Goal: Information Seeking & Learning: Learn about a topic

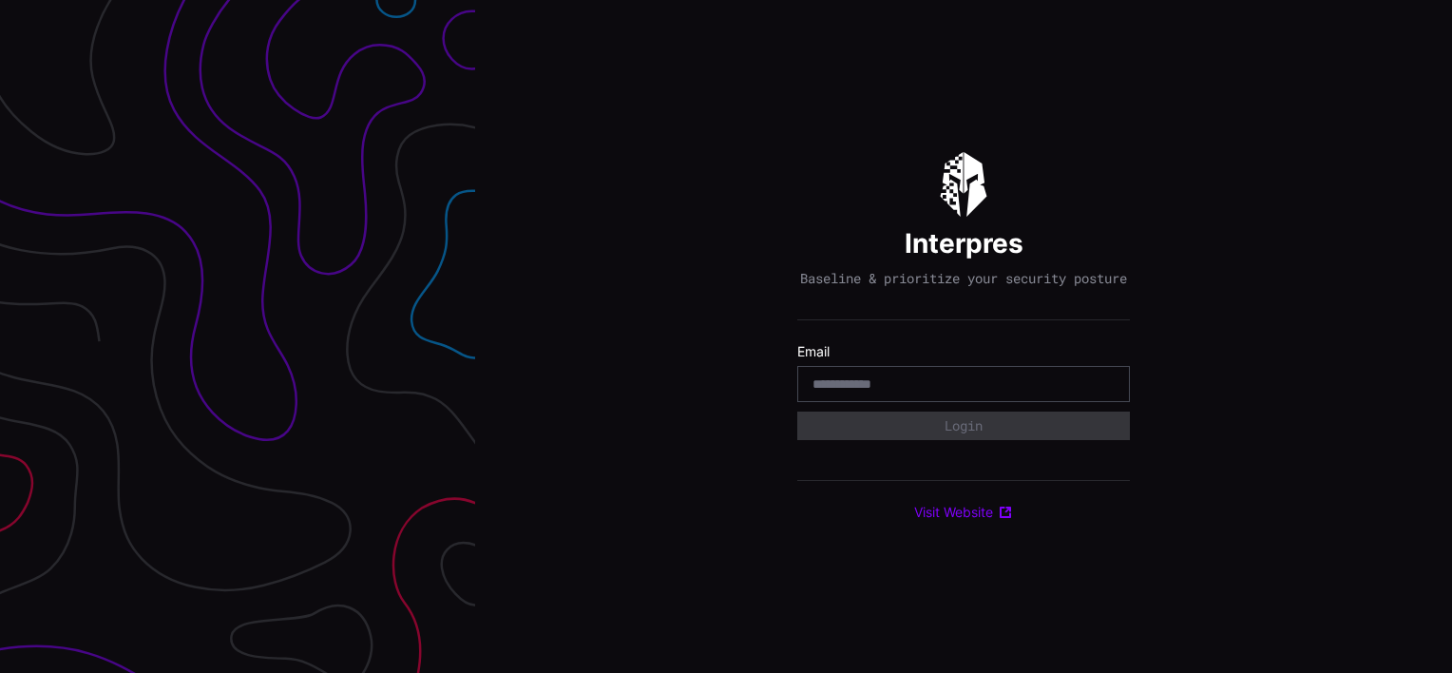
drag, startPoint x: 0, startPoint y: 0, endPoint x: 855, endPoint y: 389, distance: 939.6
click at [855, 389] on input "email" at bounding box center [964, 383] width 302 height 17
type input "**********"
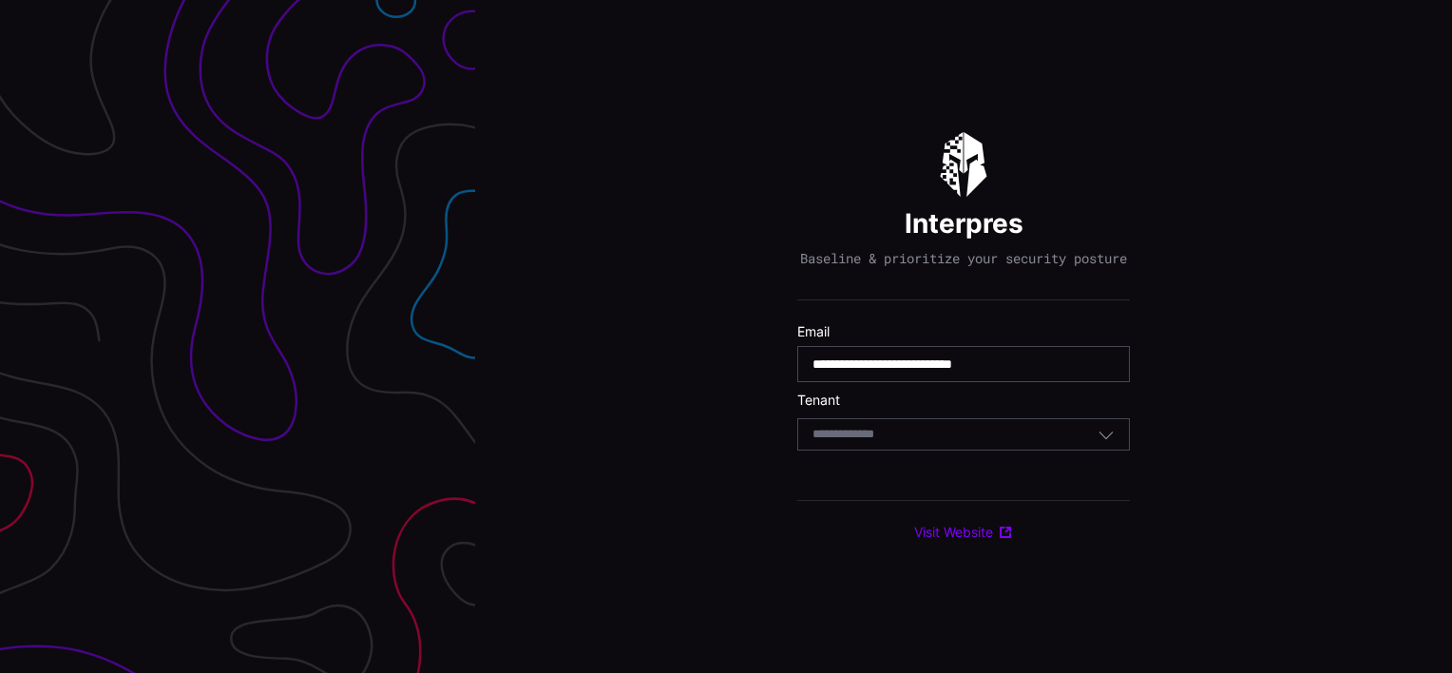
click at [912, 443] on div "Select Tenant" at bounding box center [955, 434] width 285 height 17
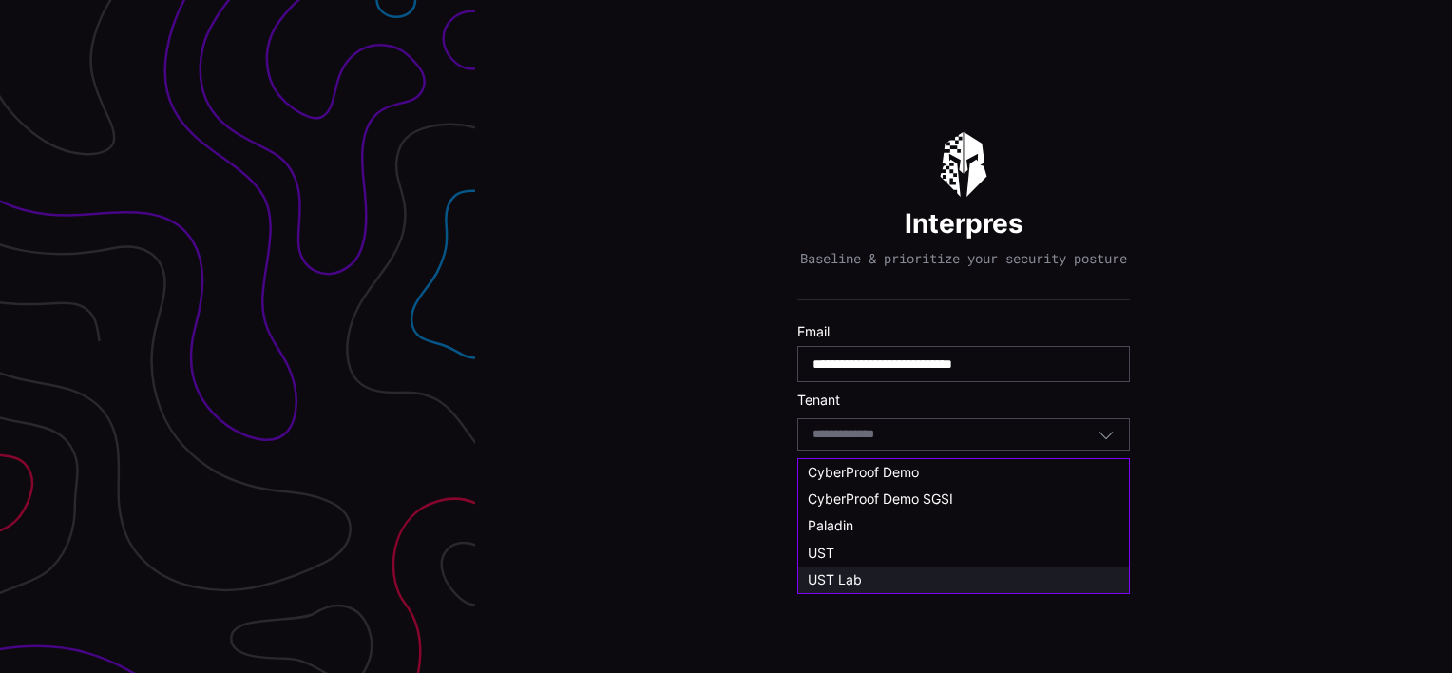
click at [862, 581] on div "UST Lab" at bounding box center [964, 579] width 312 height 17
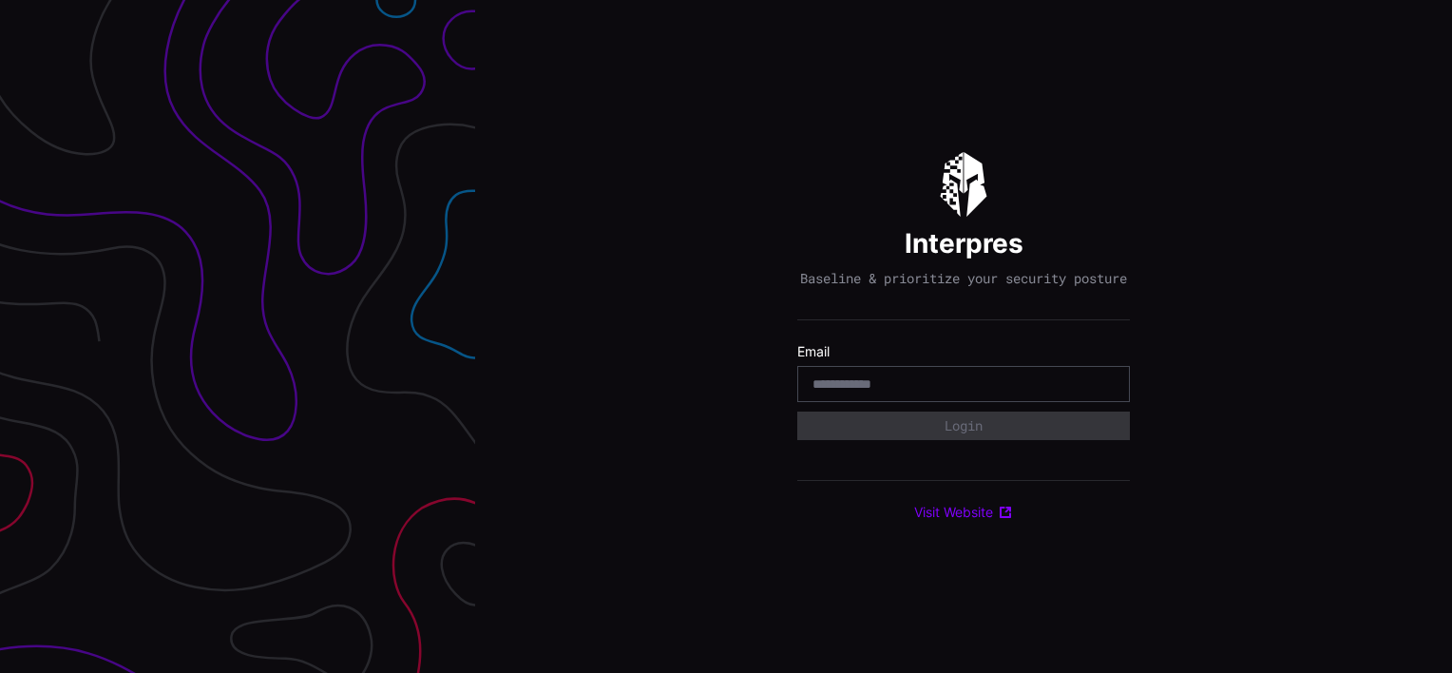
click at [855, 389] on input "email" at bounding box center [964, 383] width 302 height 17
type input "**********"
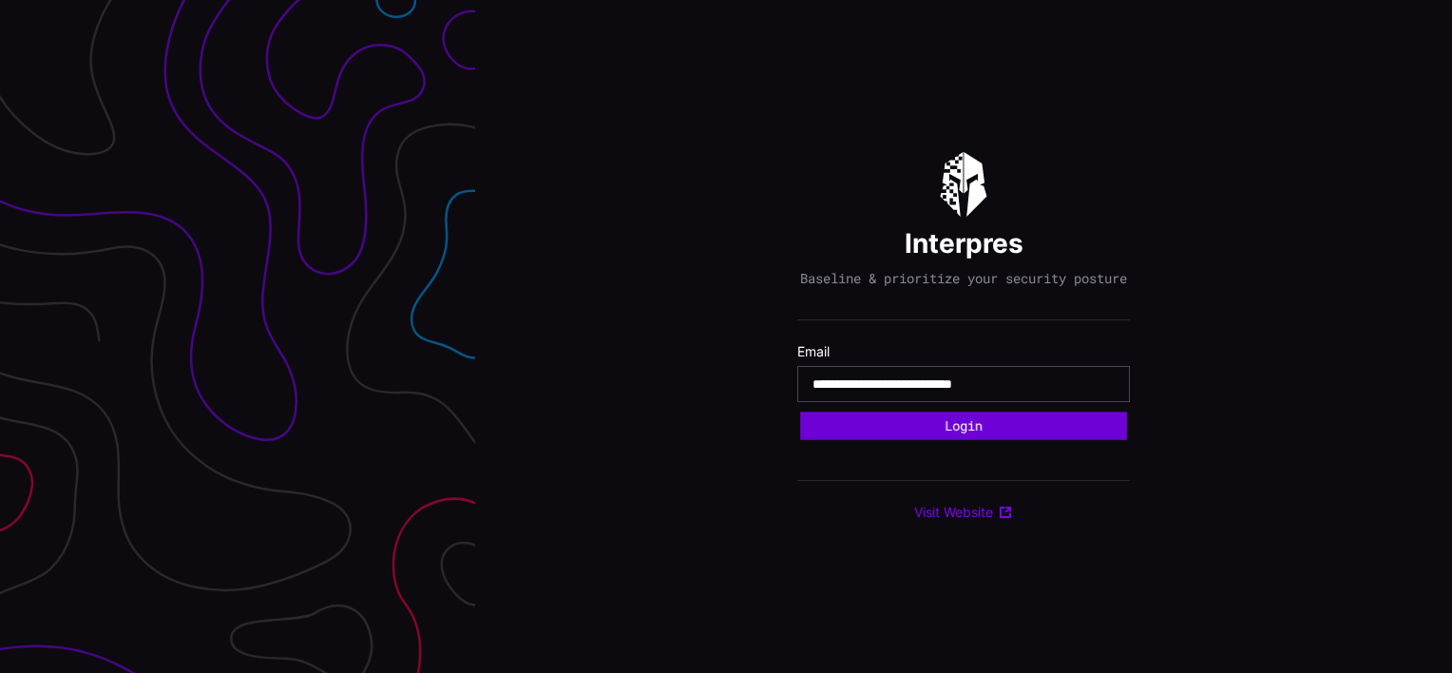
click at [938, 426] on button "Login" at bounding box center [963, 426] width 327 height 29
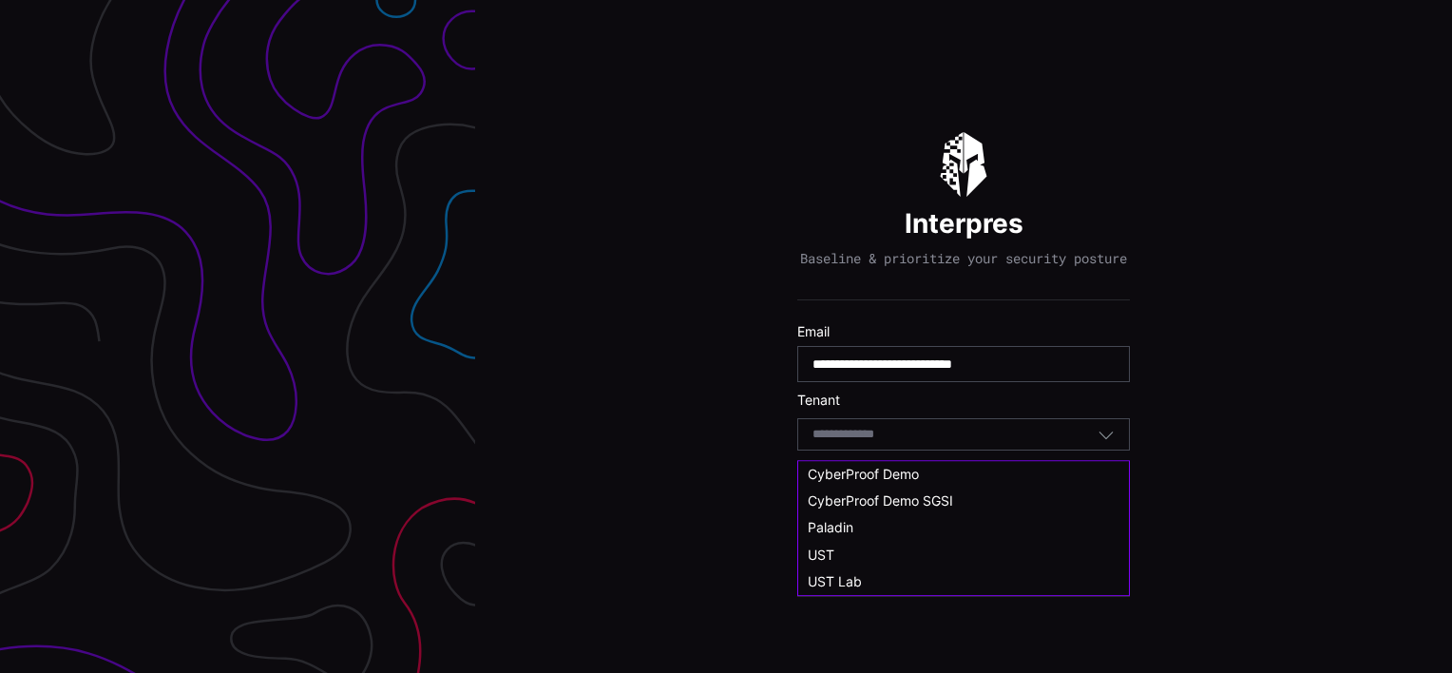
click at [854, 443] on input at bounding box center [862, 435] width 98 height 16
click at [831, 580] on span "UST Lab" at bounding box center [835, 579] width 54 height 16
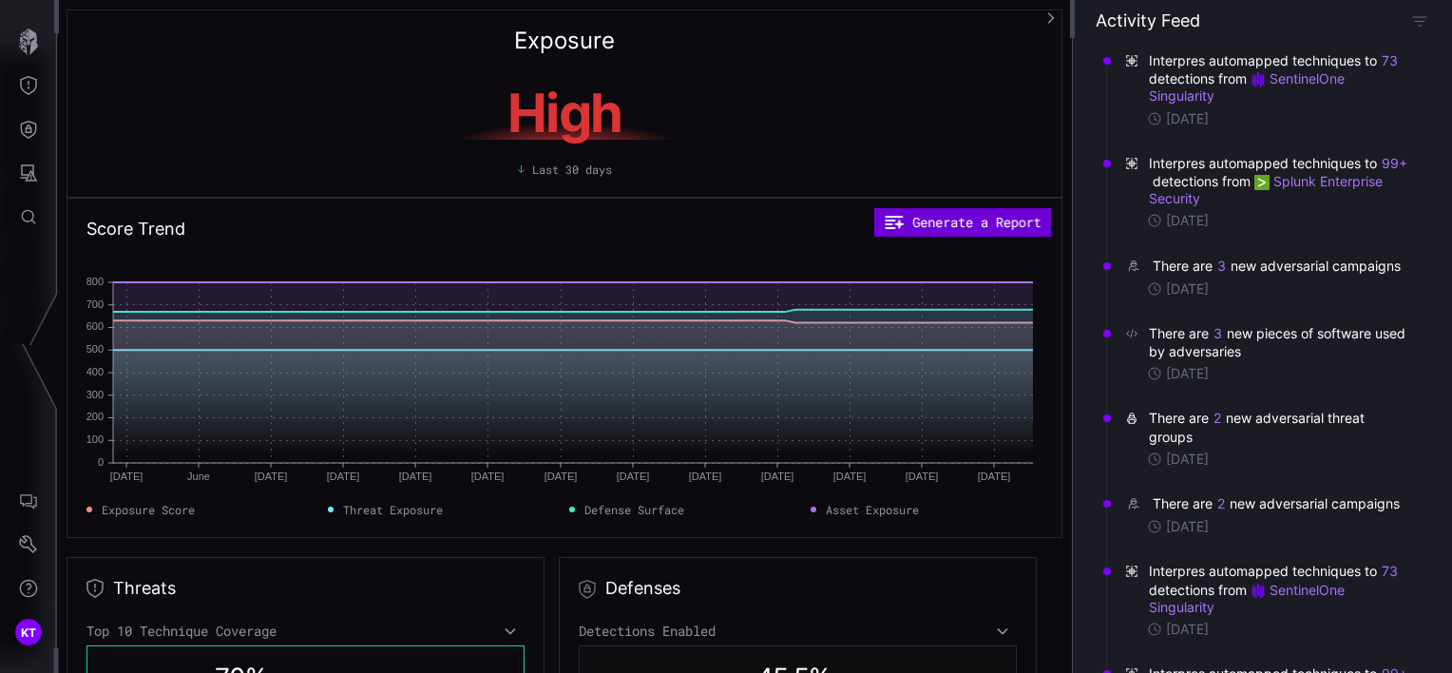
click at [972, 226] on button "Generate a Report" at bounding box center [963, 222] width 178 height 29
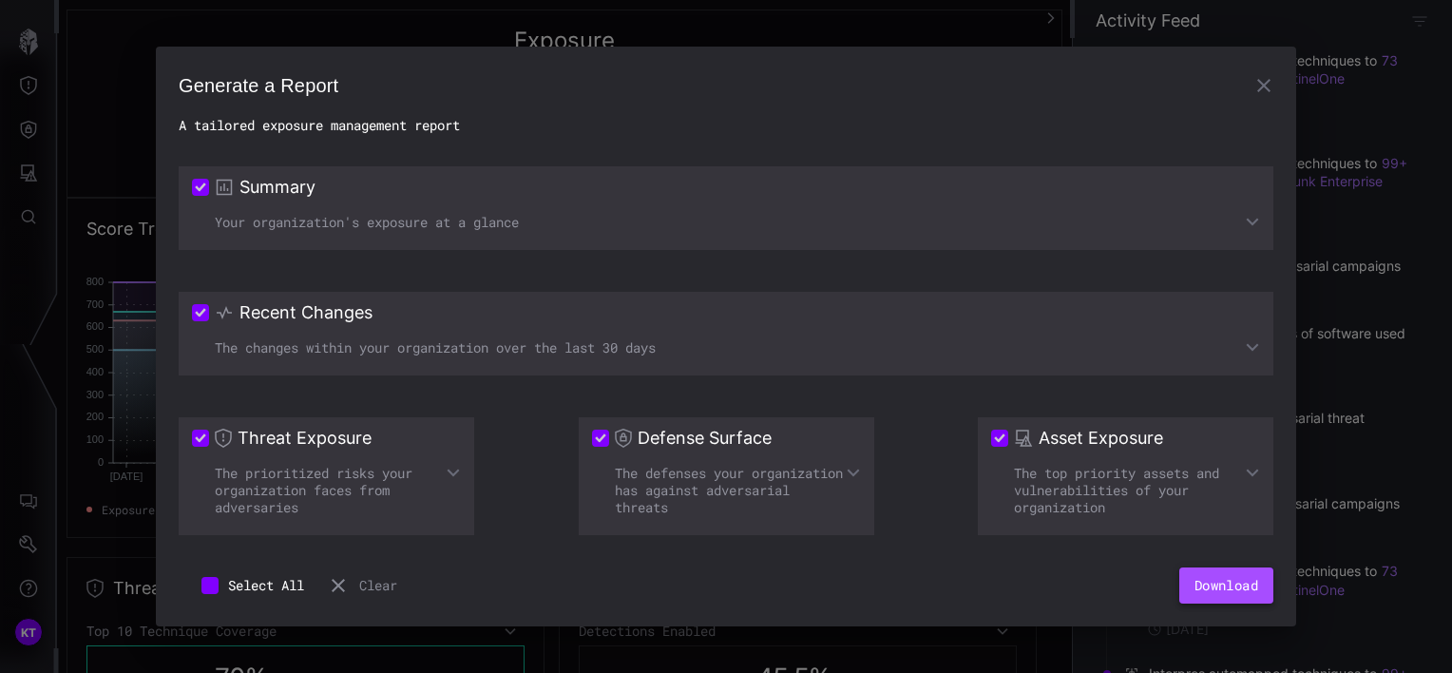
click at [1228, 586] on button "Download" at bounding box center [1227, 585] width 94 height 36
click at [1263, 86] on icon "button" at bounding box center [1264, 85] width 13 height 13
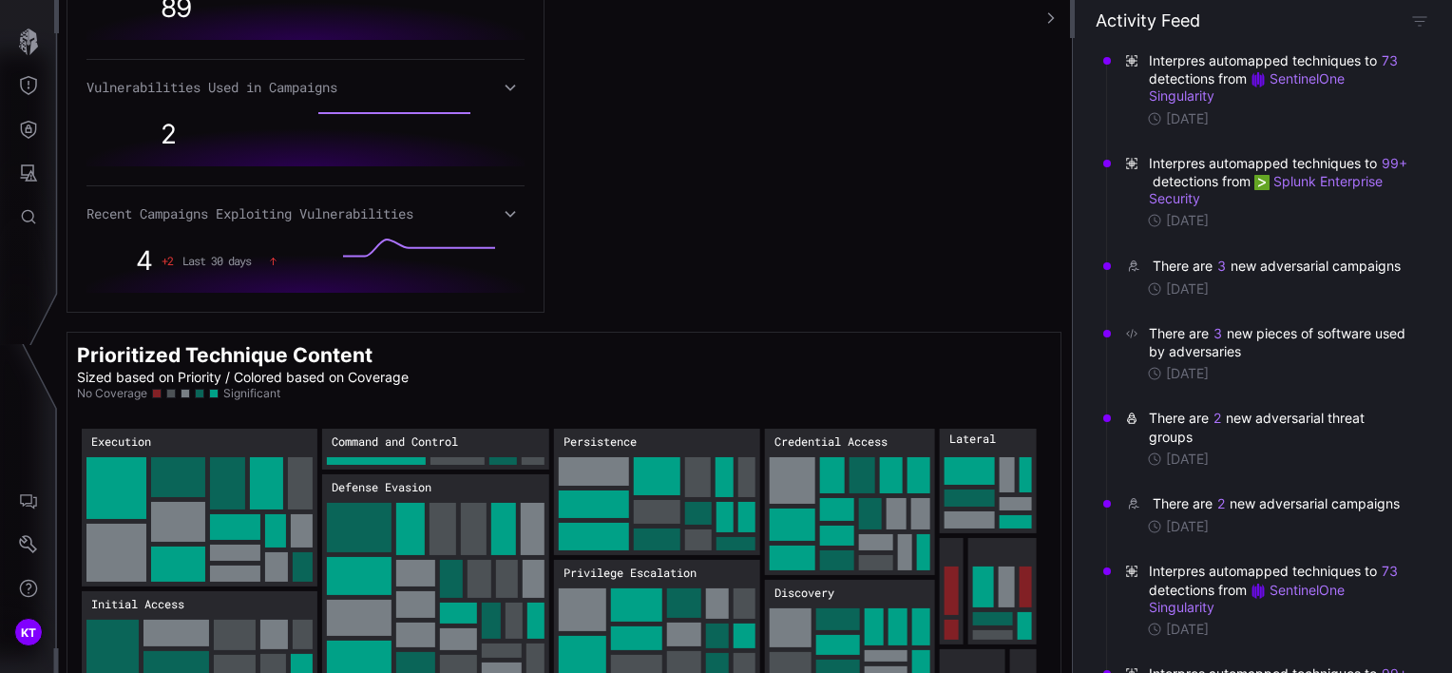
scroll to position [1141, 0]
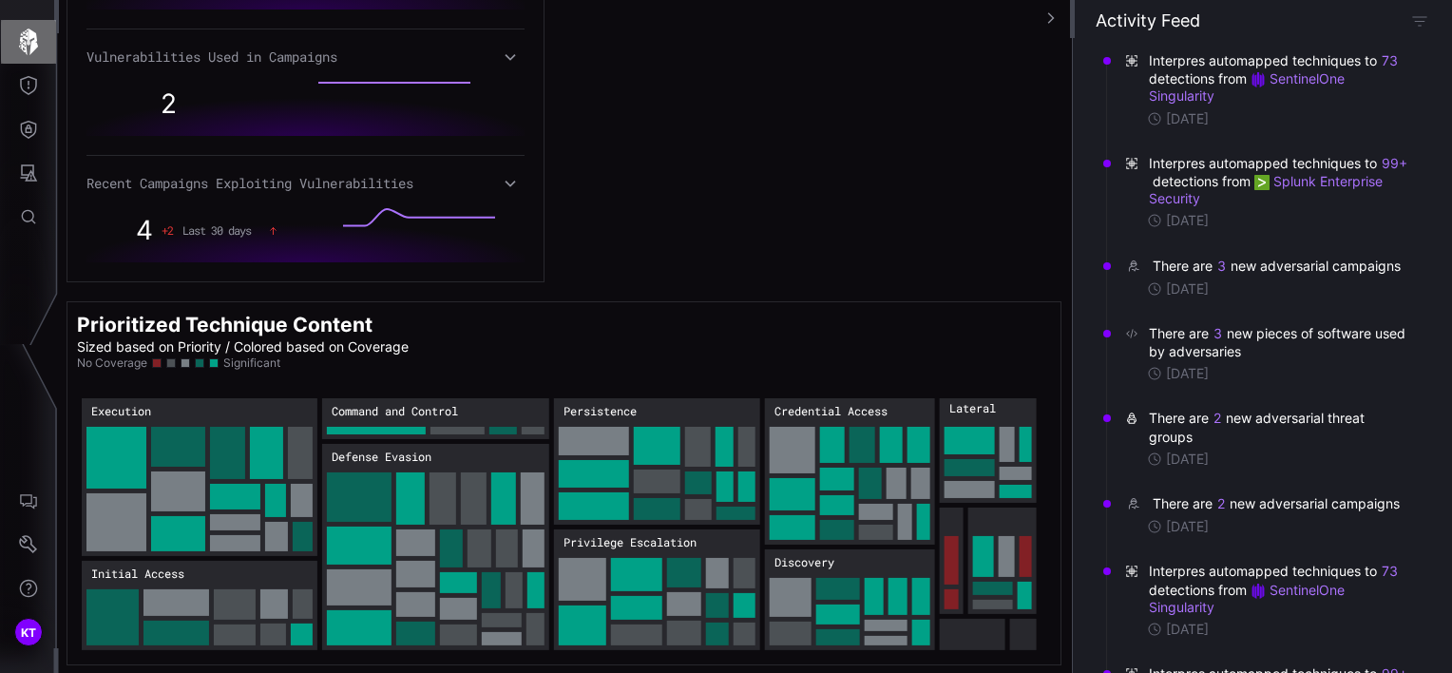
click at [24, 35] on icon "button" at bounding box center [28, 42] width 19 height 27
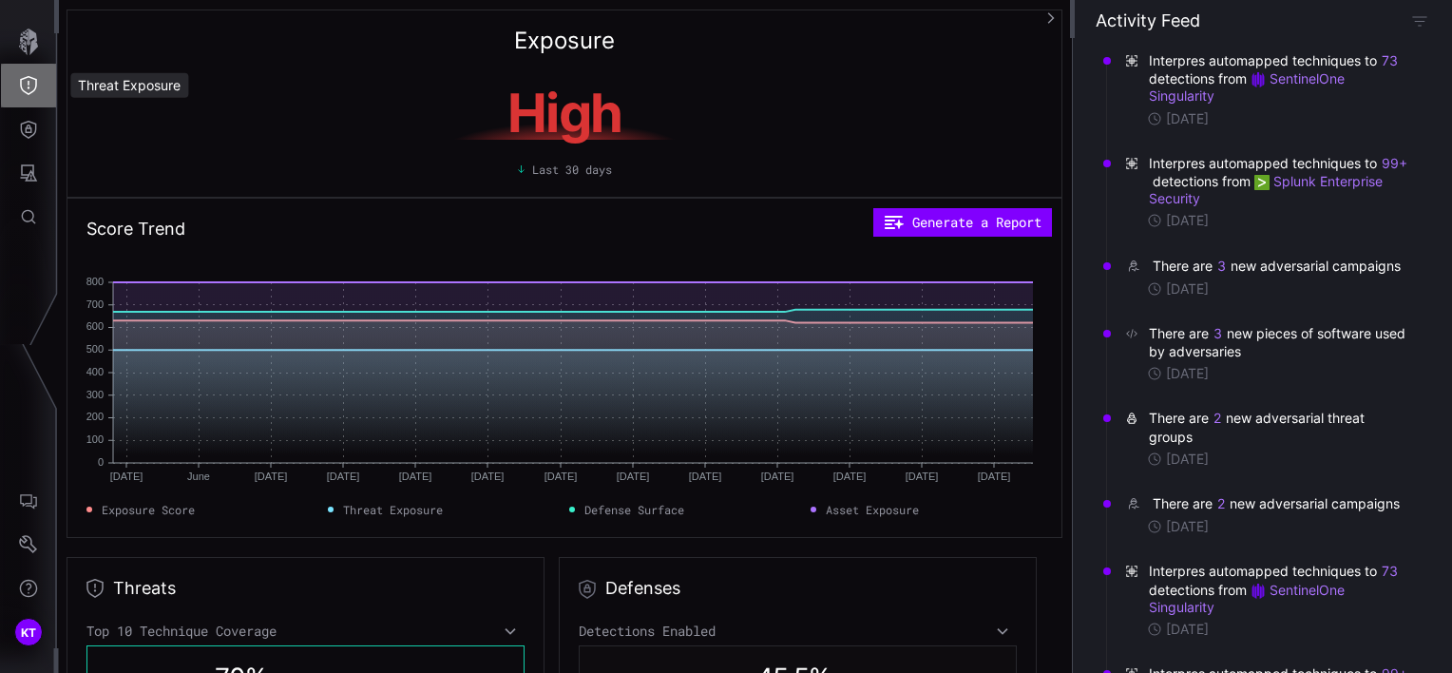
click at [33, 89] on icon "Threat Exposure" at bounding box center [28, 85] width 19 height 19
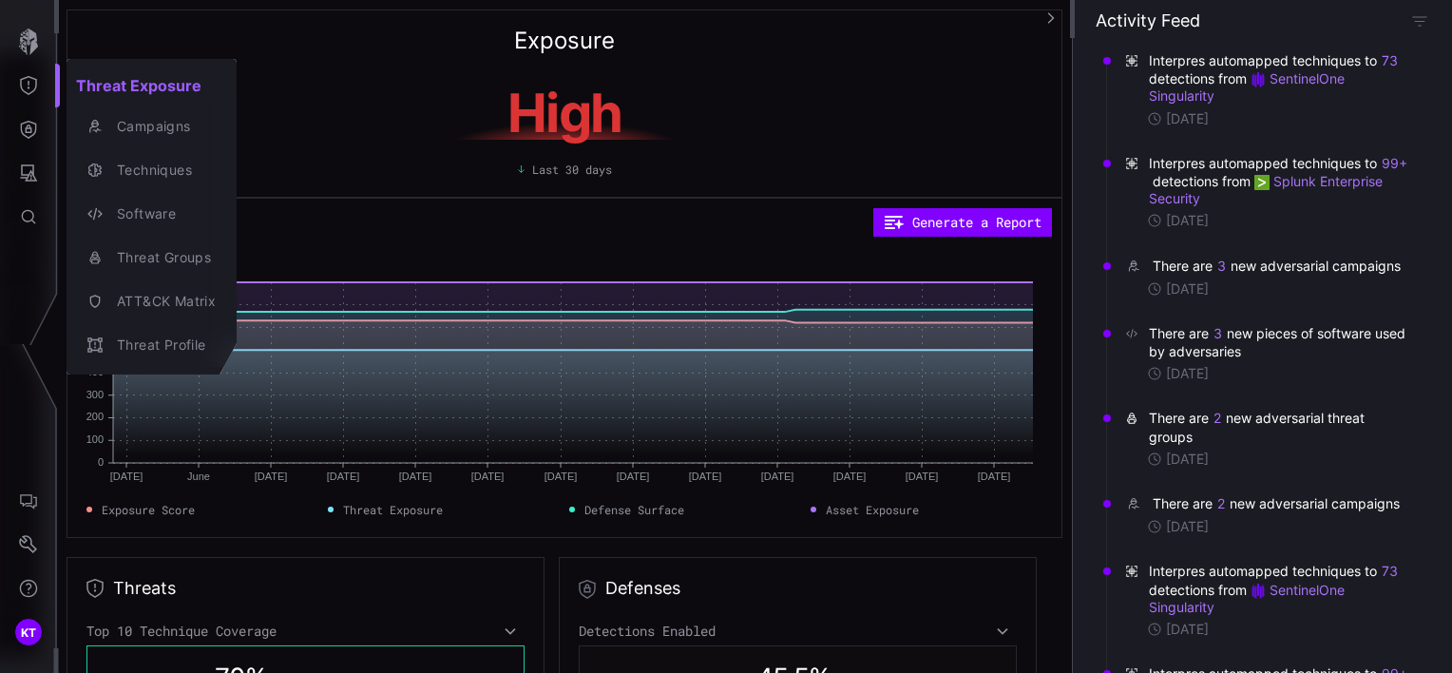
click at [32, 129] on div at bounding box center [726, 336] width 1452 height 673
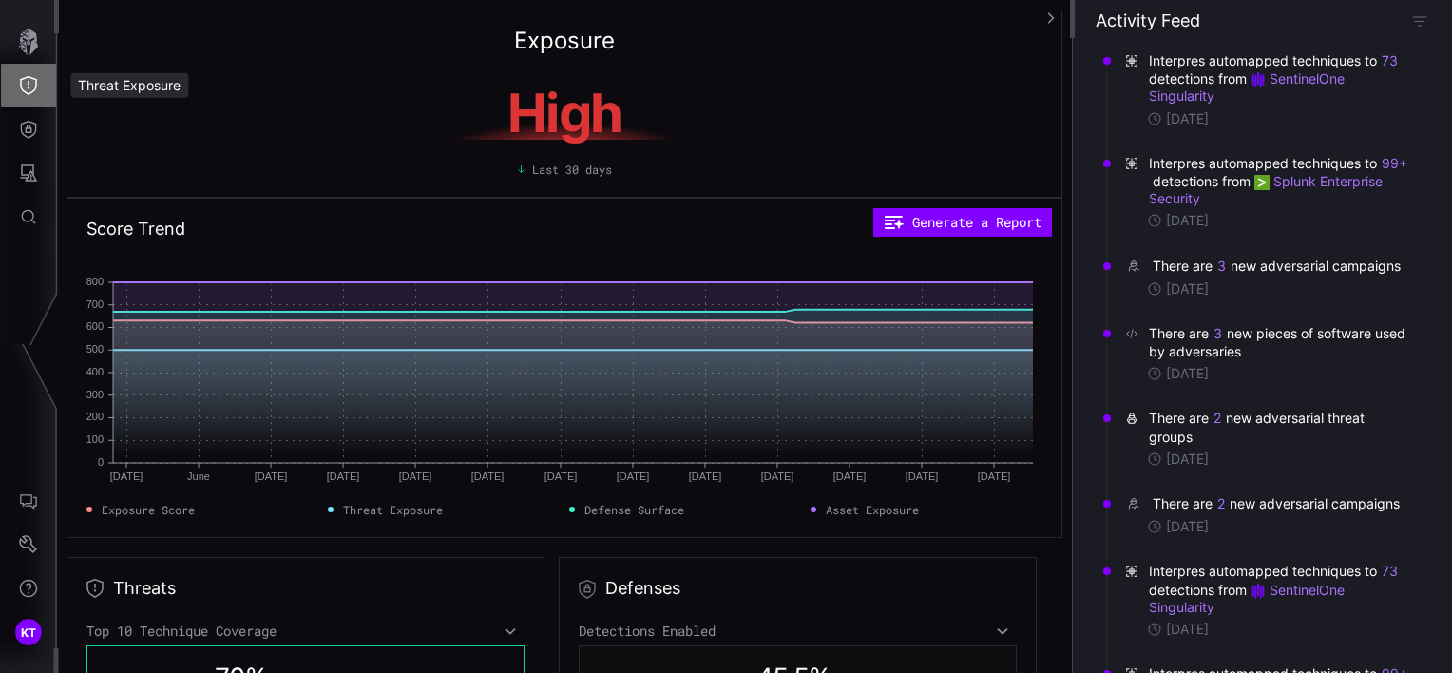
click at [27, 89] on icon "Threat Exposure" at bounding box center [28, 85] width 19 height 19
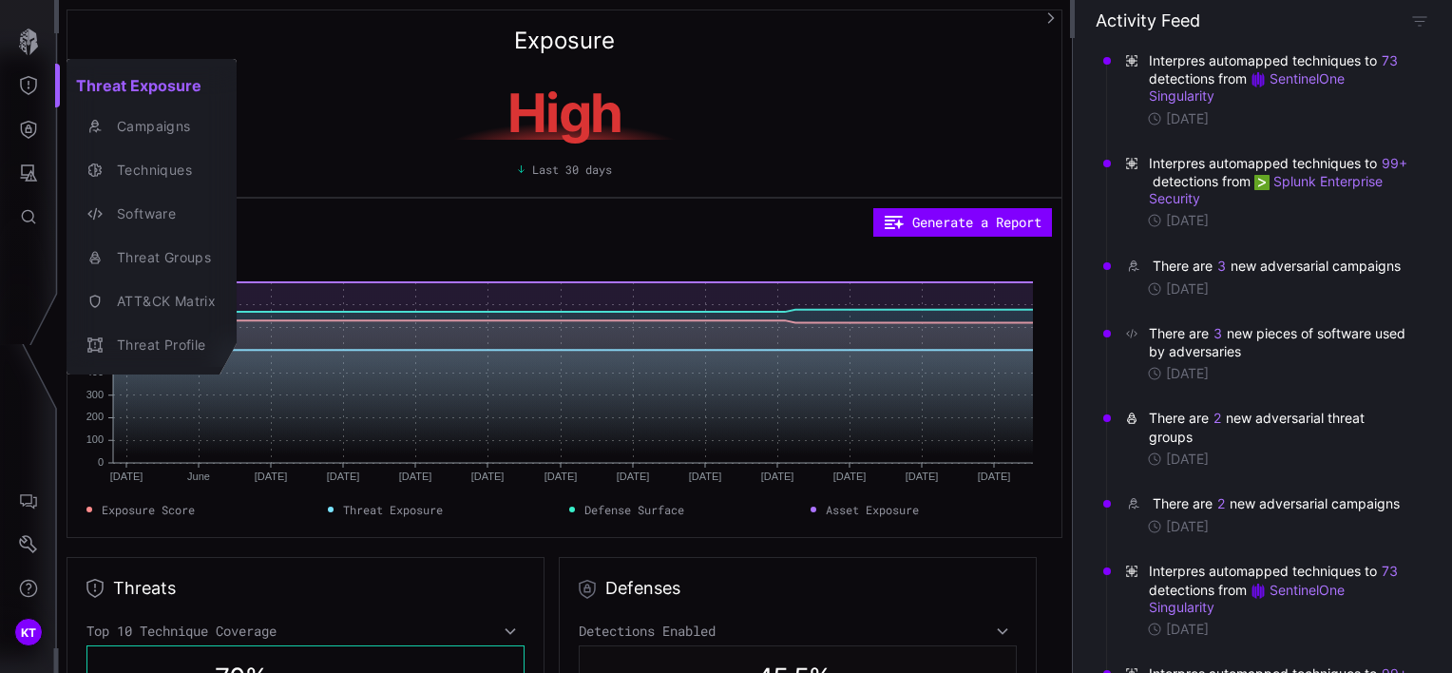
click at [31, 125] on div at bounding box center [726, 336] width 1452 height 673
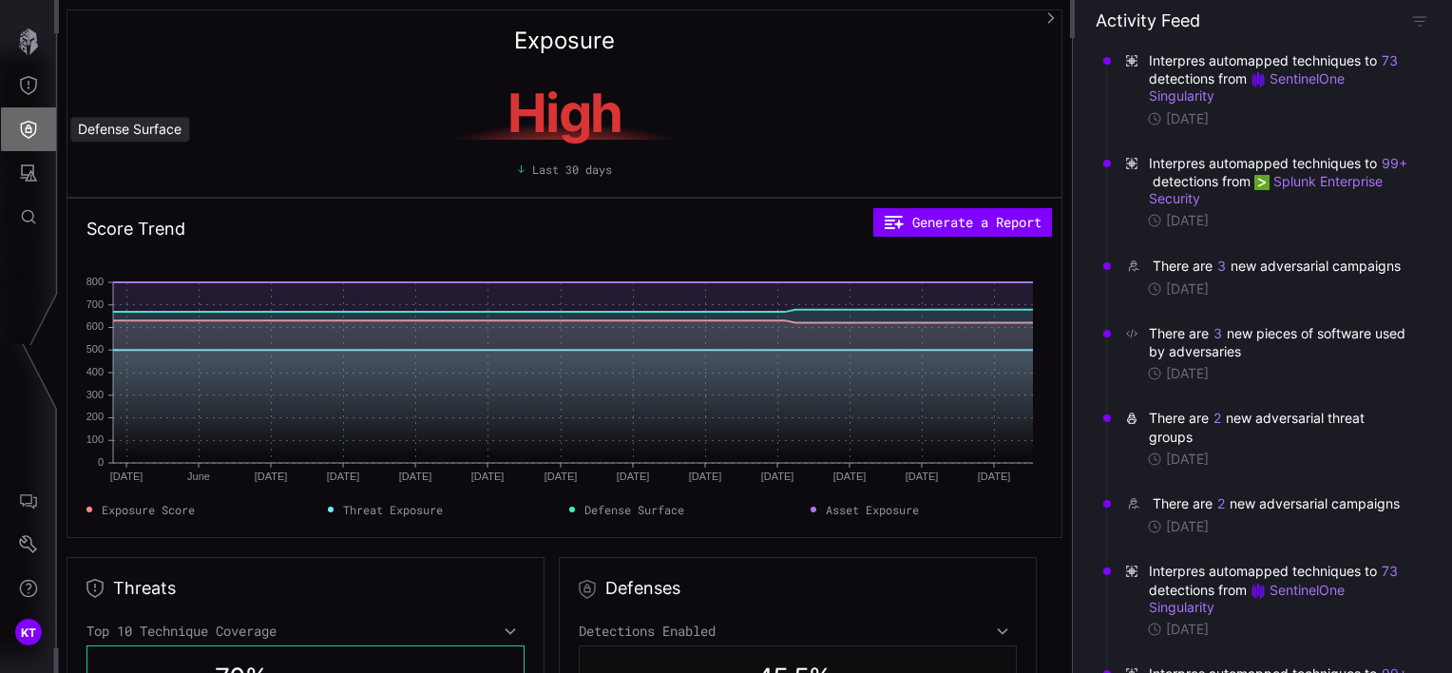
click at [31, 125] on icon "Defense Surface" at bounding box center [28, 129] width 19 height 19
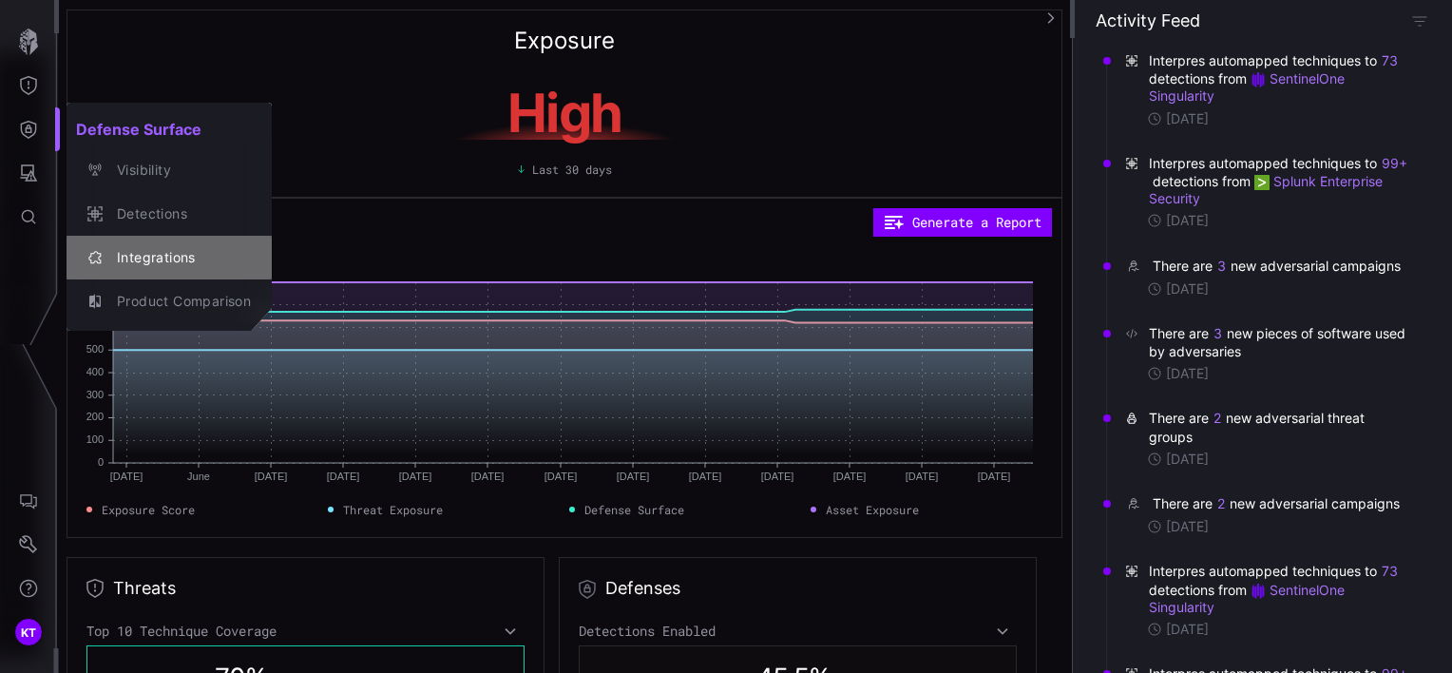
click at [116, 262] on div "Integrations" at bounding box center [179, 258] width 144 height 24
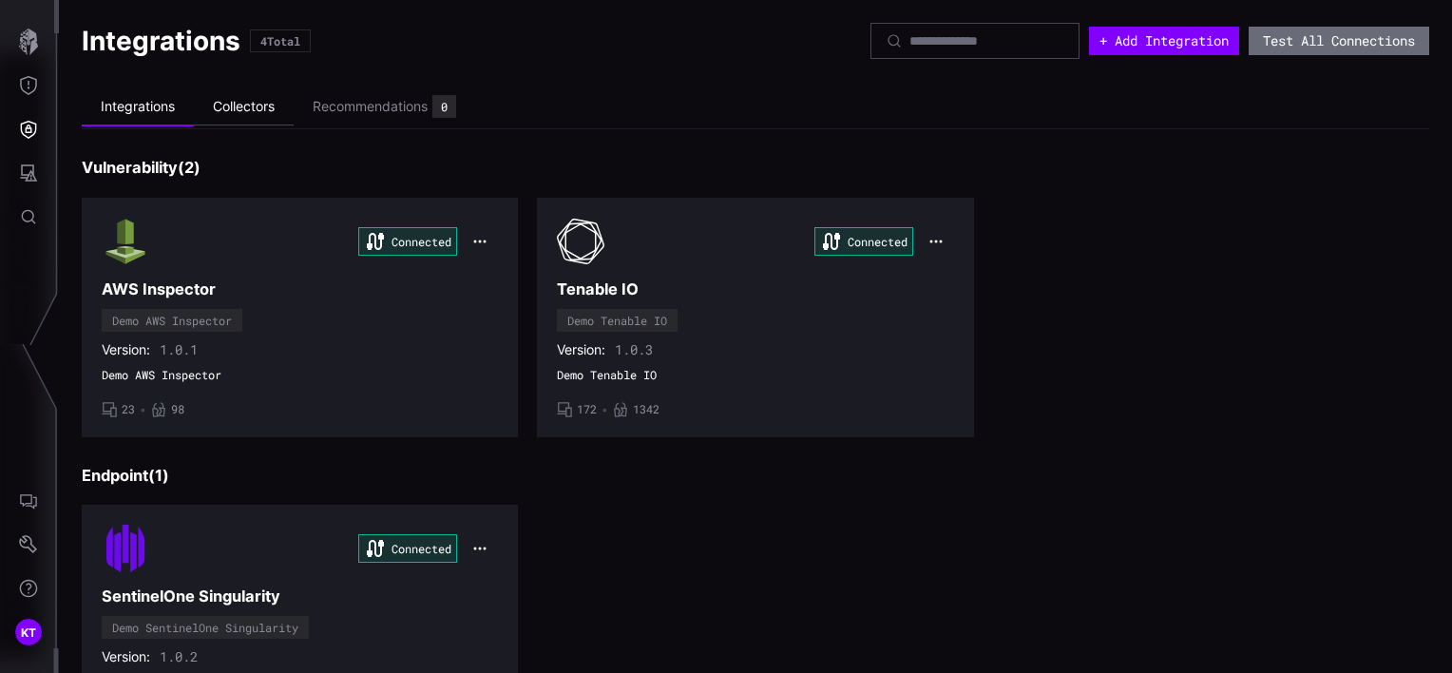
click at [270, 114] on li "Collectors" at bounding box center [244, 106] width 100 height 37
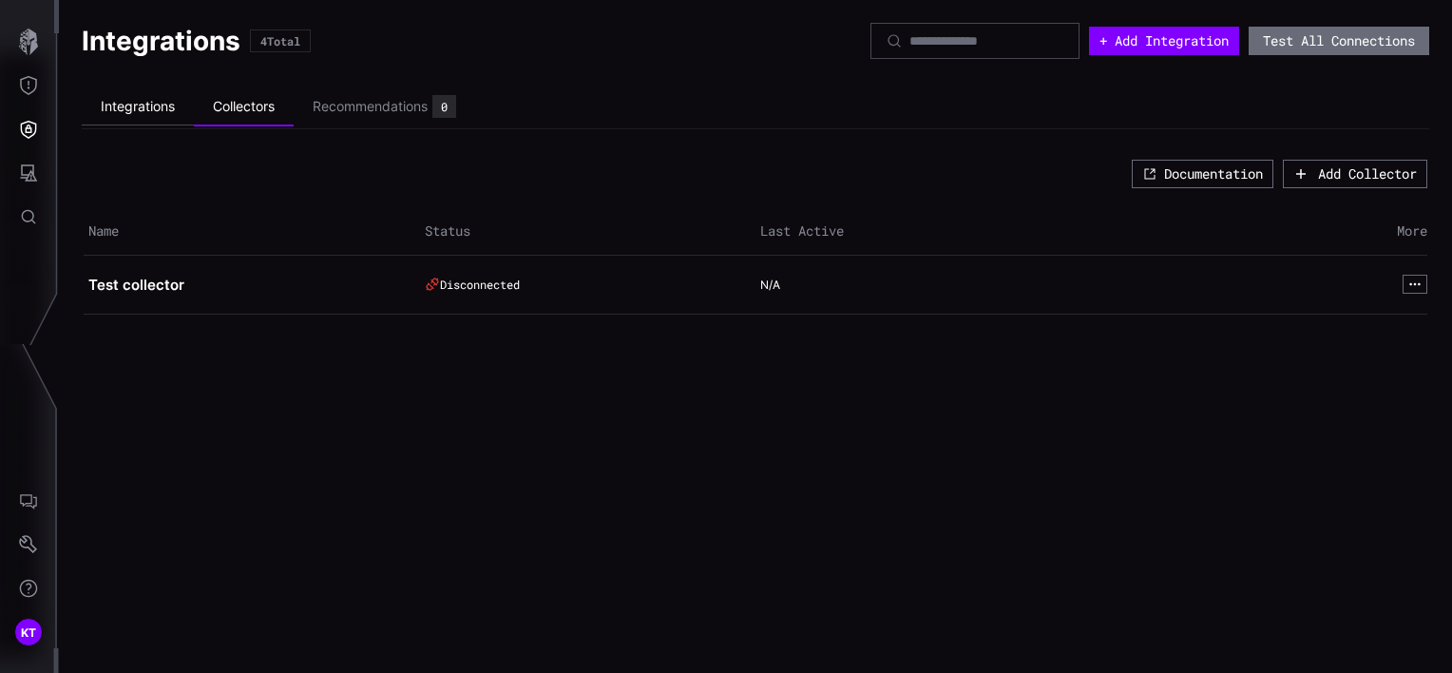
click at [123, 106] on li "Integrations" at bounding box center [138, 106] width 112 height 37
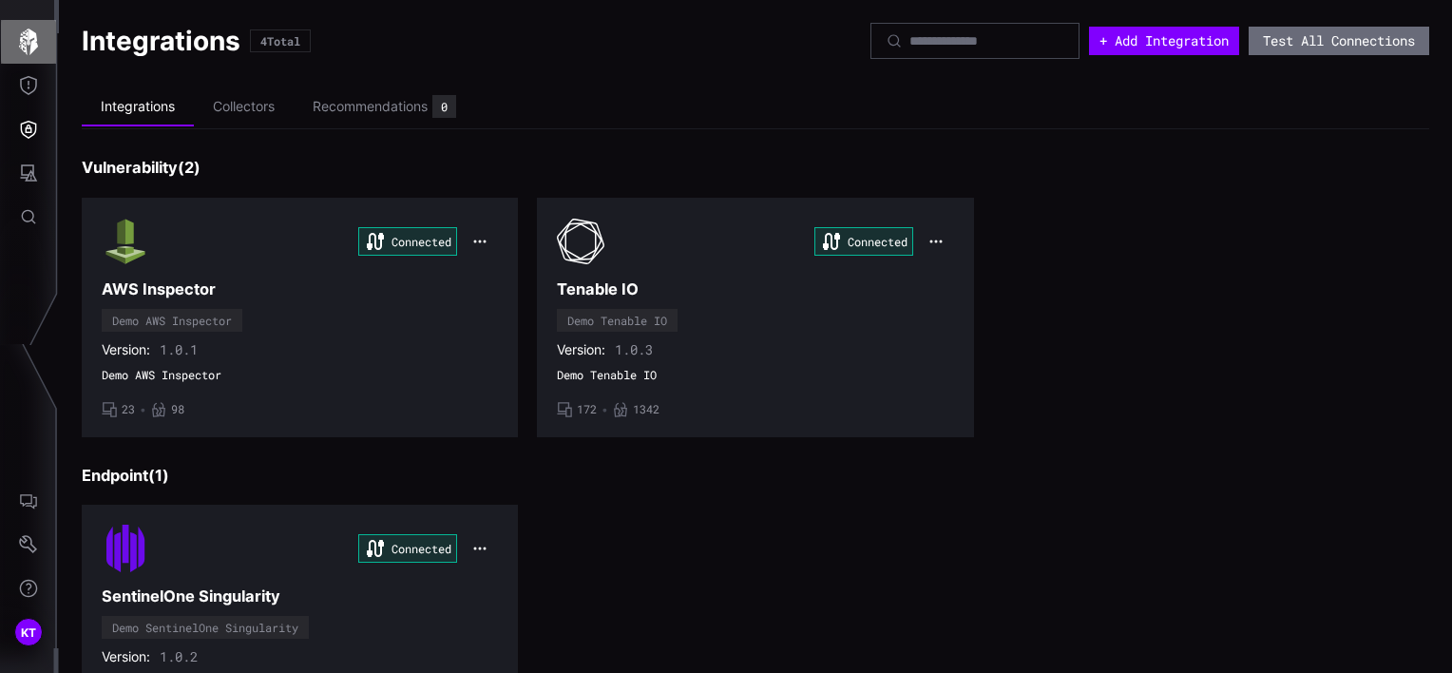
click at [26, 48] on icon "button" at bounding box center [28, 42] width 19 height 27
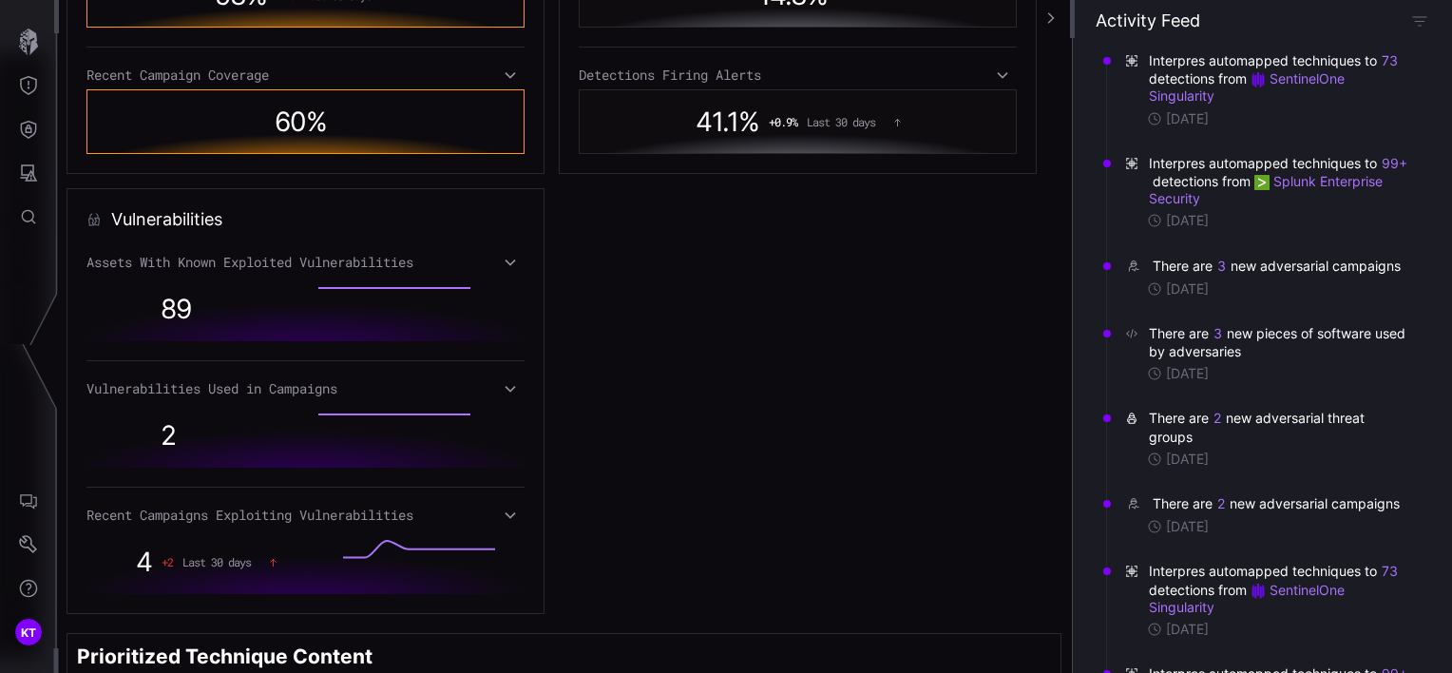
scroll to position [1141, 0]
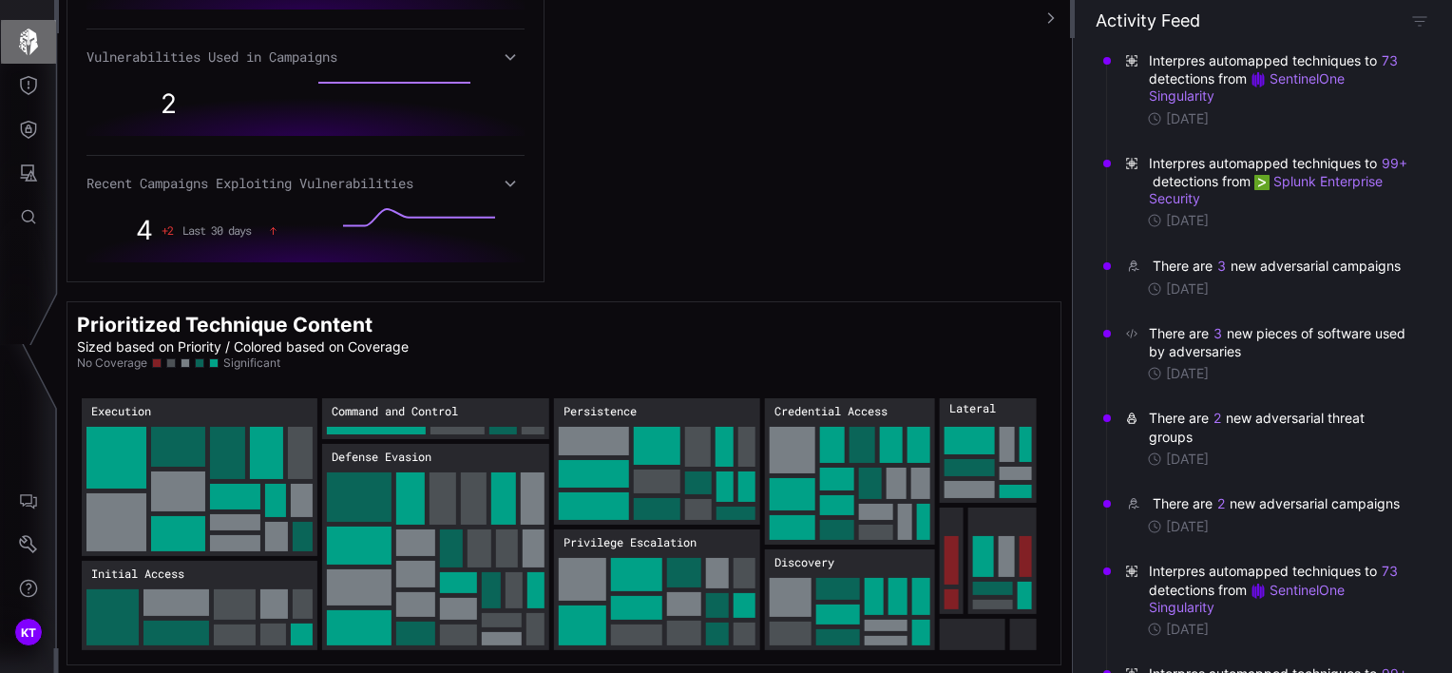
click at [38, 52] on icon "button" at bounding box center [28, 42] width 27 height 27
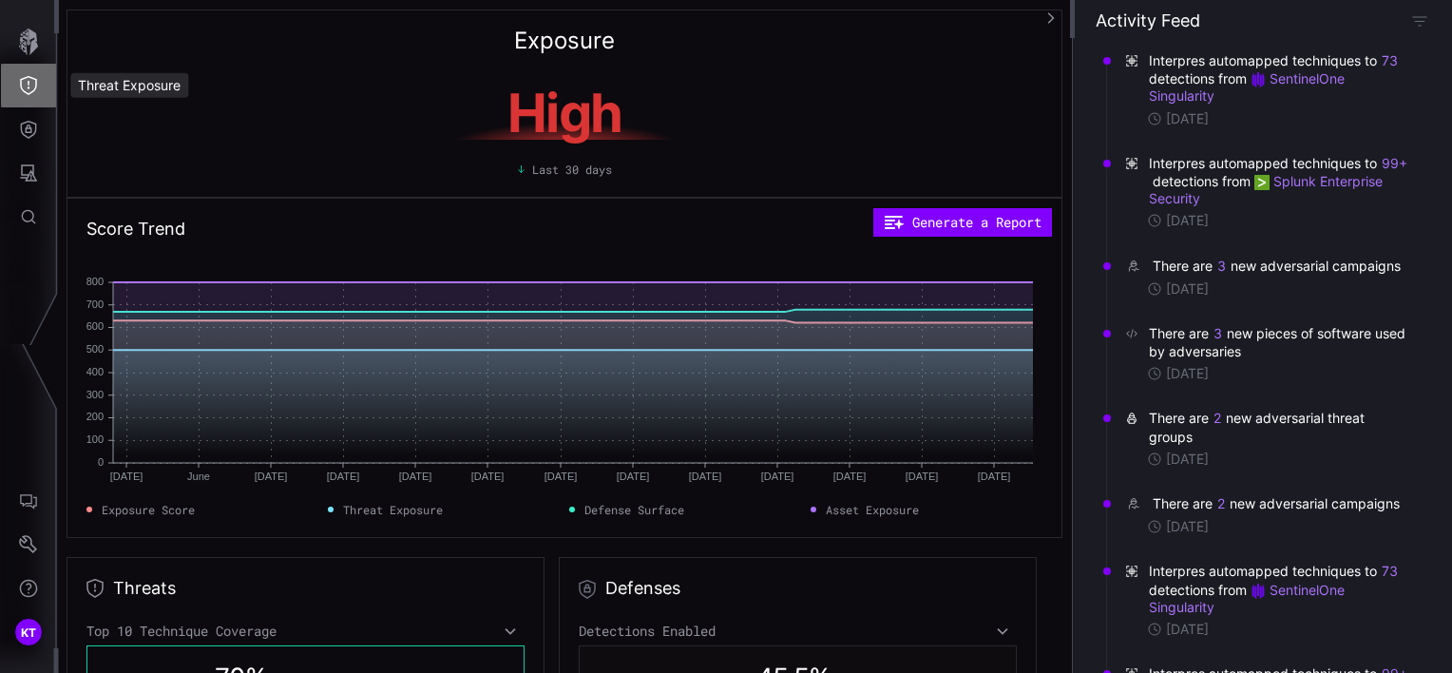
click at [21, 103] on button "Threat Exposure" at bounding box center [28, 86] width 55 height 44
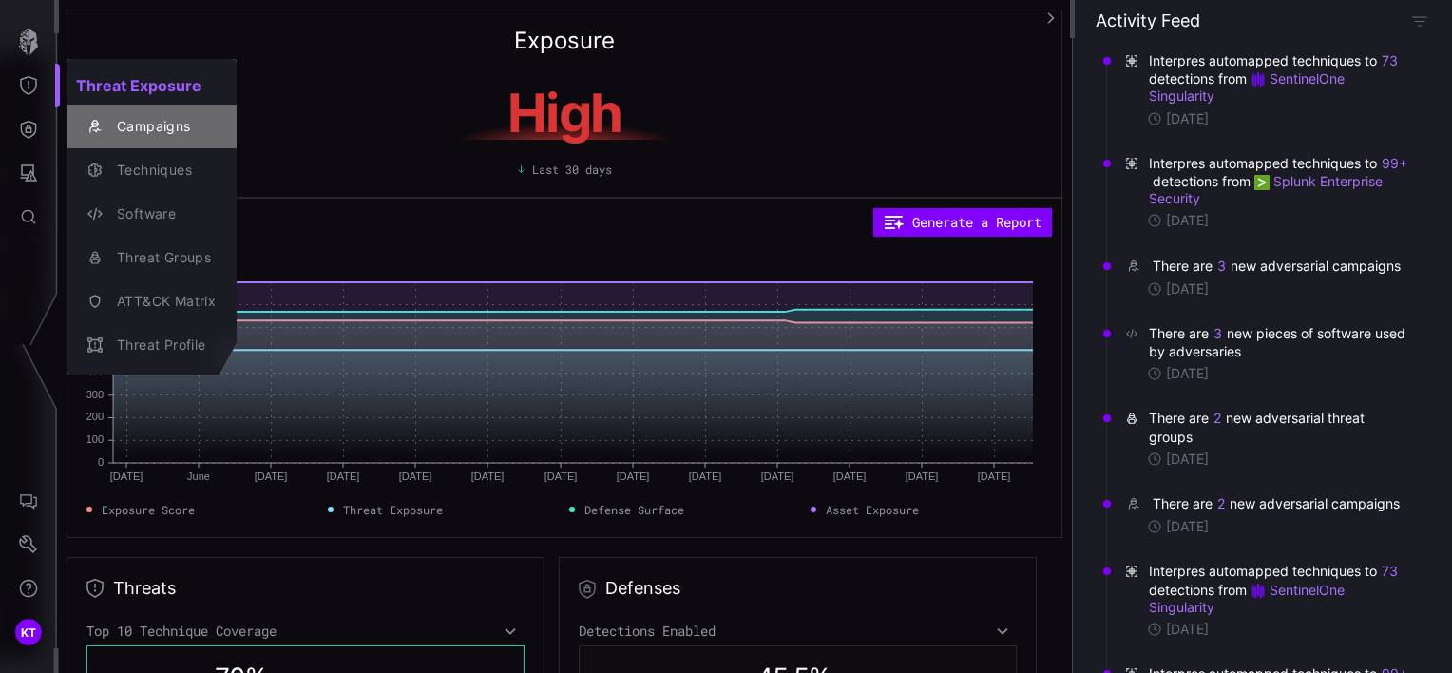
click at [106, 124] on div "button" at bounding box center [97, 126] width 20 height 15
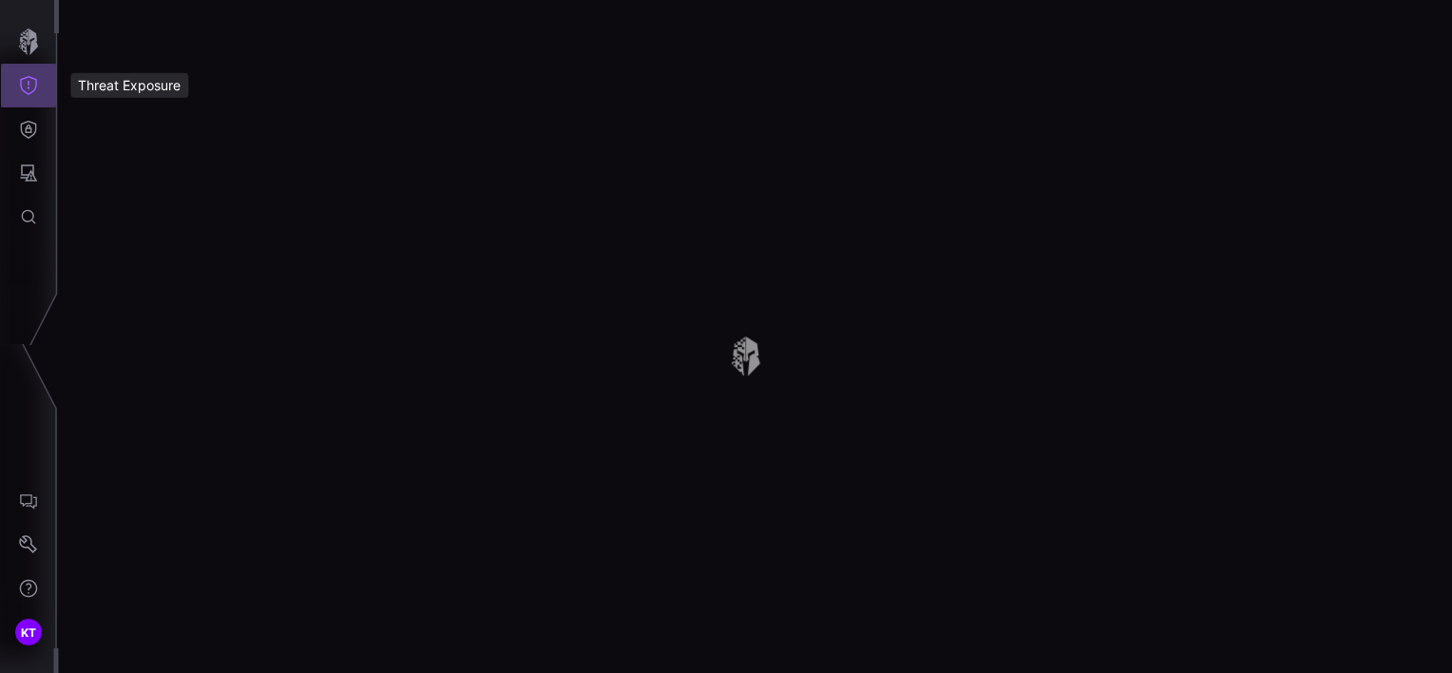
click at [14, 90] on button "Threat Exposure" at bounding box center [28, 86] width 55 height 44
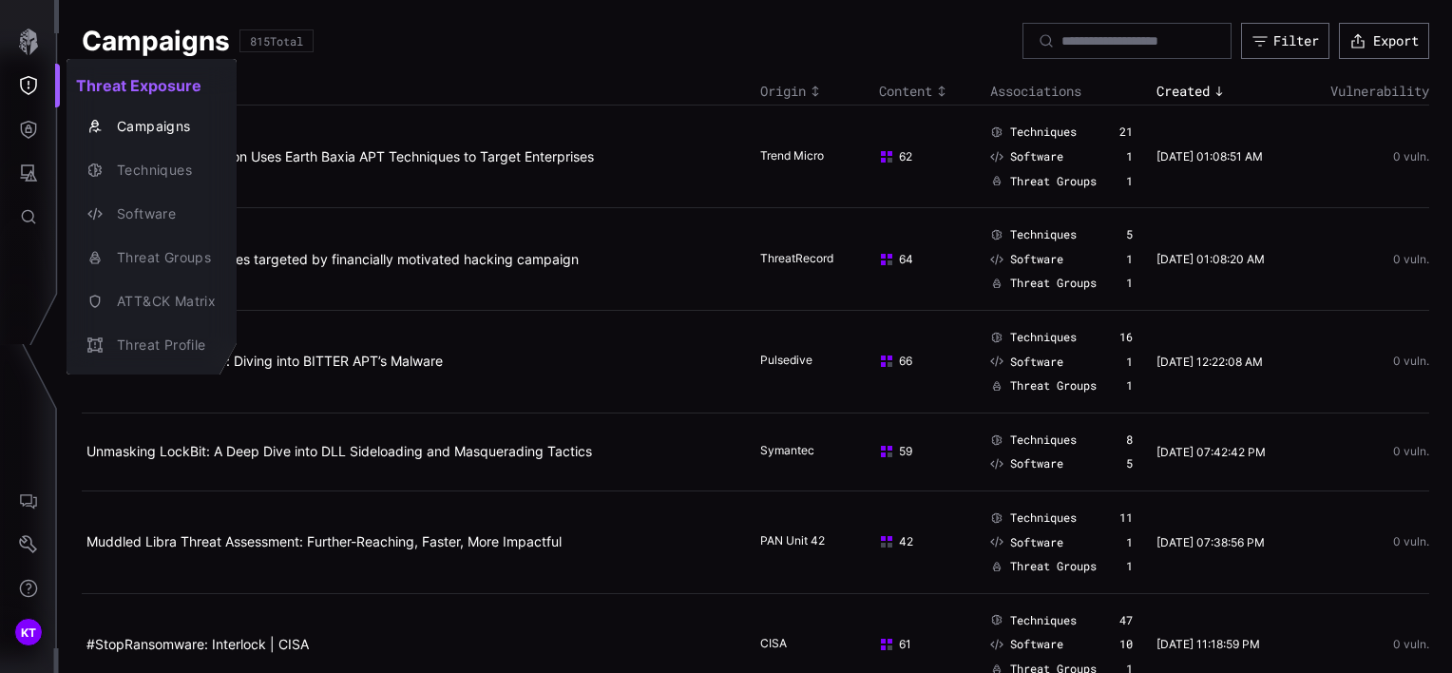
click at [36, 131] on div at bounding box center [726, 336] width 1452 height 673
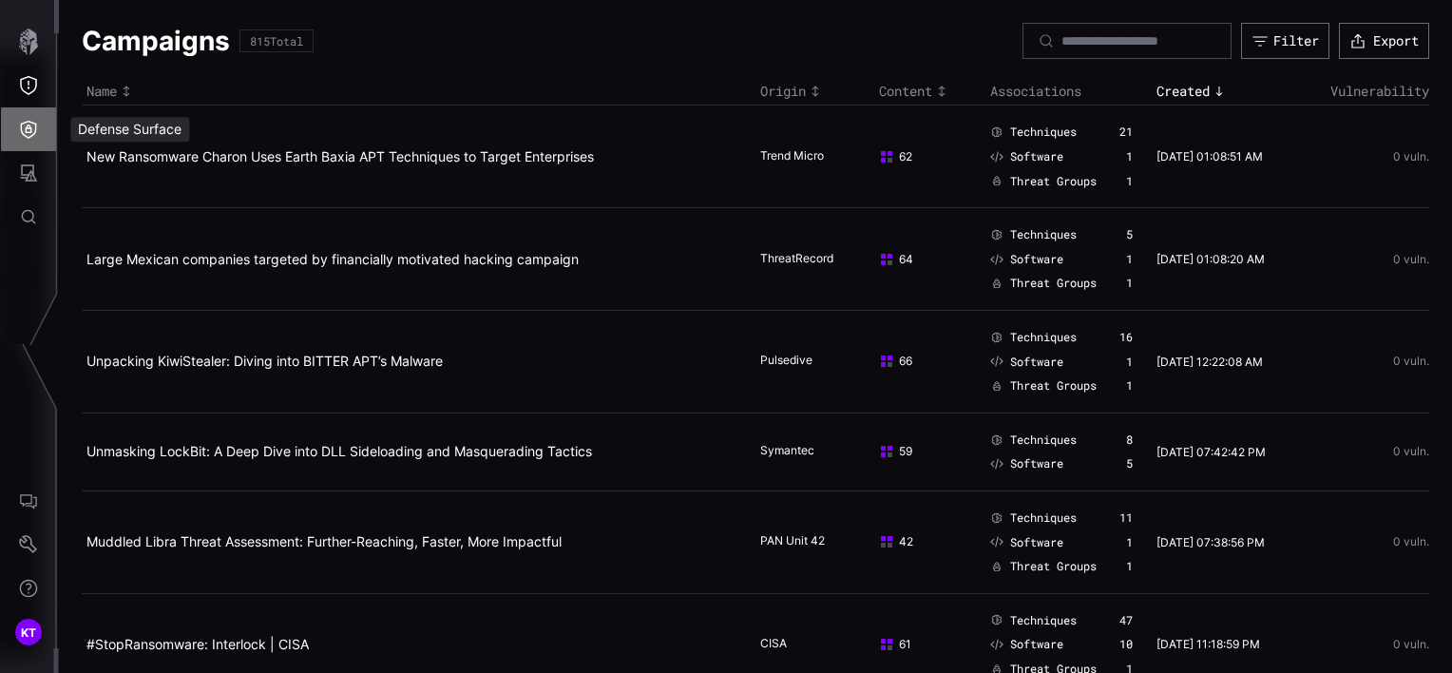
click at [27, 133] on icon "Defense Surface" at bounding box center [28, 129] width 19 height 19
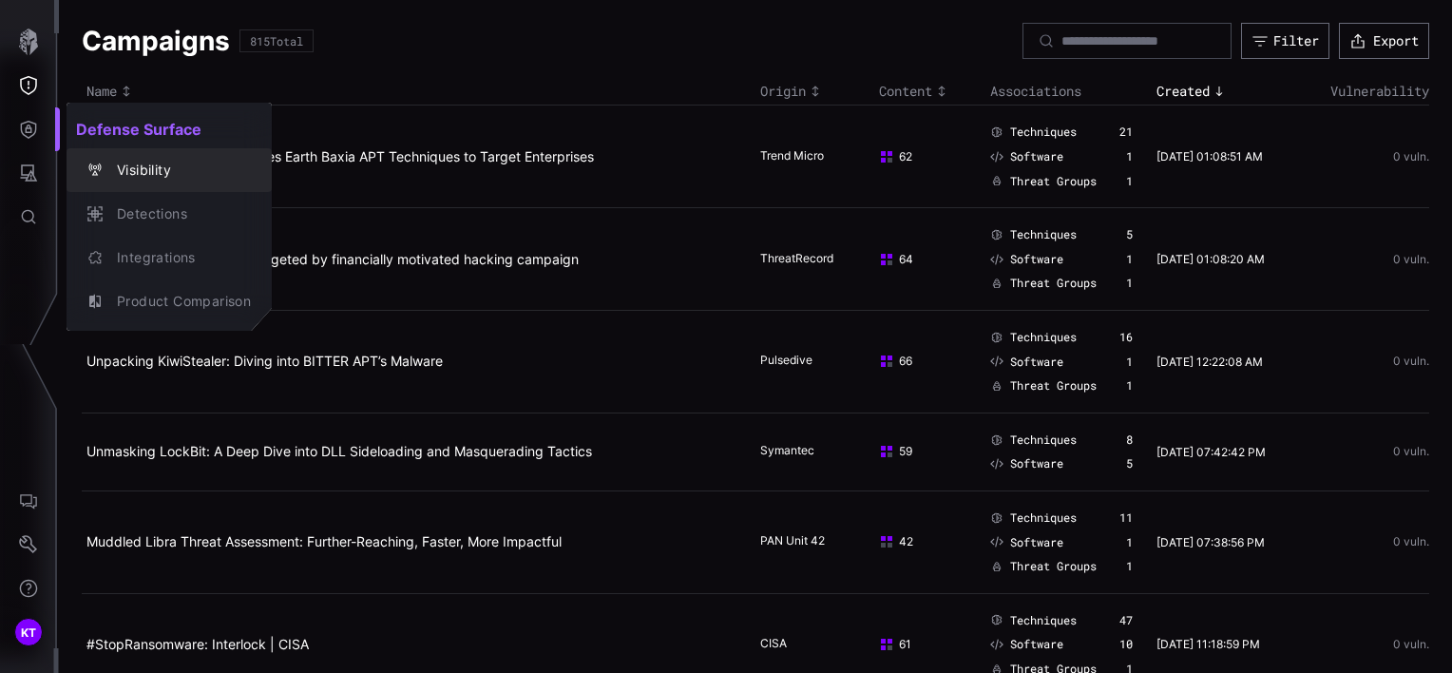
click at [100, 165] on icon "button" at bounding box center [95, 169] width 12 height 12
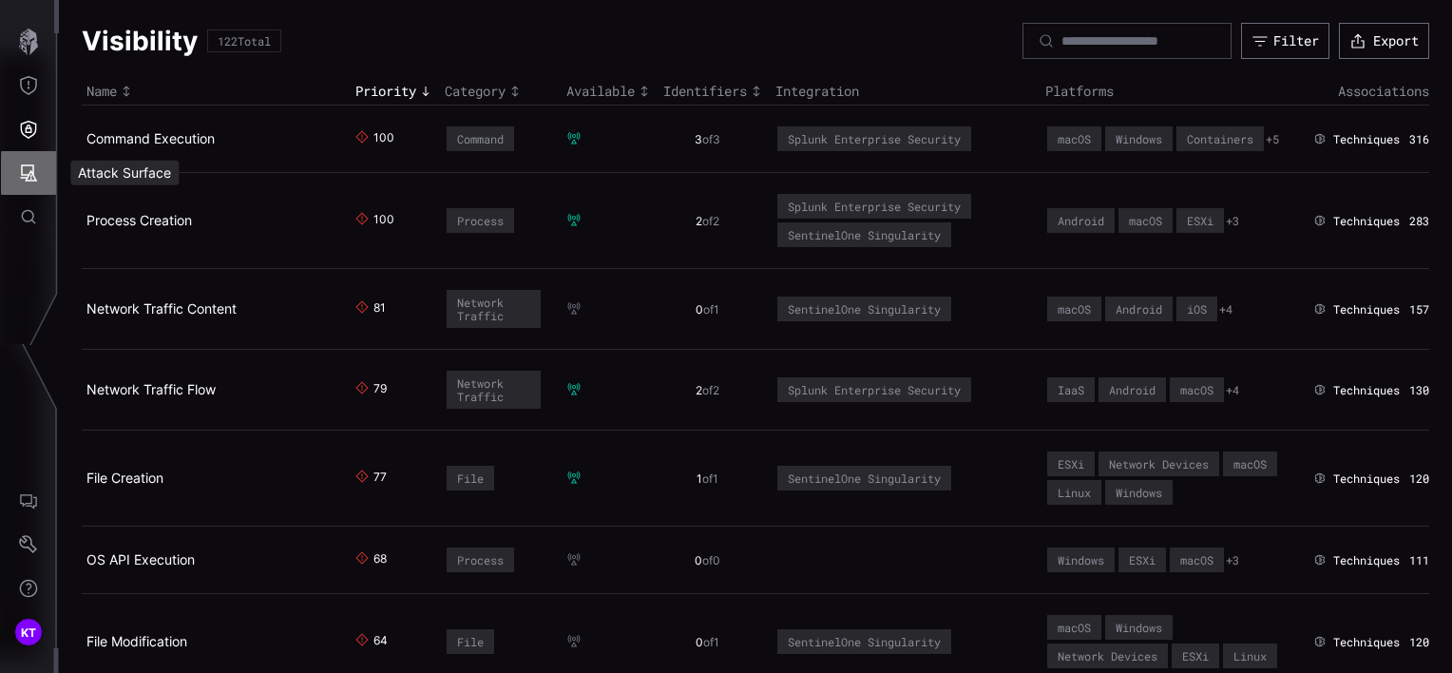
click at [30, 182] on button "Attack Surface" at bounding box center [28, 173] width 55 height 44
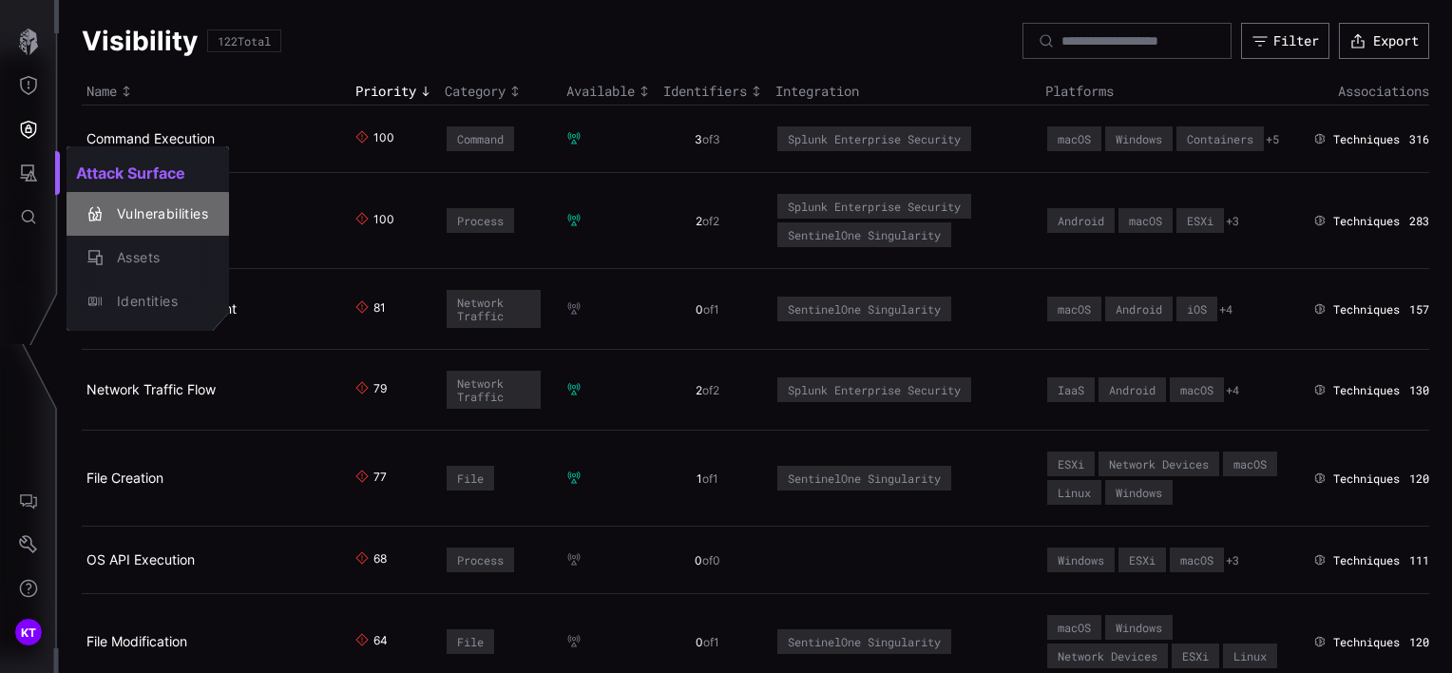
click at [120, 211] on div "Vulnerabilities" at bounding box center [157, 214] width 101 height 24
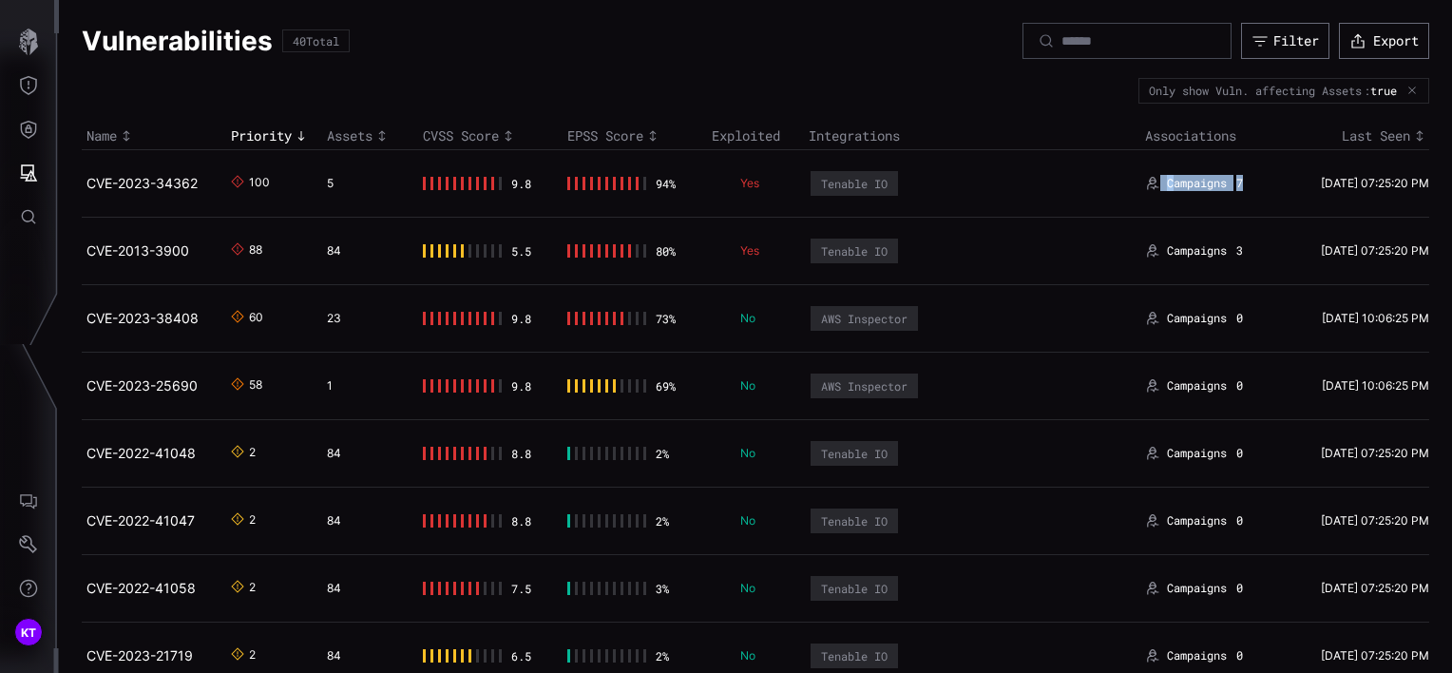
drag, startPoint x: 1242, startPoint y: 189, endPoint x: 1146, endPoint y: 182, distance: 96.2
click at [1146, 182] on div "Campaigns 7" at bounding box center [1205, 183] width 121 height 15
drag, startPoint x: 1146, startPoint y: 182, endPoint x: 976, endPoint y: 202, distance: 171.3
click at [976, 202] on tr "CVE-2023-34362 100 5 9.8 94 % Yes Tenable IO Campaigns 7 08/19/25 07:25:20 PM" at bounding box center [756, 182] width 1348 height 67
click at [37, 483] on button "AI Chat" at bounding box center [28, 501] width 55 height 44
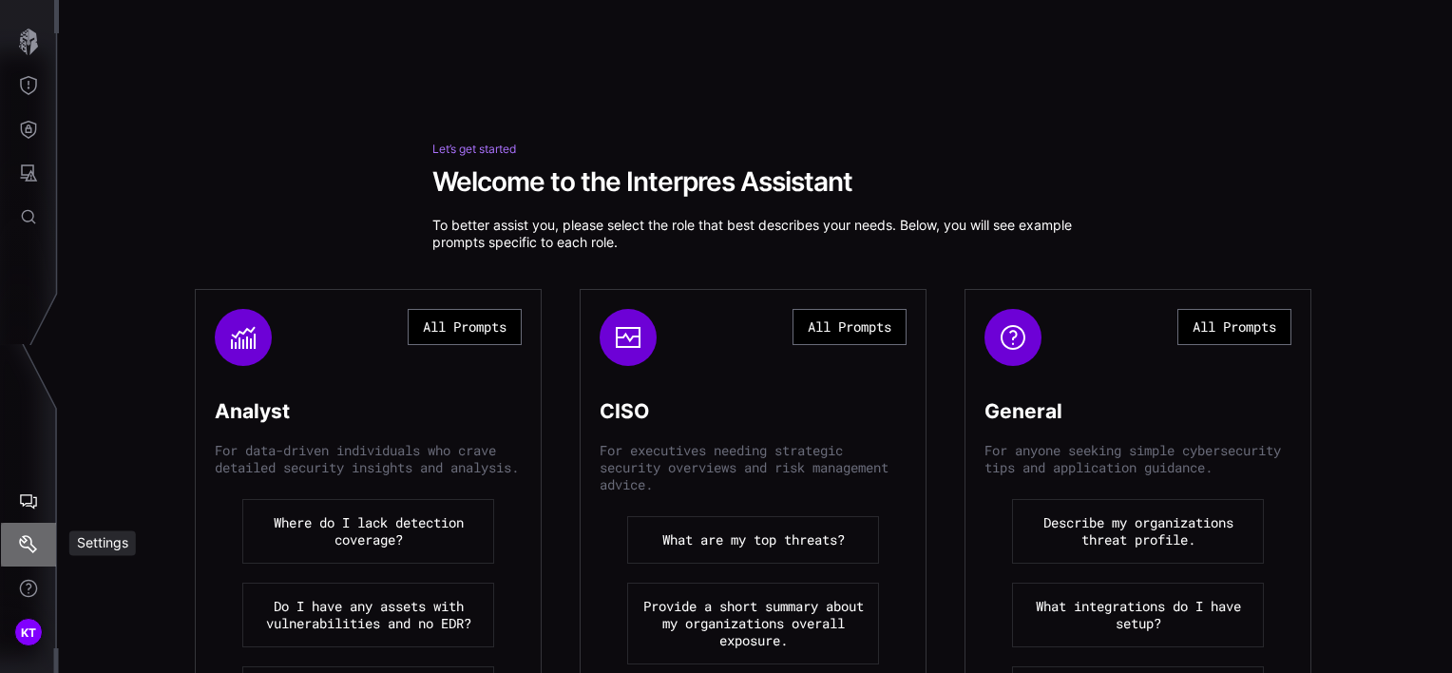
click at [24, 546] on icon "Settings" at bounding box center [28, 544] width 19 height 19
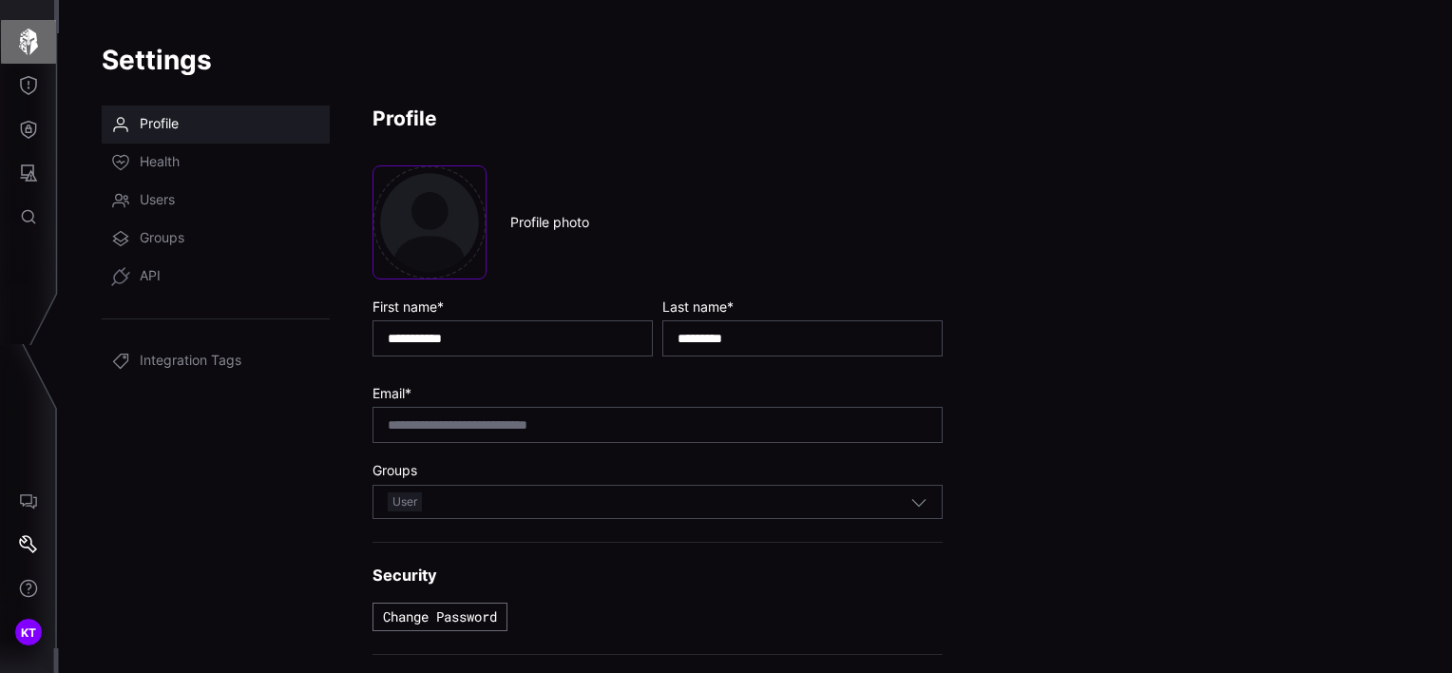
click at [34, 45] on icon "button" at bounding box center [28, 42] width 19 height 27
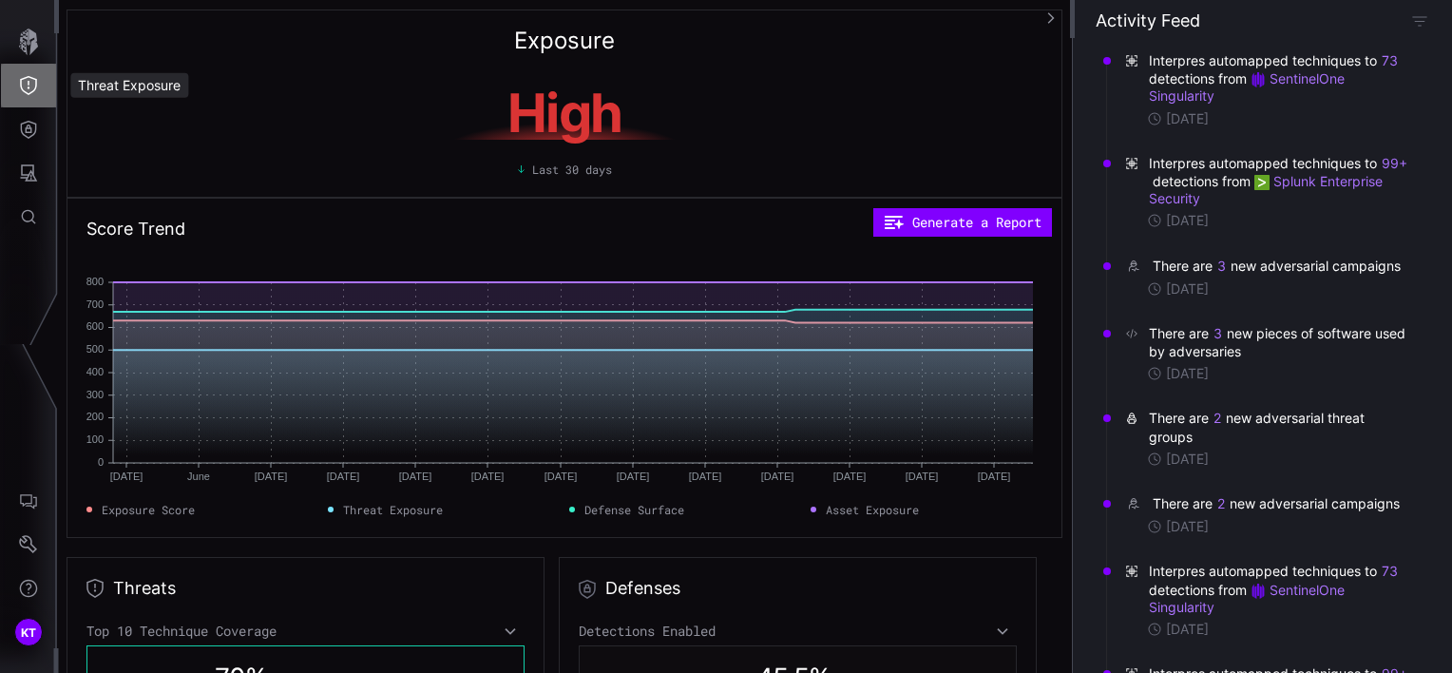
click at [23, 80] on icon "Threat Exposure" at bounding box center [28, 85] width 19 height 19
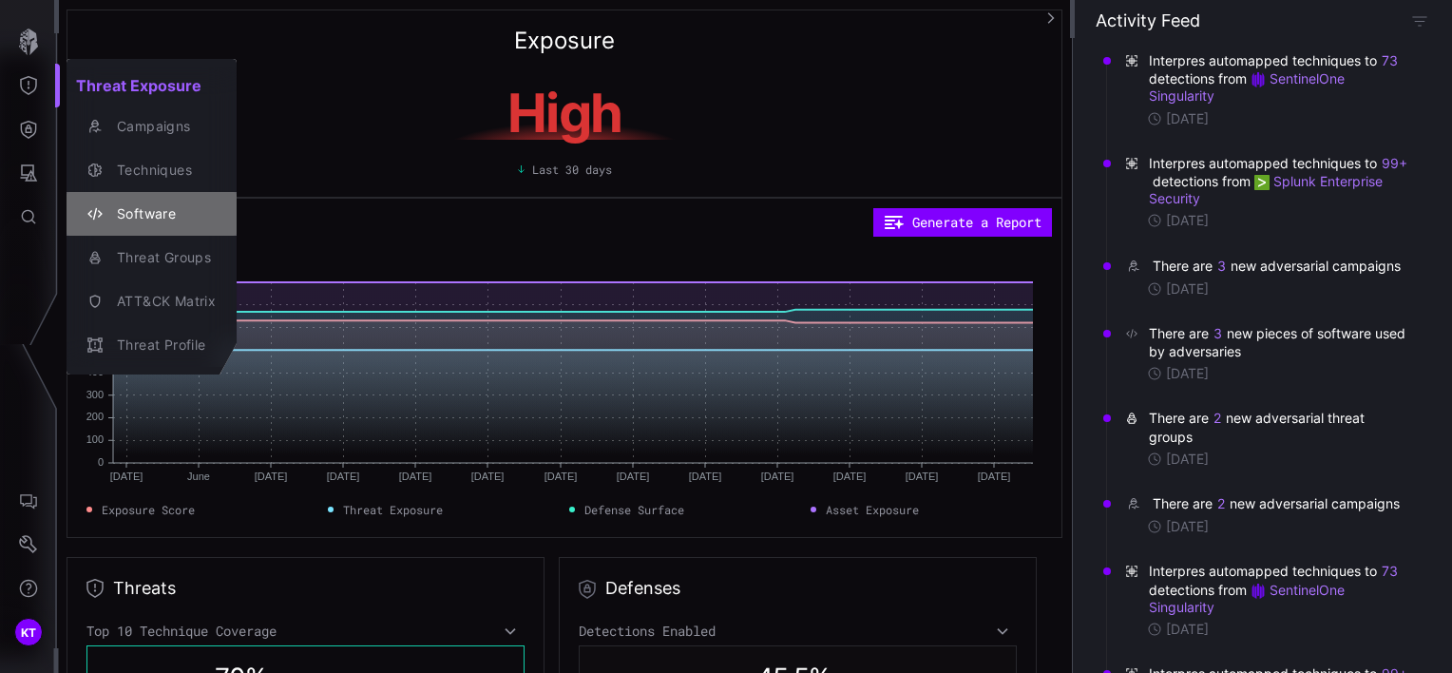
click at [122, 208] on div "Software" at bounding box center [161, 214] width 108 height 24
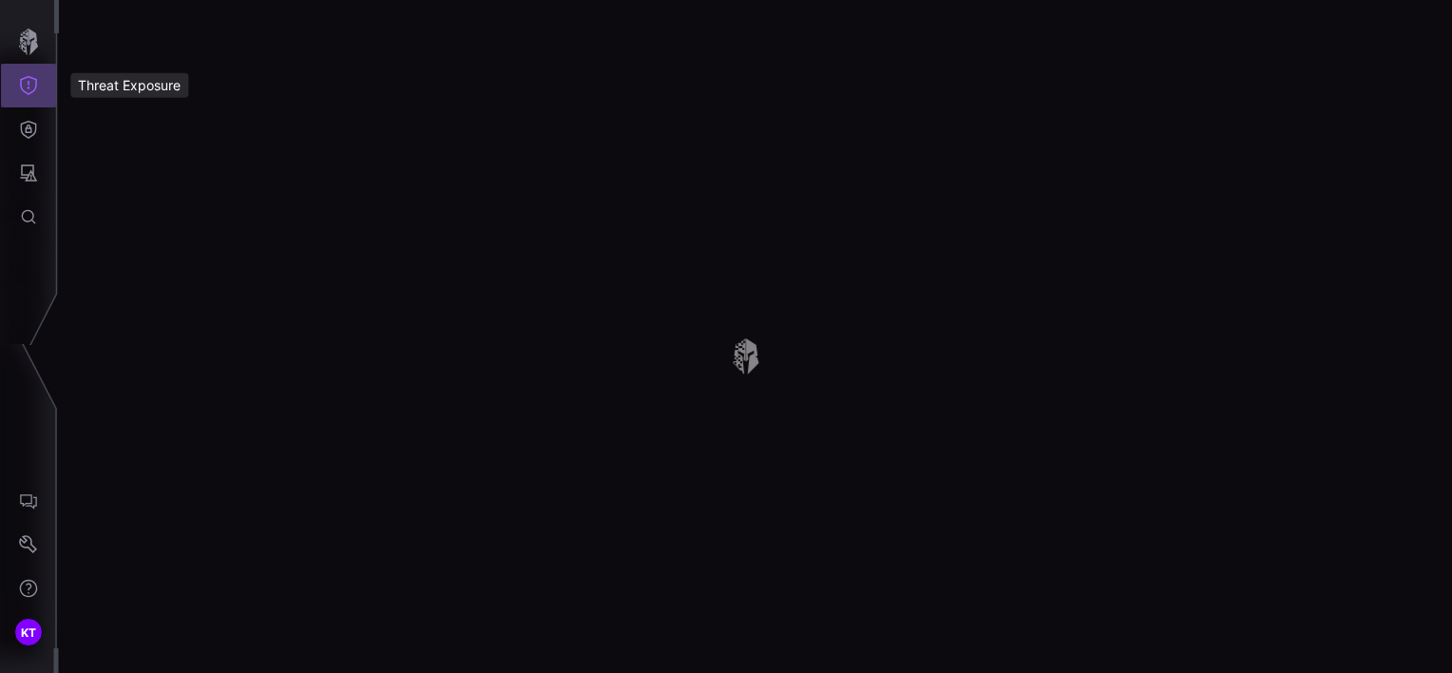
click at [27, 91] on icon "Threat Exposure" at bounding box center [28, 85] width 19 height 19
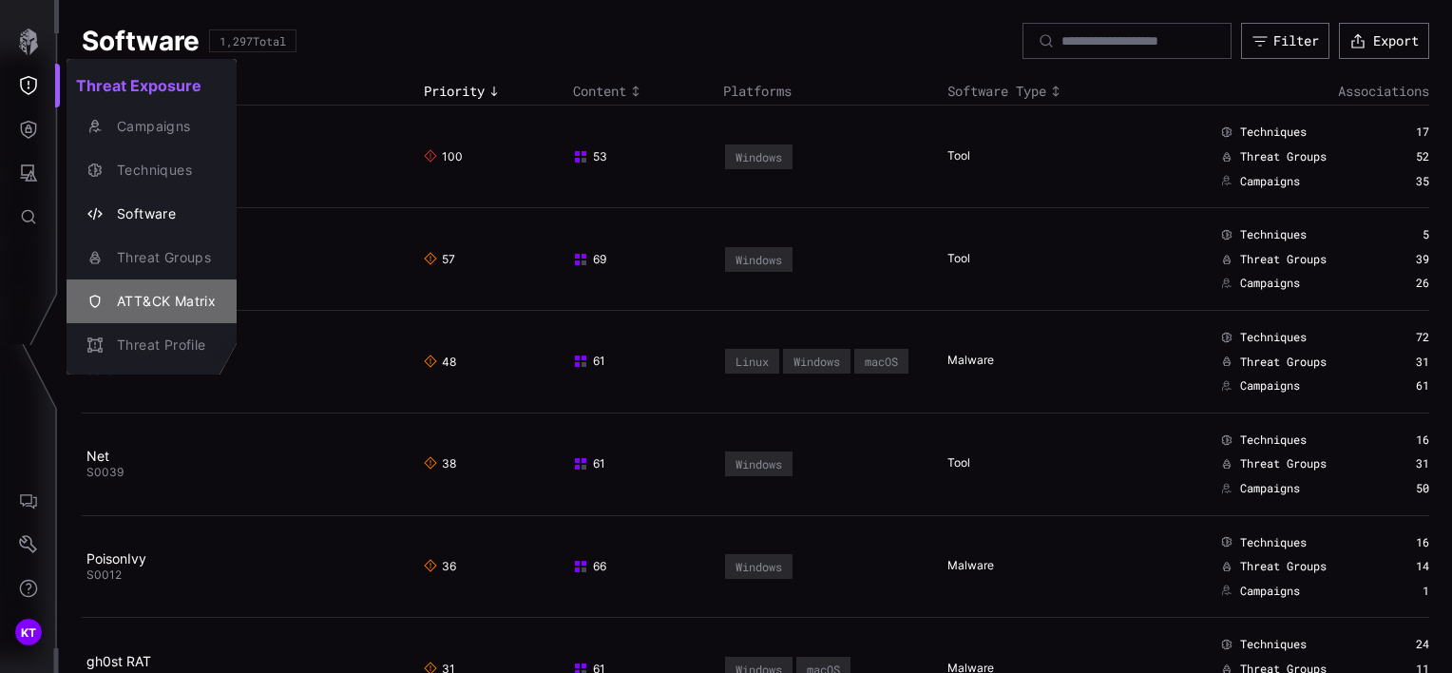
click at [137, 304] on div "ATT&CK Matrix" at bounding box center [161, 302] width 108 height 24
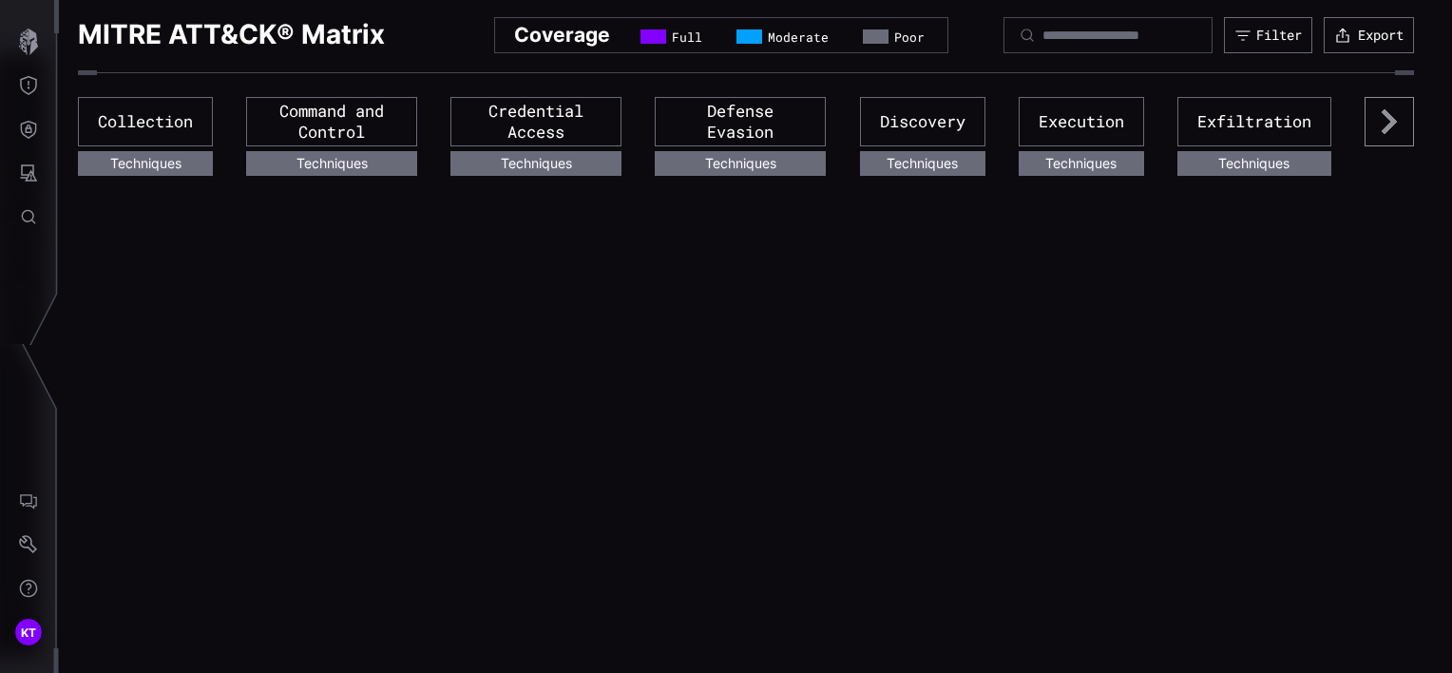
click at [159, 163] on div "Techniques" at bounding box center [145, 163] width 135 height 25
click at [161, 123] on div "Collection" at bounding box center [145, 121] width 135 height 49
click at [356, 121] on div "Command and Control" at bounding box center [331, 121] width 171 height 49
click at [1403, 124] on icon at bounding box center [1389, 121] width 49 height 49
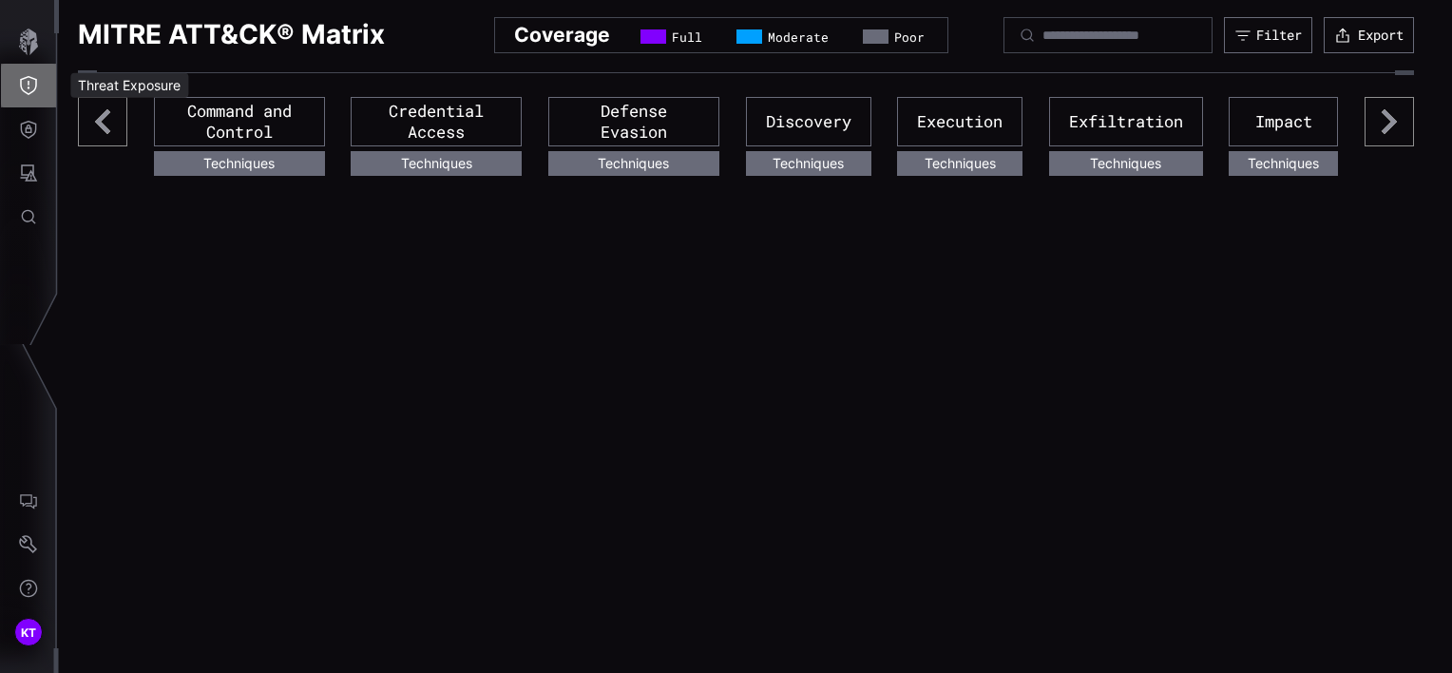
click at [12, 88] on button "Threat Exposure" at bounding box center [28, 86] width 55 height 44
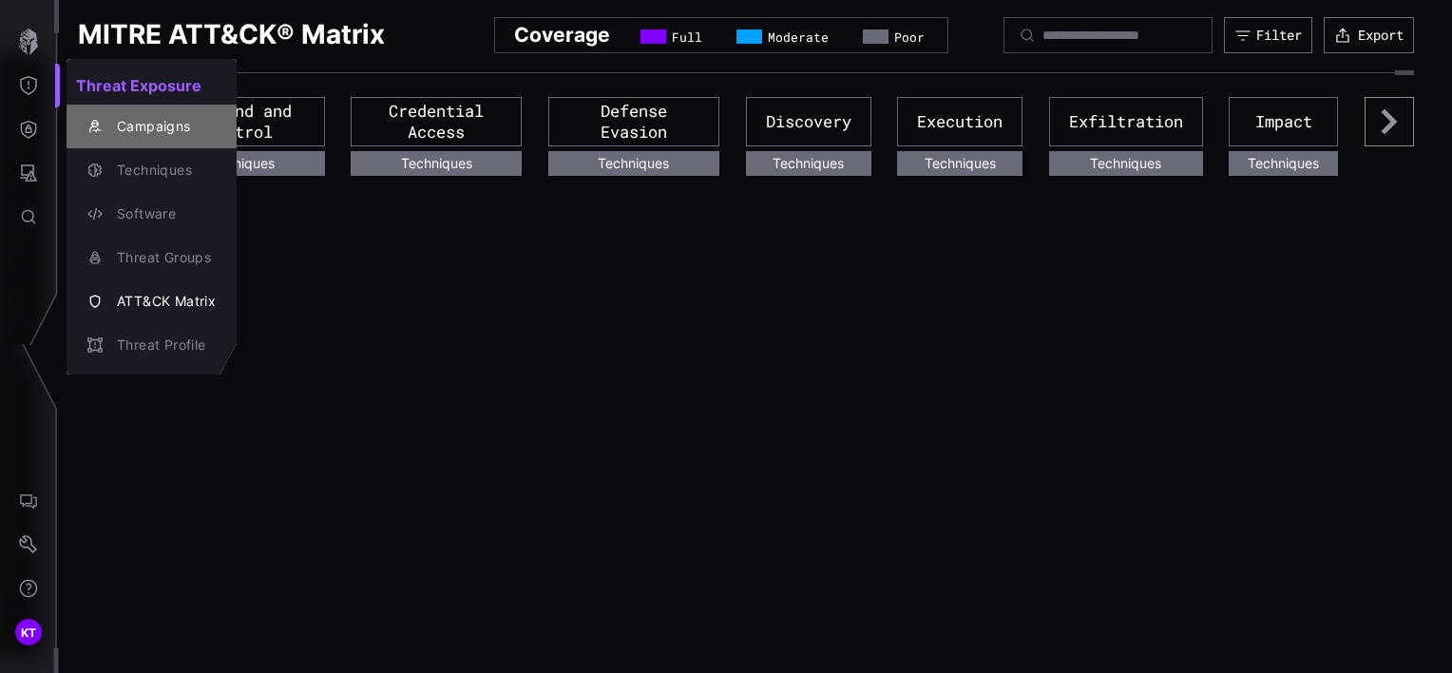
click at [131, 127] on div "Campaigns" at bounding box center [161, 127] width 108 height 24
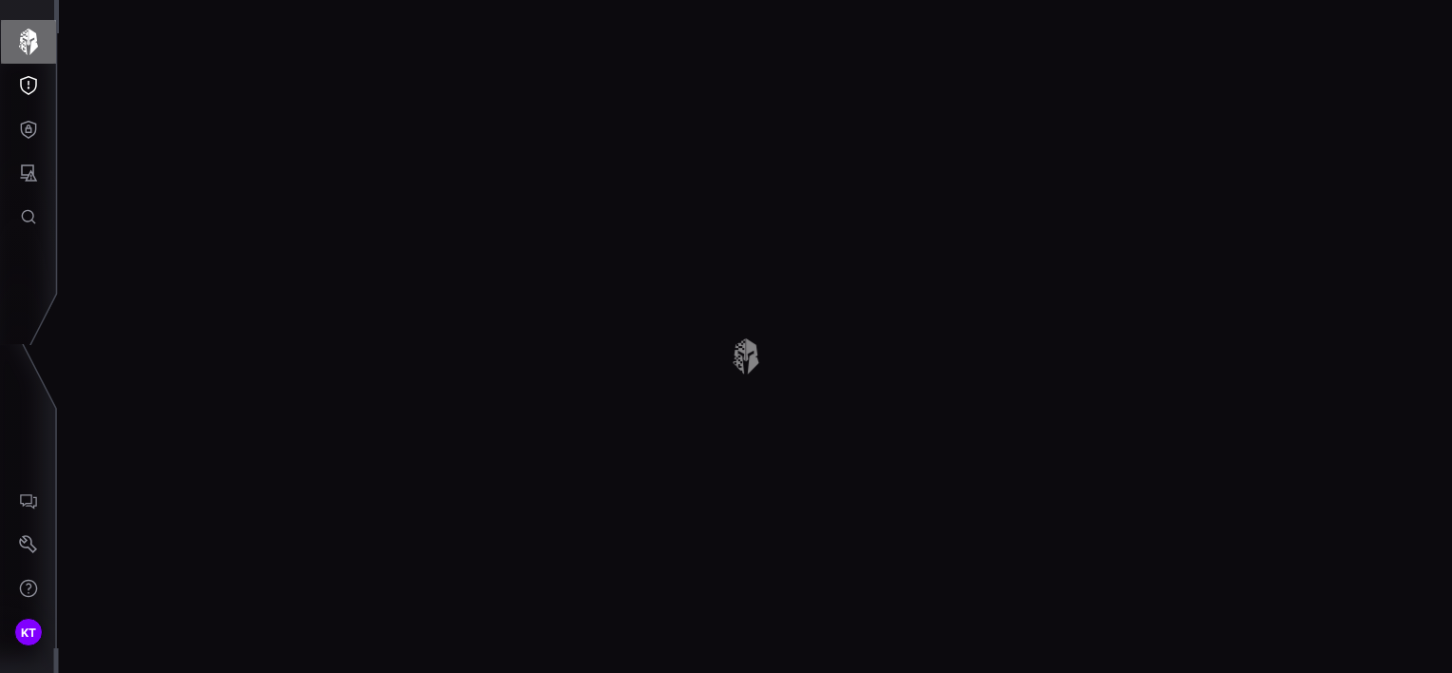
click at [39, 42] on icon "button" at bounding box center [28, 42] width 27 height 27
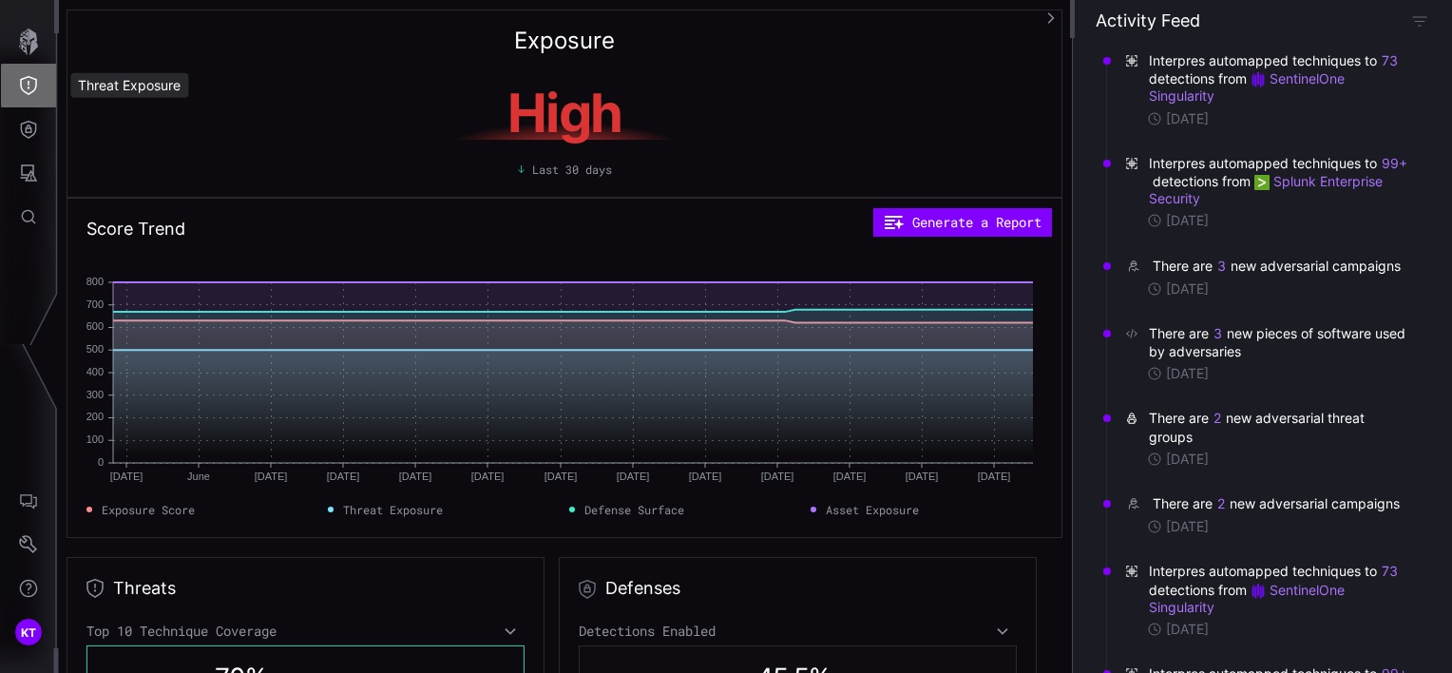
click at [34, 92] on icon "Threat Exposure" at bounding box center [28, 85] width 19 height 19
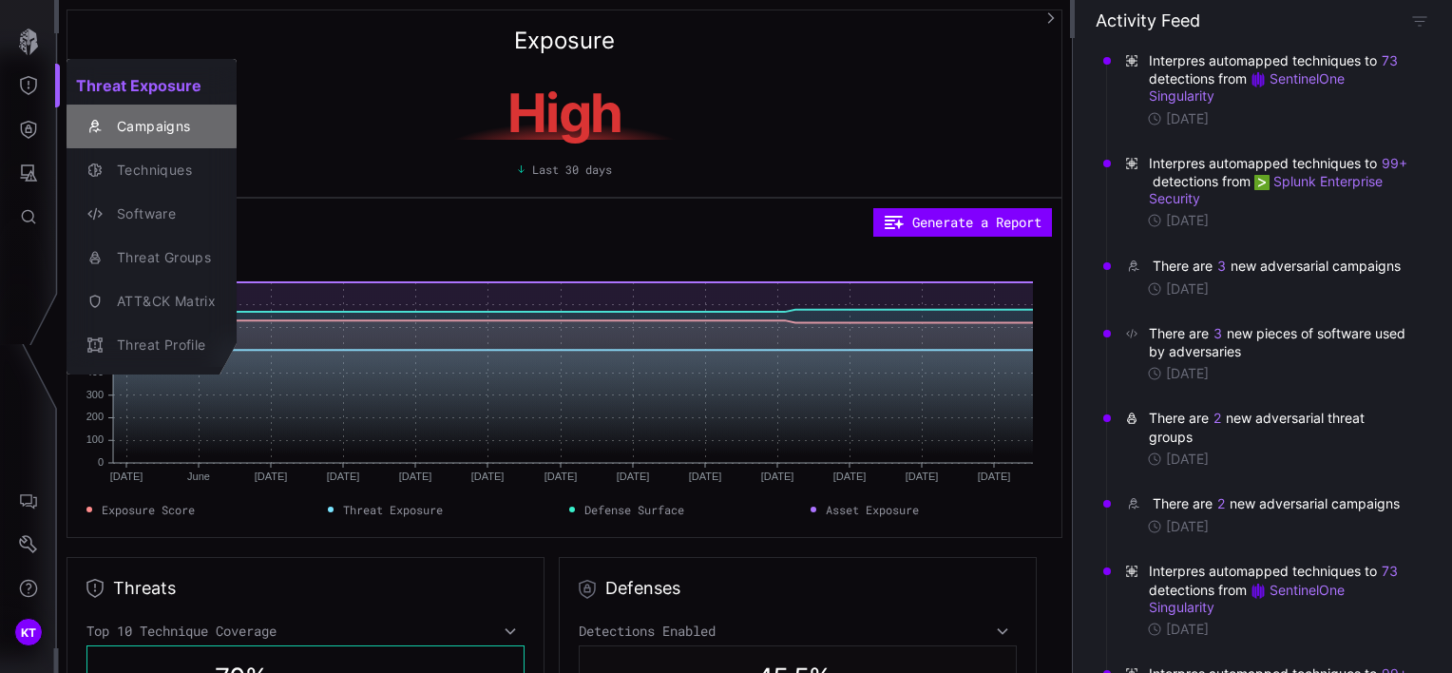
click at [157, 118] on div "Campaigns" at bounding box center [161, 127] width 108 height 24
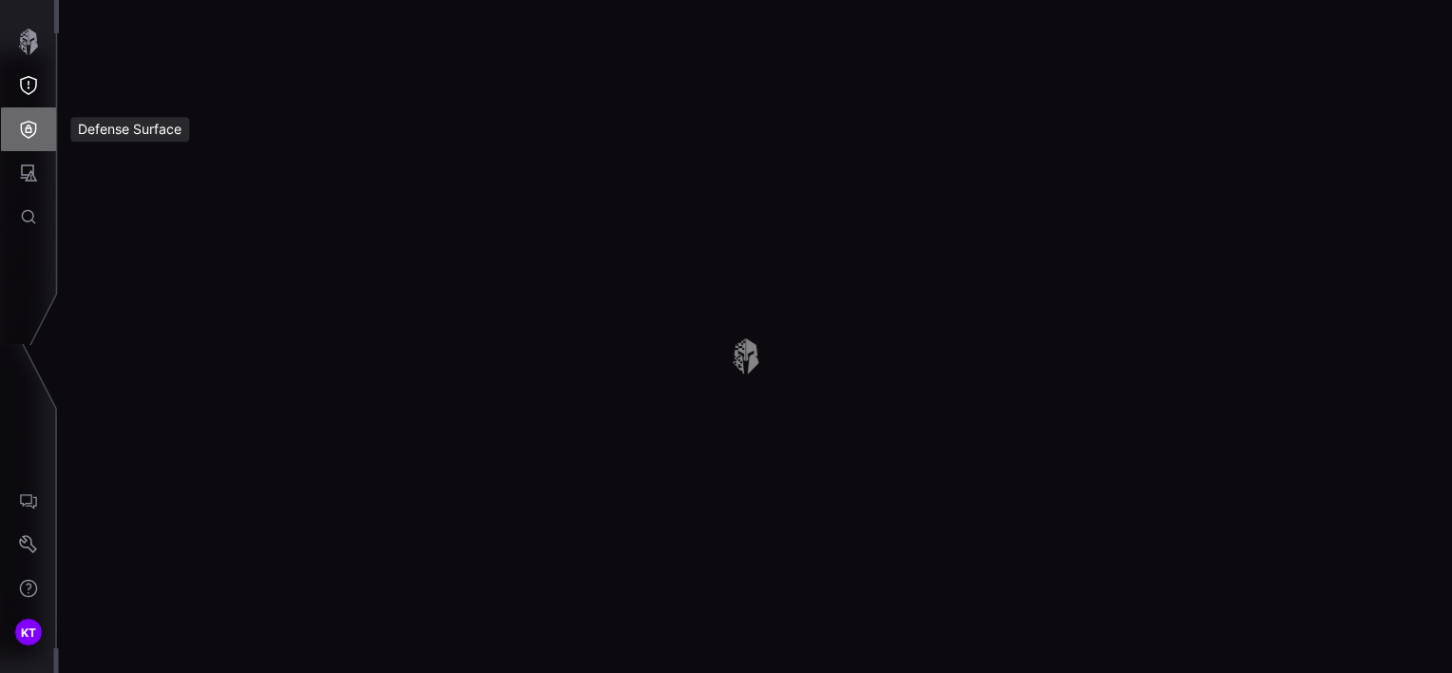
click at [38, 127] on button "Defense Surface" at bounding box center [28, 129] width 55 height 44
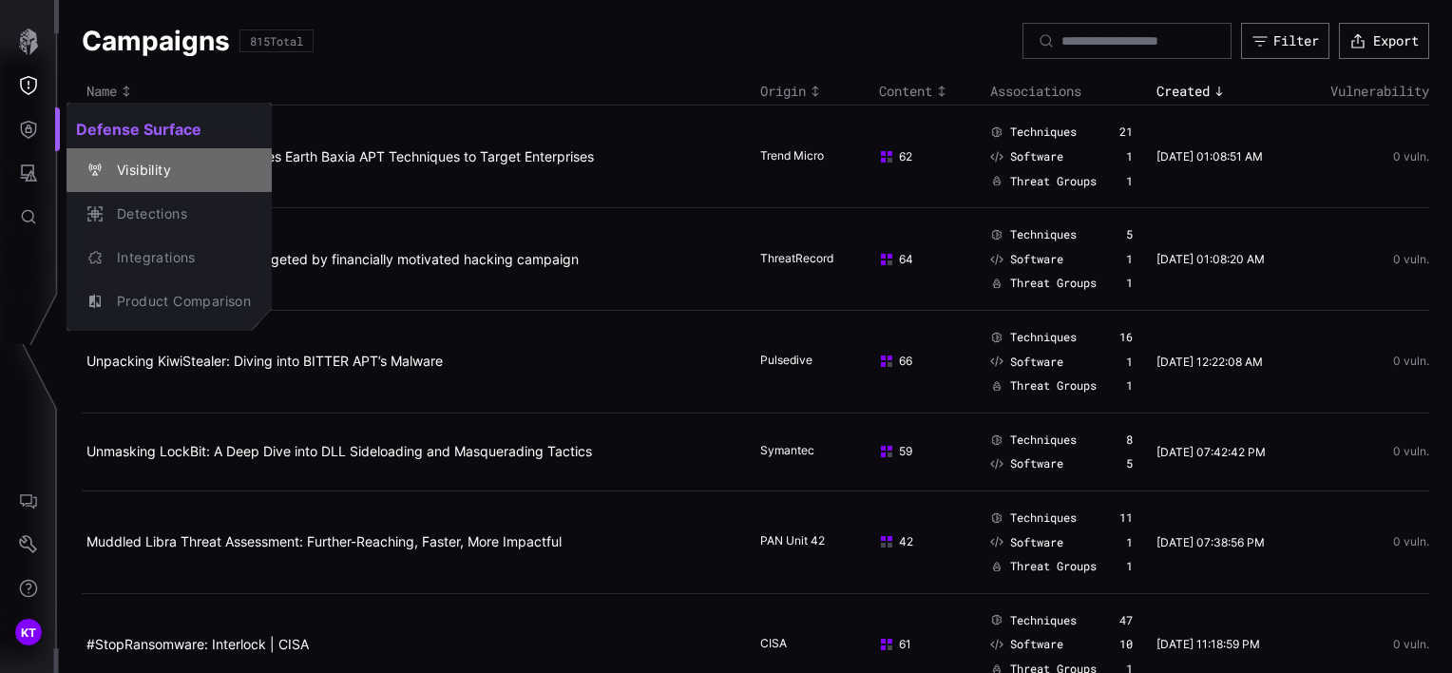
click at [118, 174] on div "Visibility" at bounding box center [179, 171] width 144 height 24
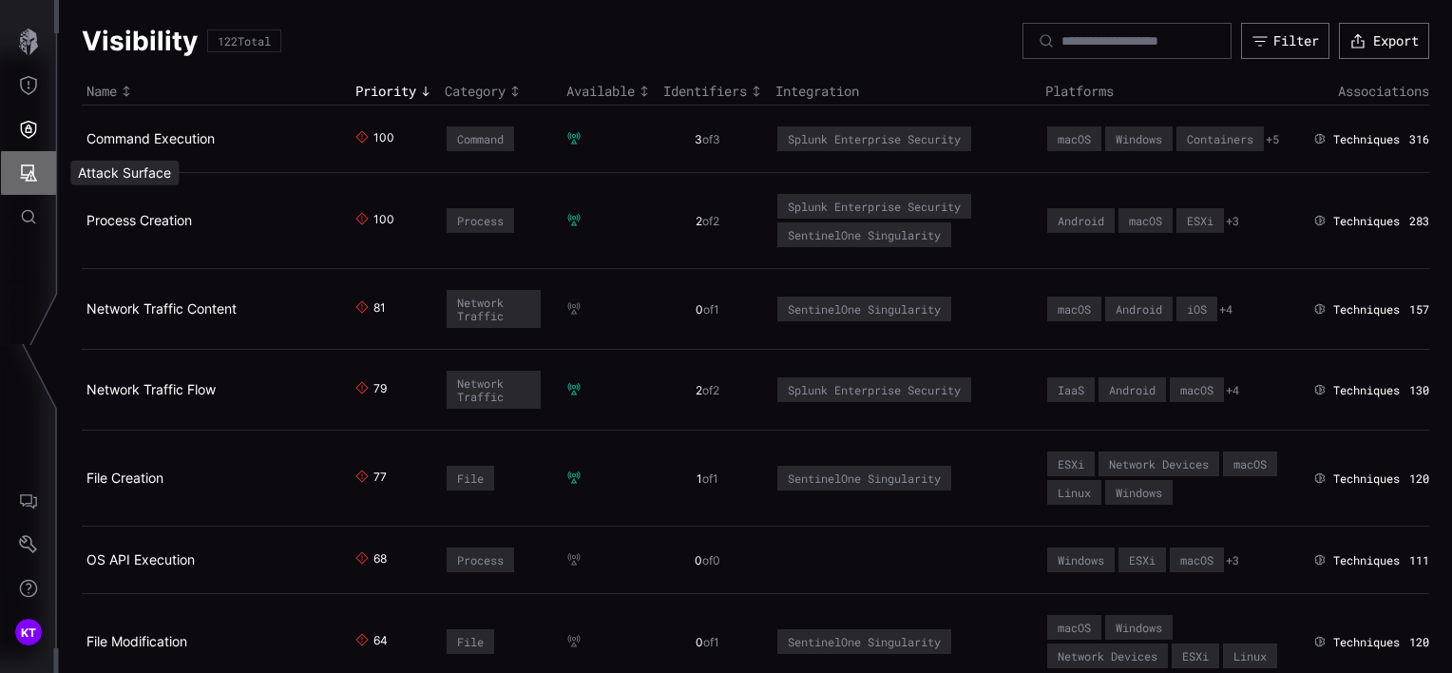
click at [27, 173] on icon "Attack Surface" at bounding box center [28, 172] width 19 height 19
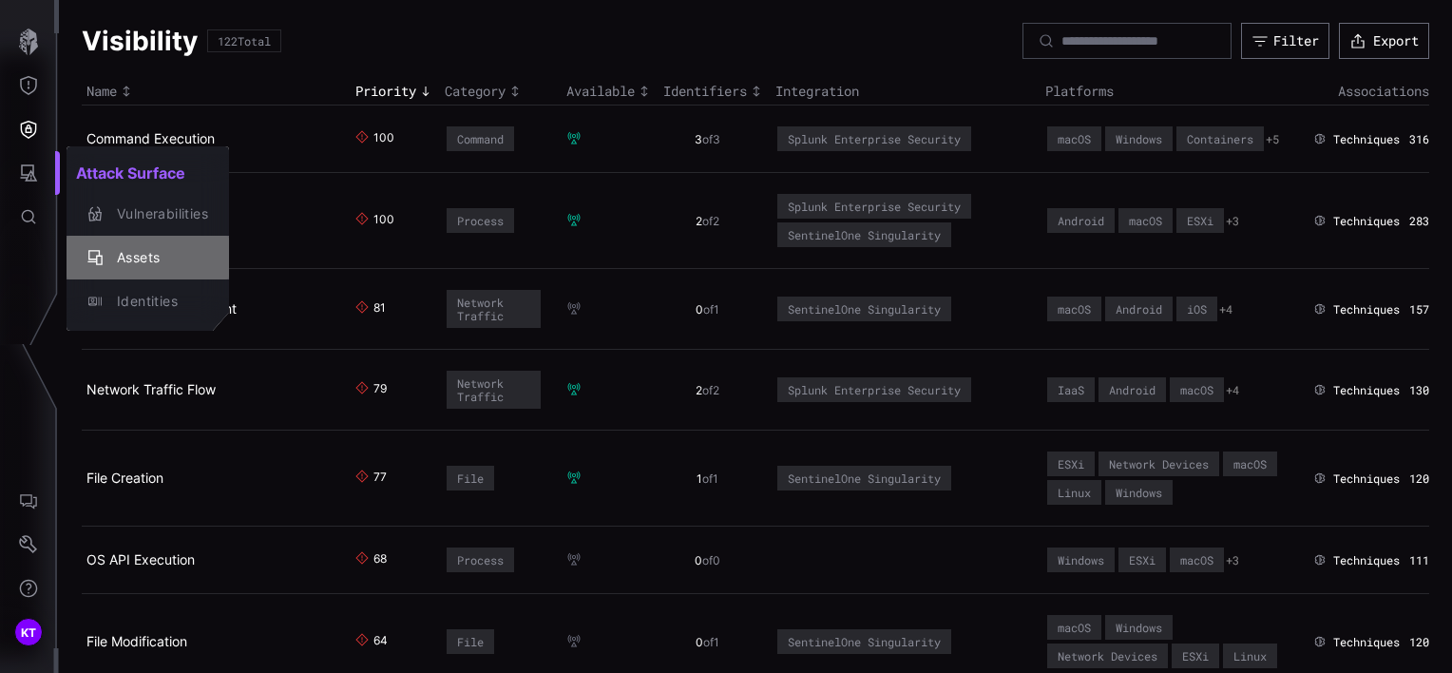
click at [127, 255] on div "Assets" at bounding box center [157, 258] width 101 height 24
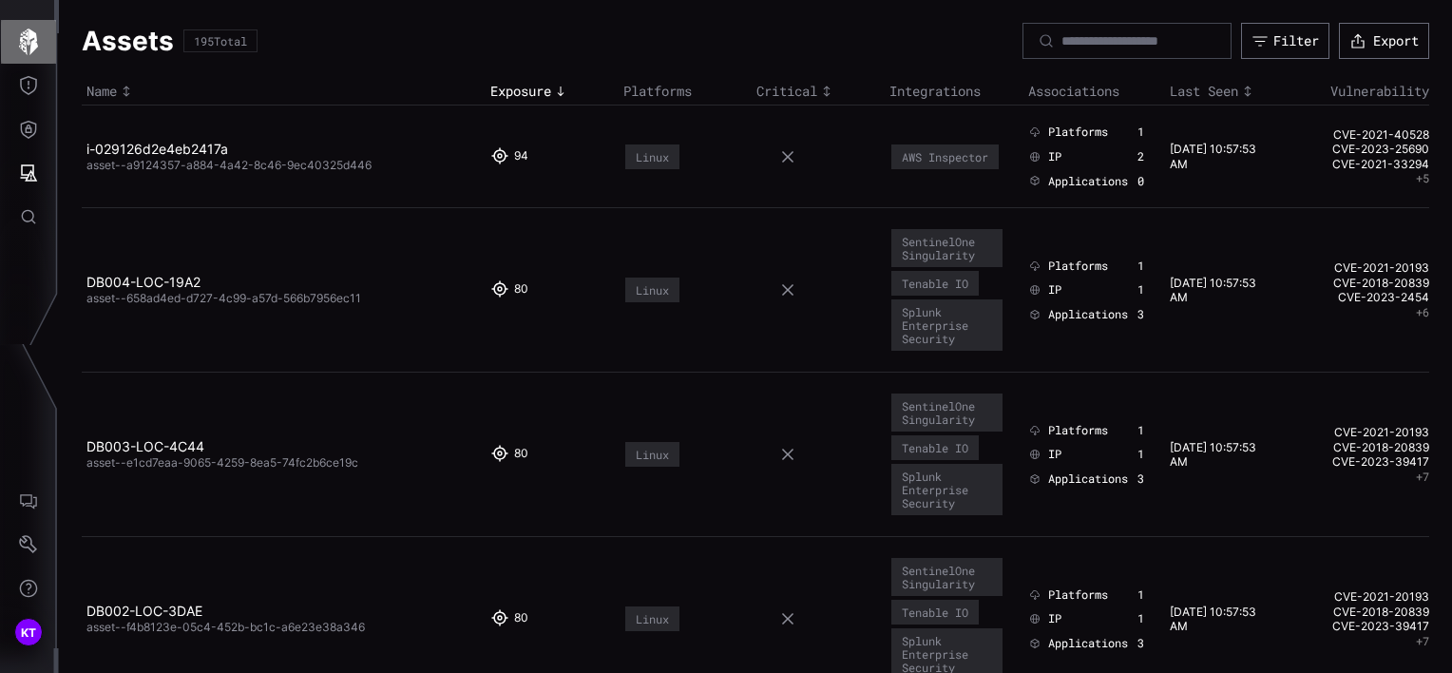
click at [34, 48] on icon "button" at bounding box center [28, 42] width 19 height 27
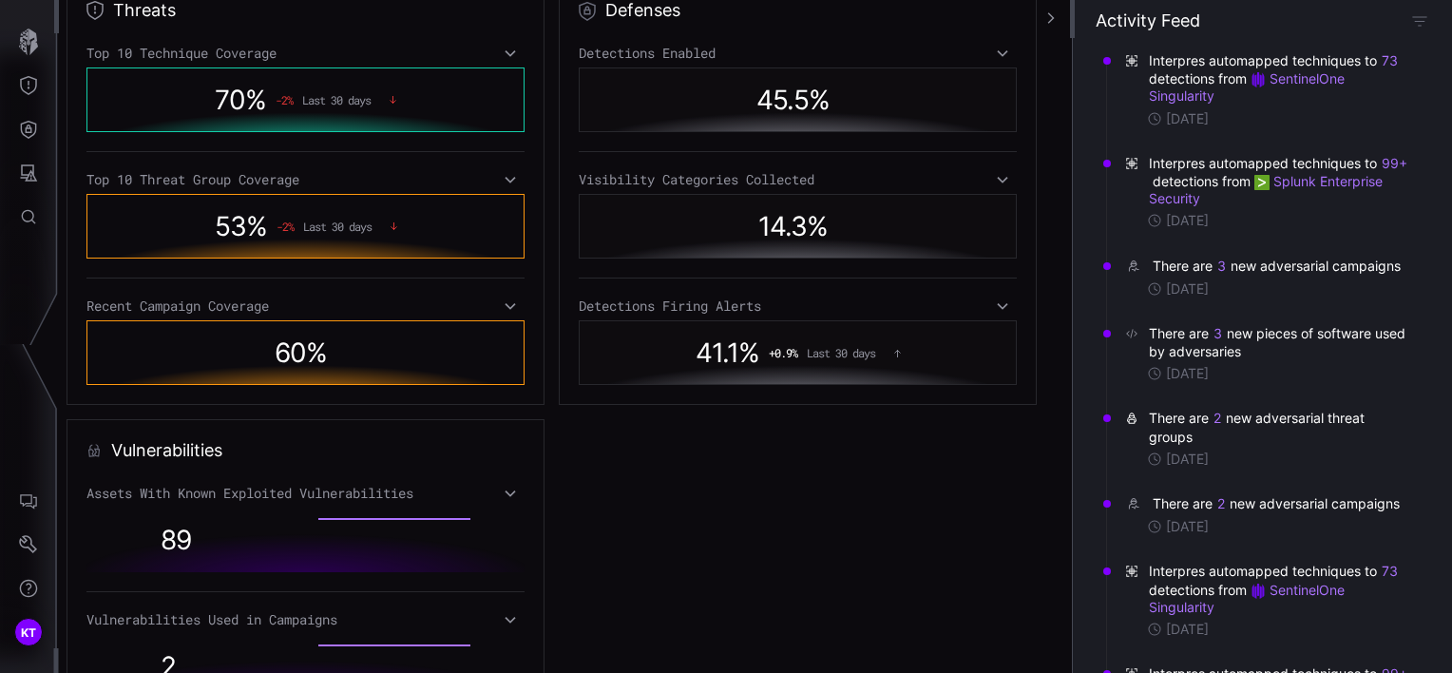
scroll to position [539, 0]
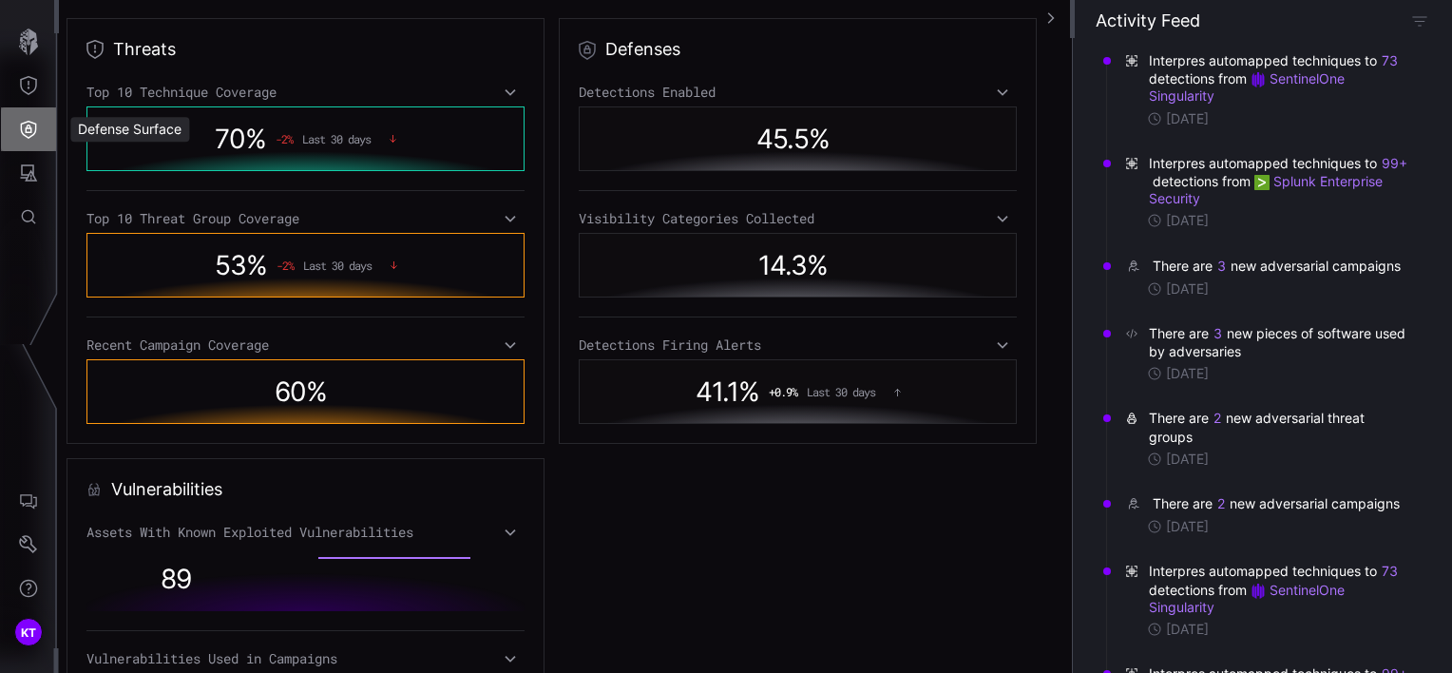
click at [39, 139] on button "Defense Surface" at bounding box center [28, 129] width 55 height 44
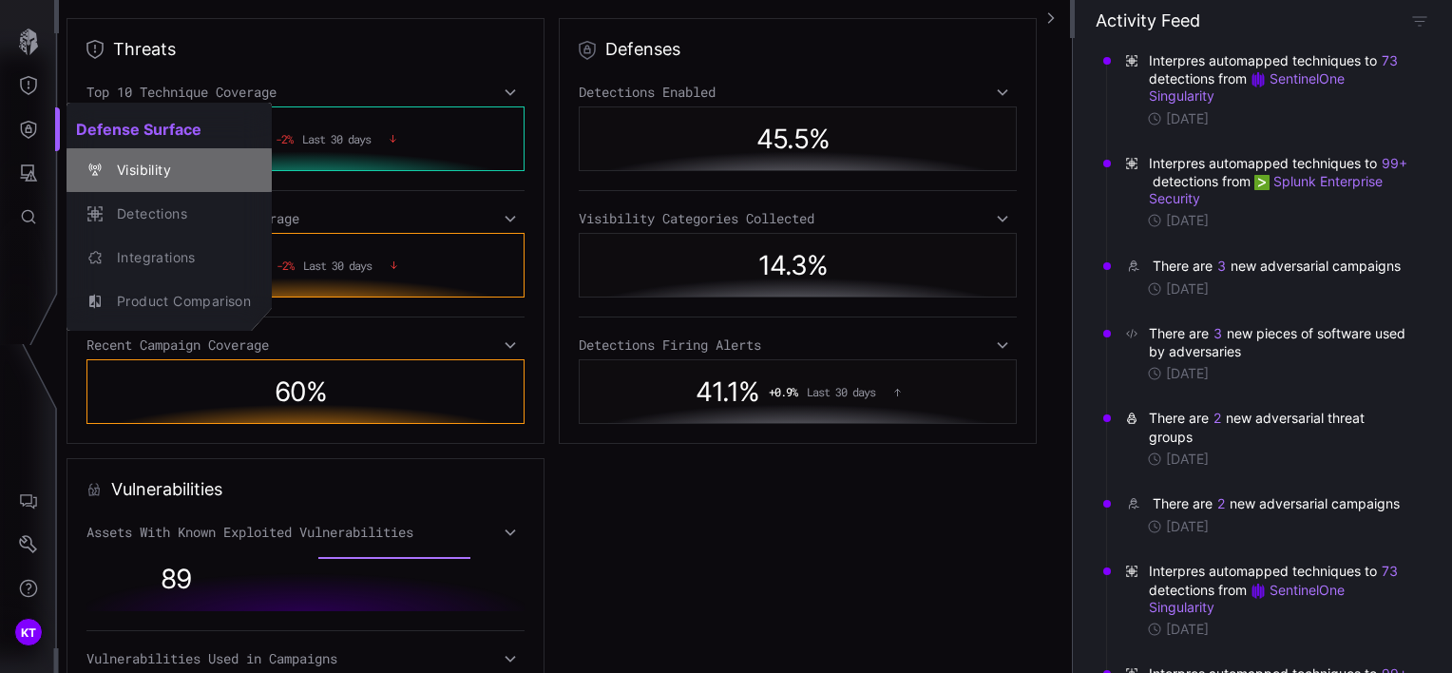
click at [128, 172] on div "Visibility" at bounding box center [179, 171] width 144 height 24
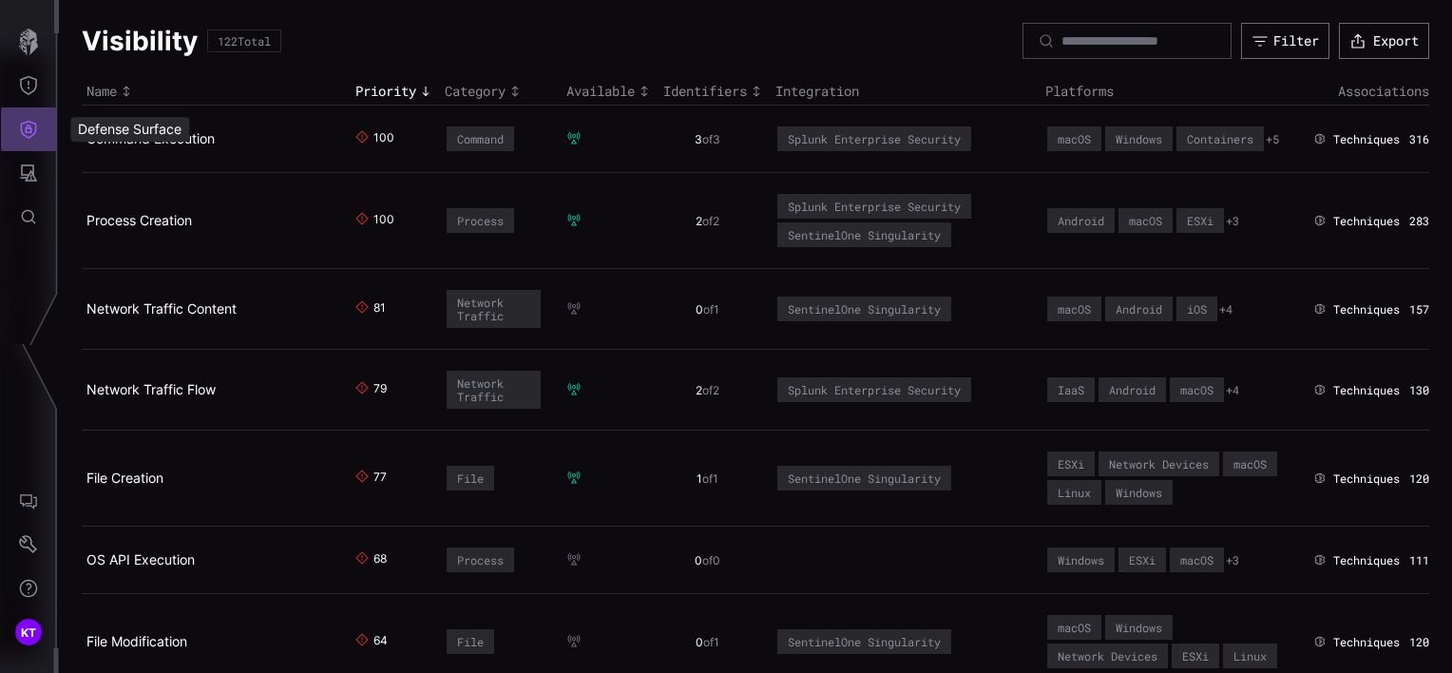
click at [46, 141] on button "Defense Surface" at bounding box center [28, 129] width 55 height 44
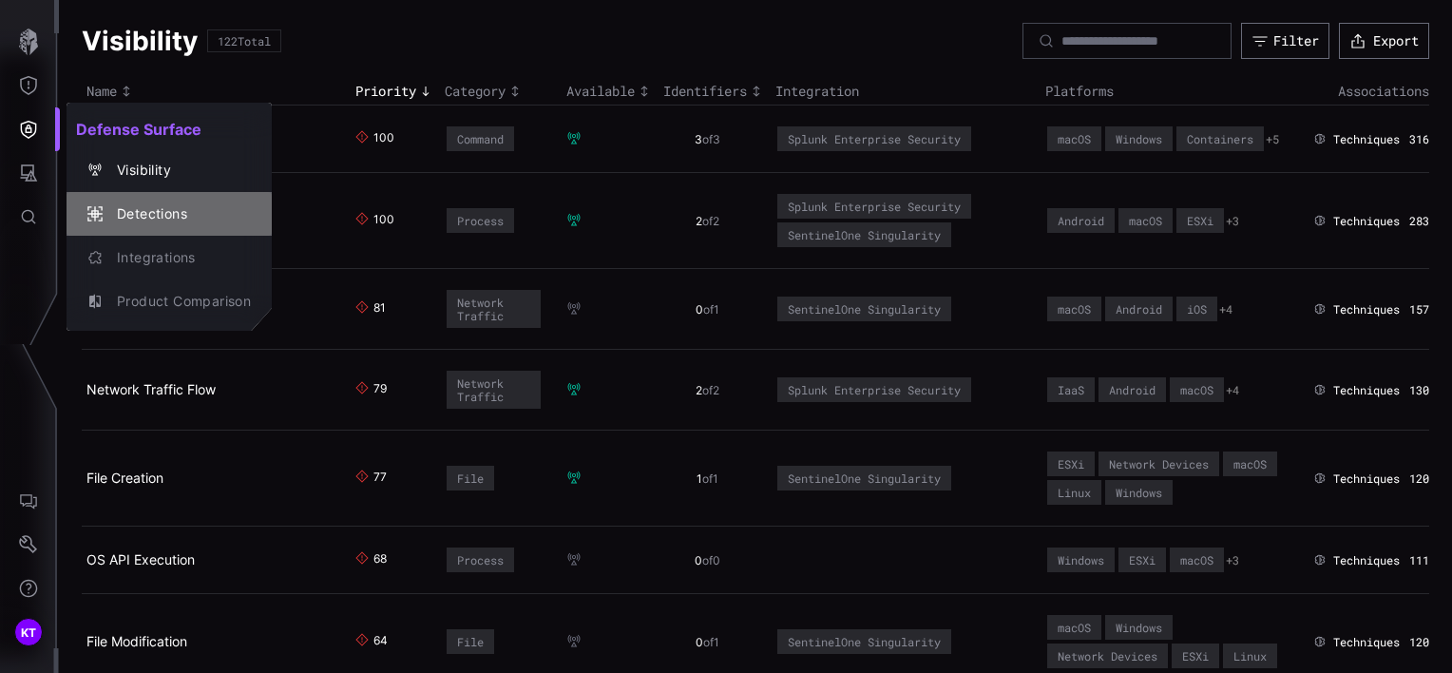
click at [149, 227] on button "Detections" at bounding box center [169, 214] width 205 height 44
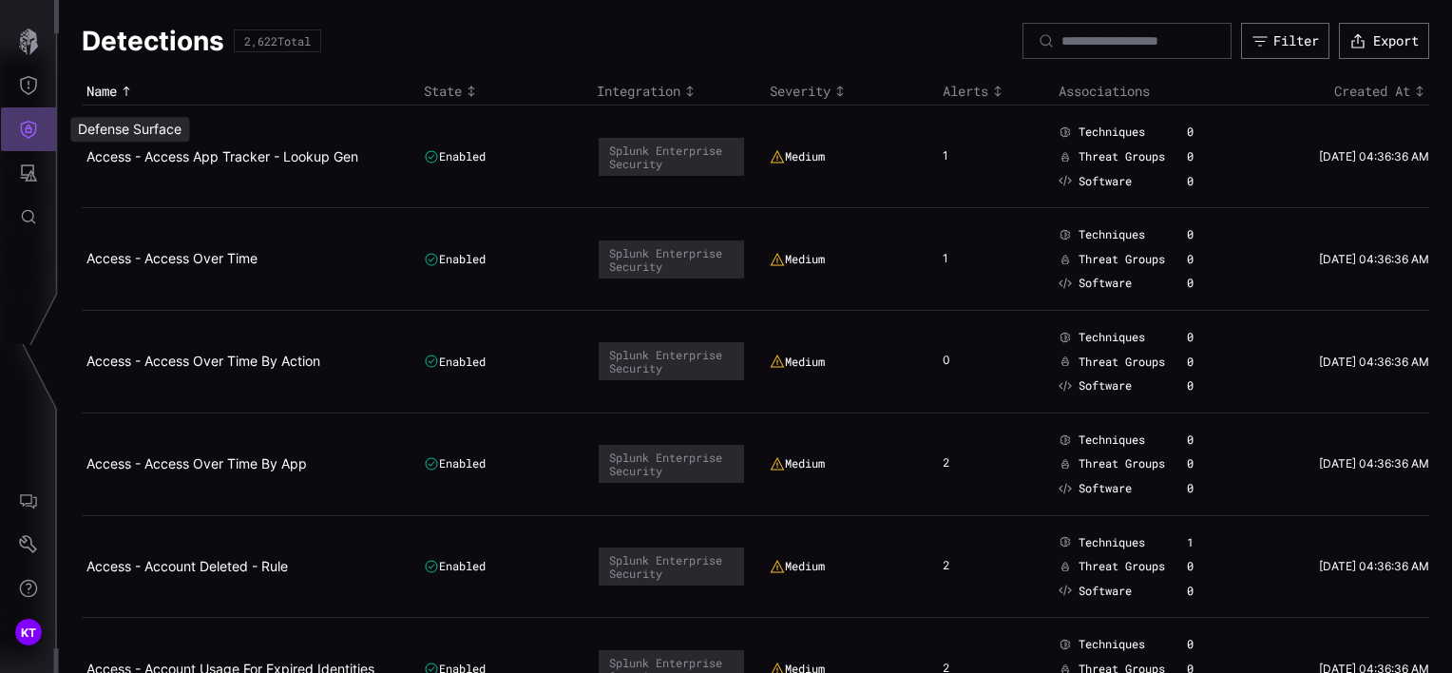
click at [46, 143] on button "Defense Surface" at bounding box center [28, 129] width 55 height 44
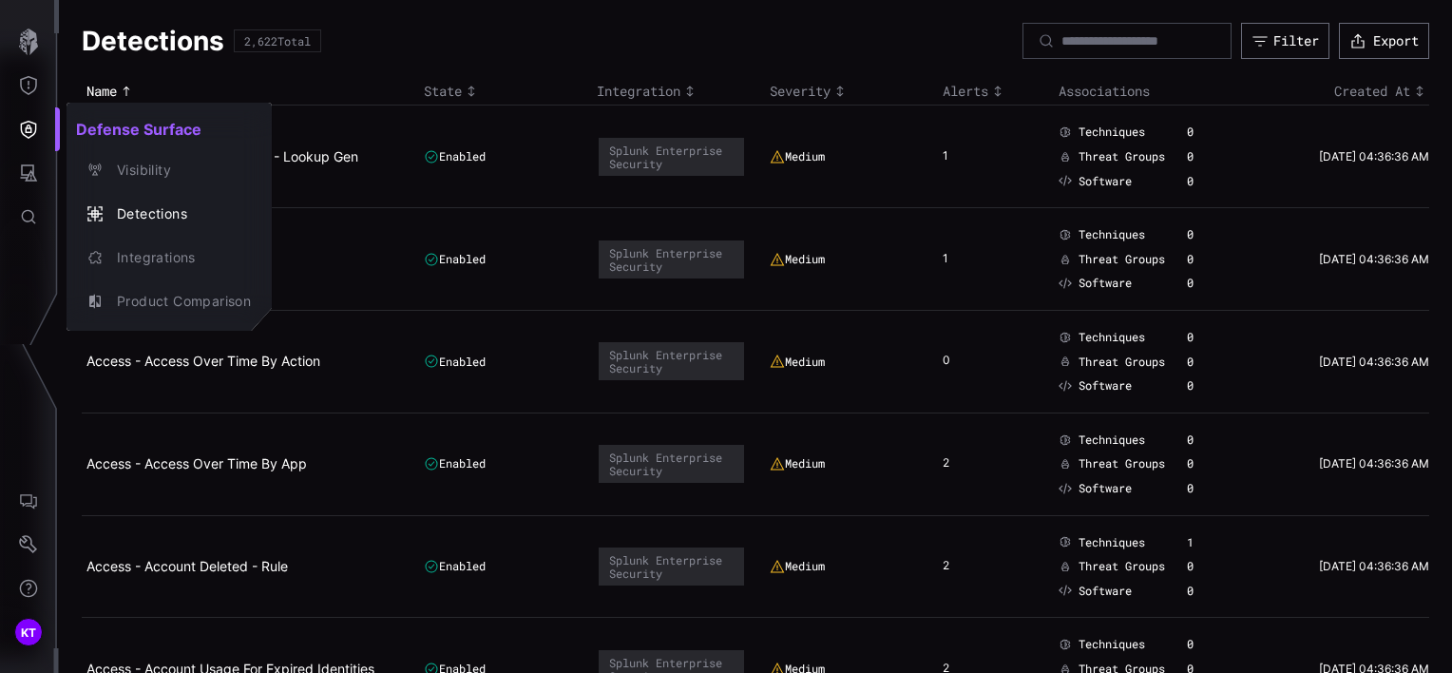
click at [36, 42] on div at bounding box center [726, 336] width 1452 height 673
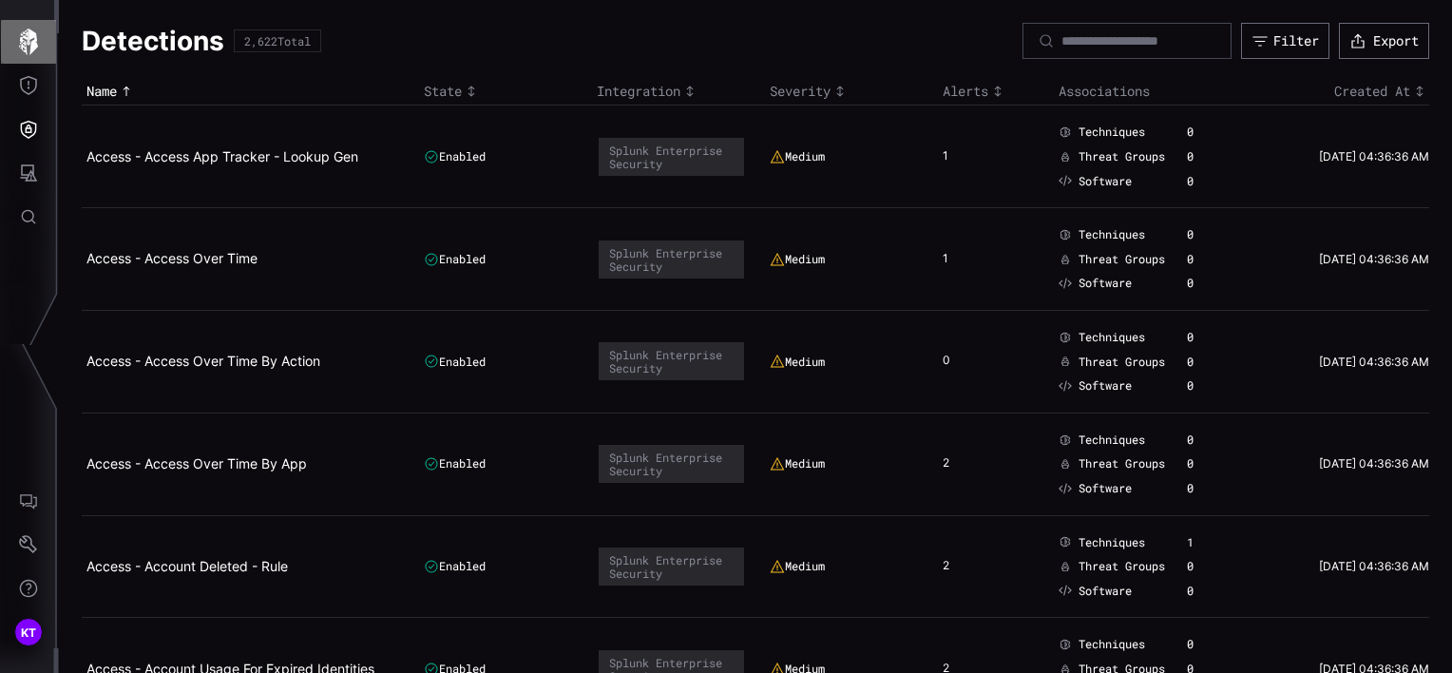
click at [28, 43] on icon "button" at bounding box center [28, 42] width 19 height 27
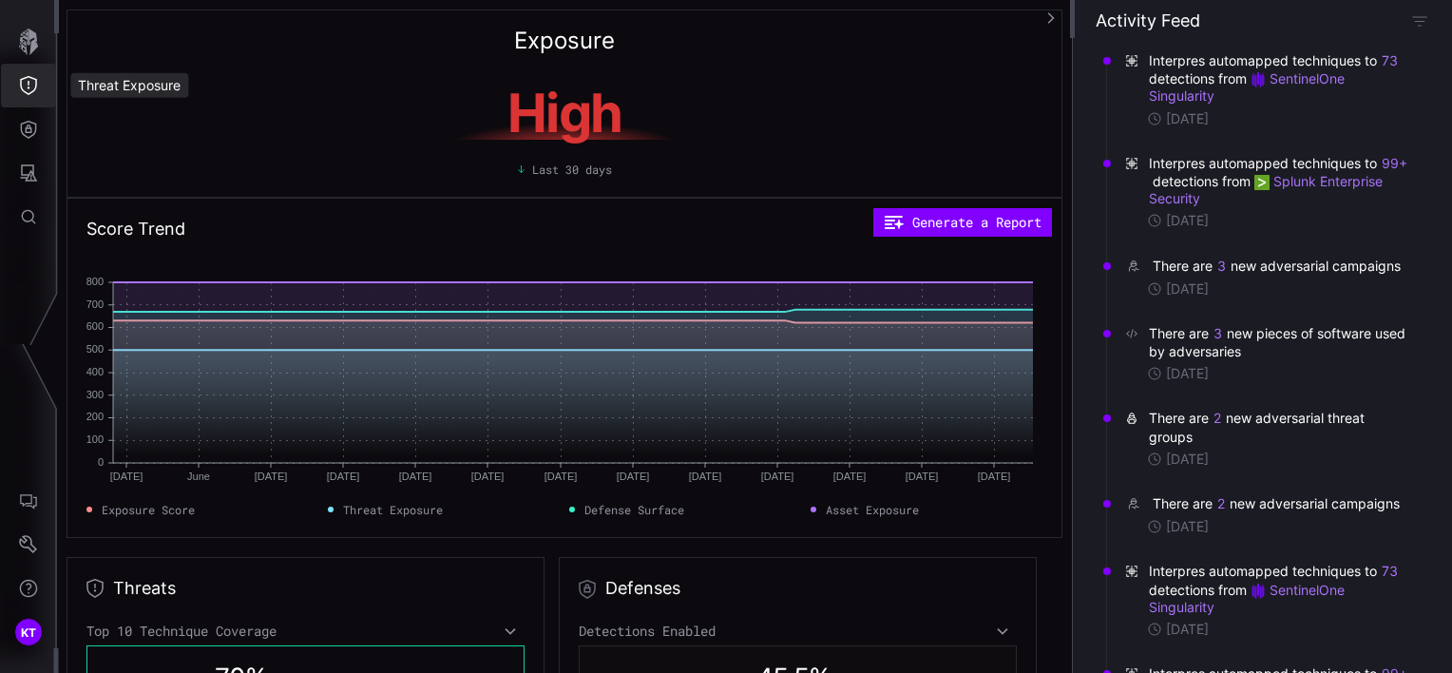
click at [21, 73] on button "Threat Exposure" at bounding box center [28, 86] width 55 height 44
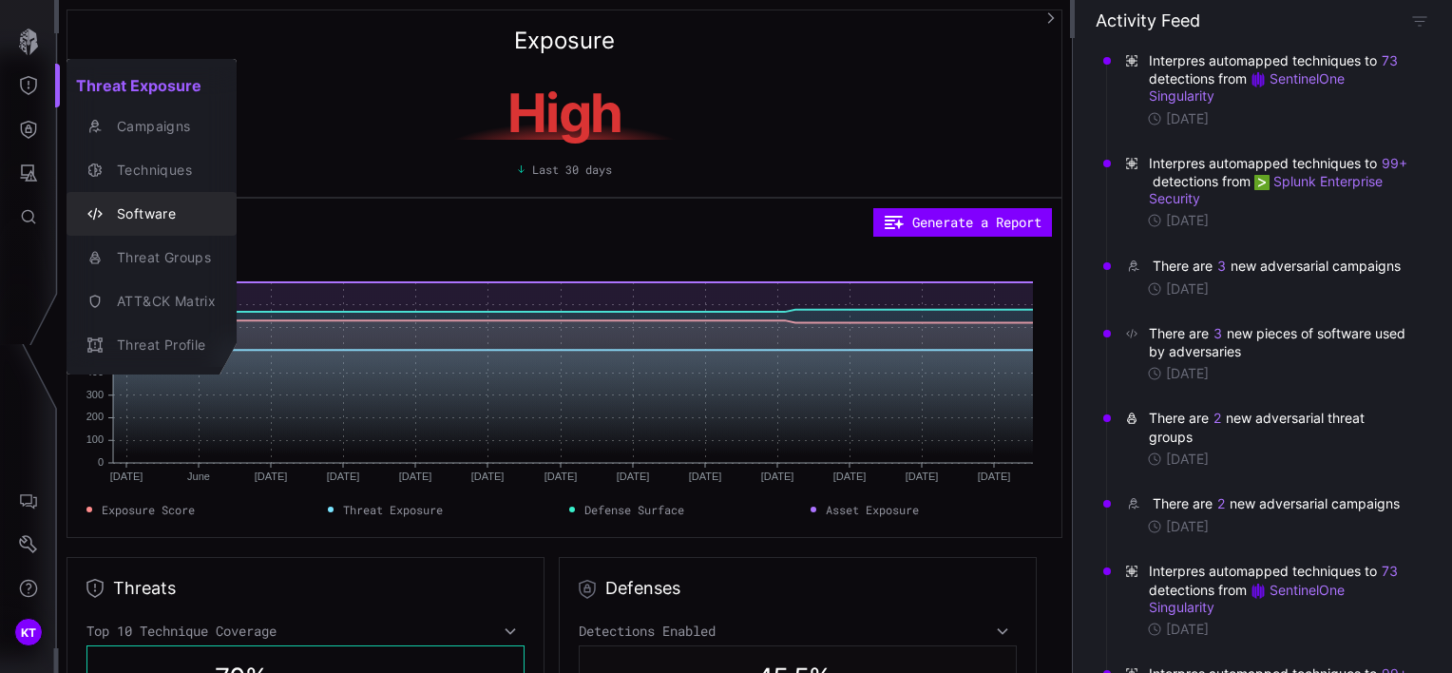
click at [146, 224] on div "Software" at bounding box center [161, 214] width 108 height 24
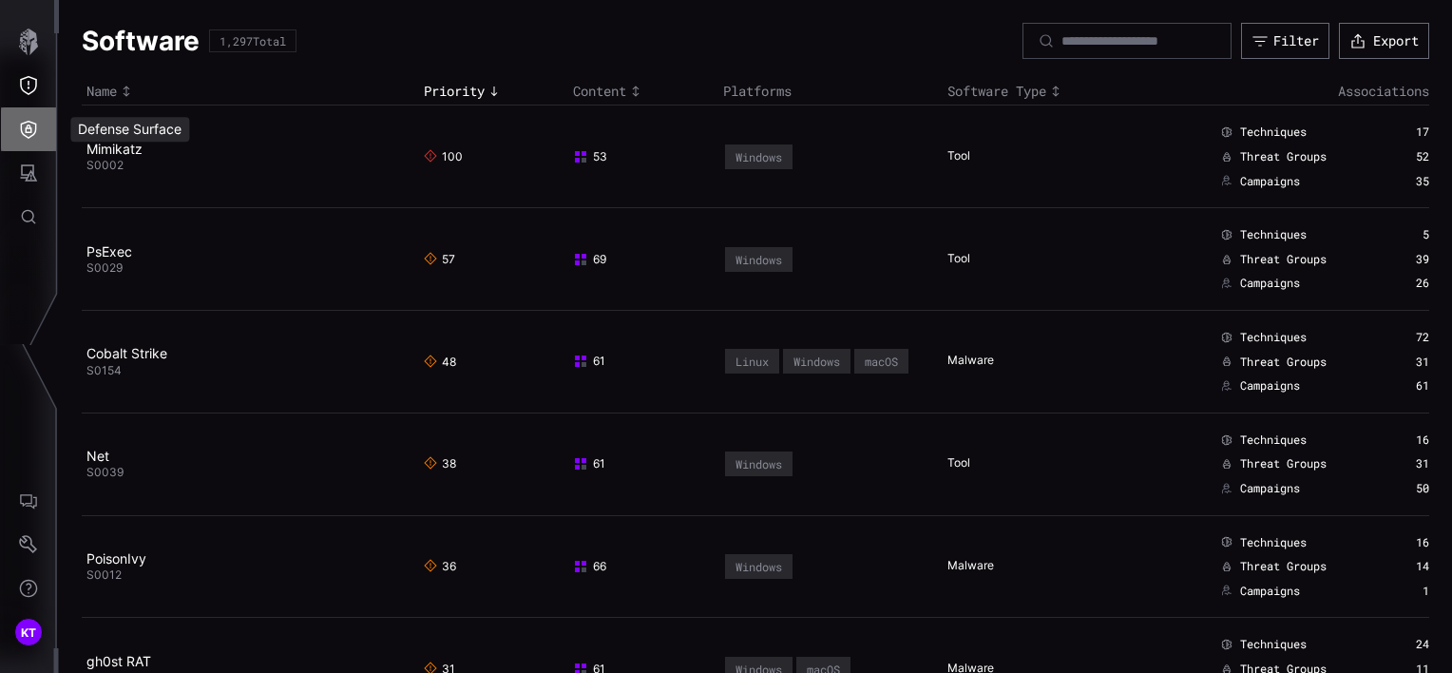
click at [39, 139] on button "Defense Surface" at bounding box center [28, 129] width 55 height 44
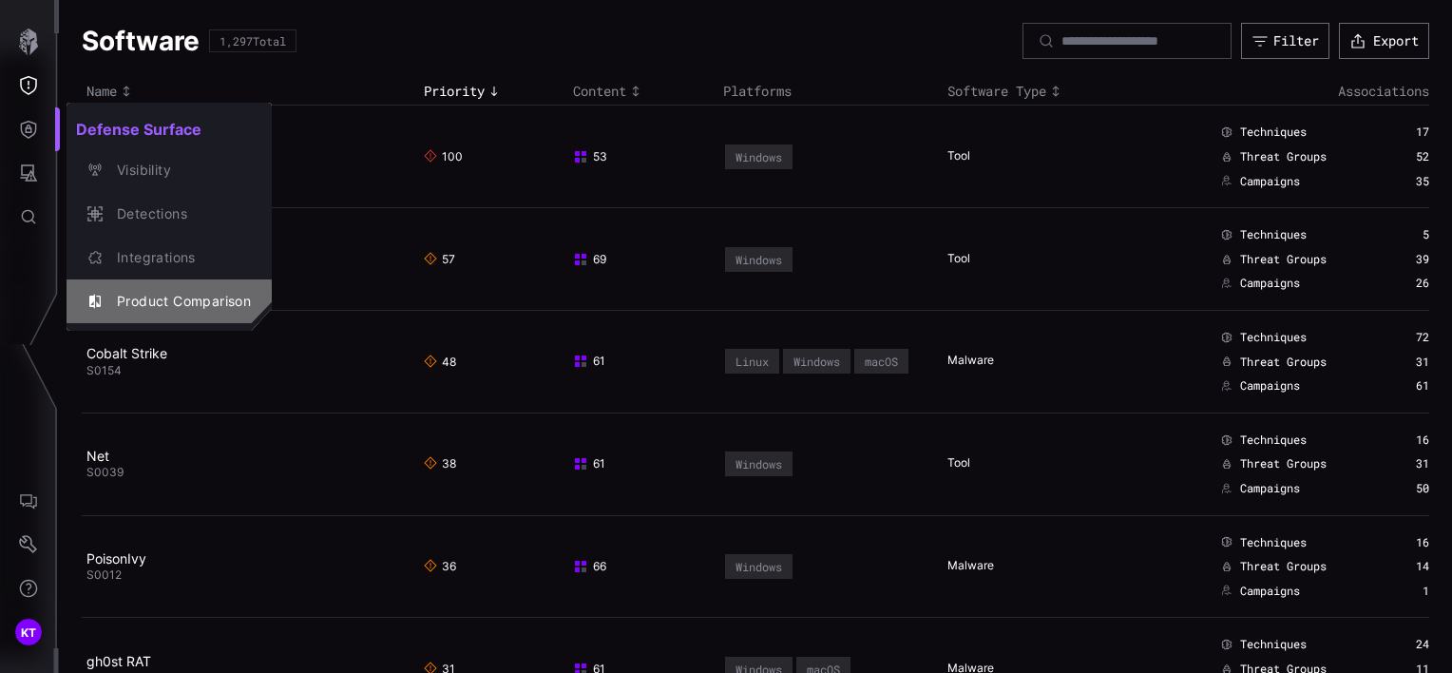
click at [131, 295] on div "Product Comparison" at bounding box center [179, 302] width 144 height 24
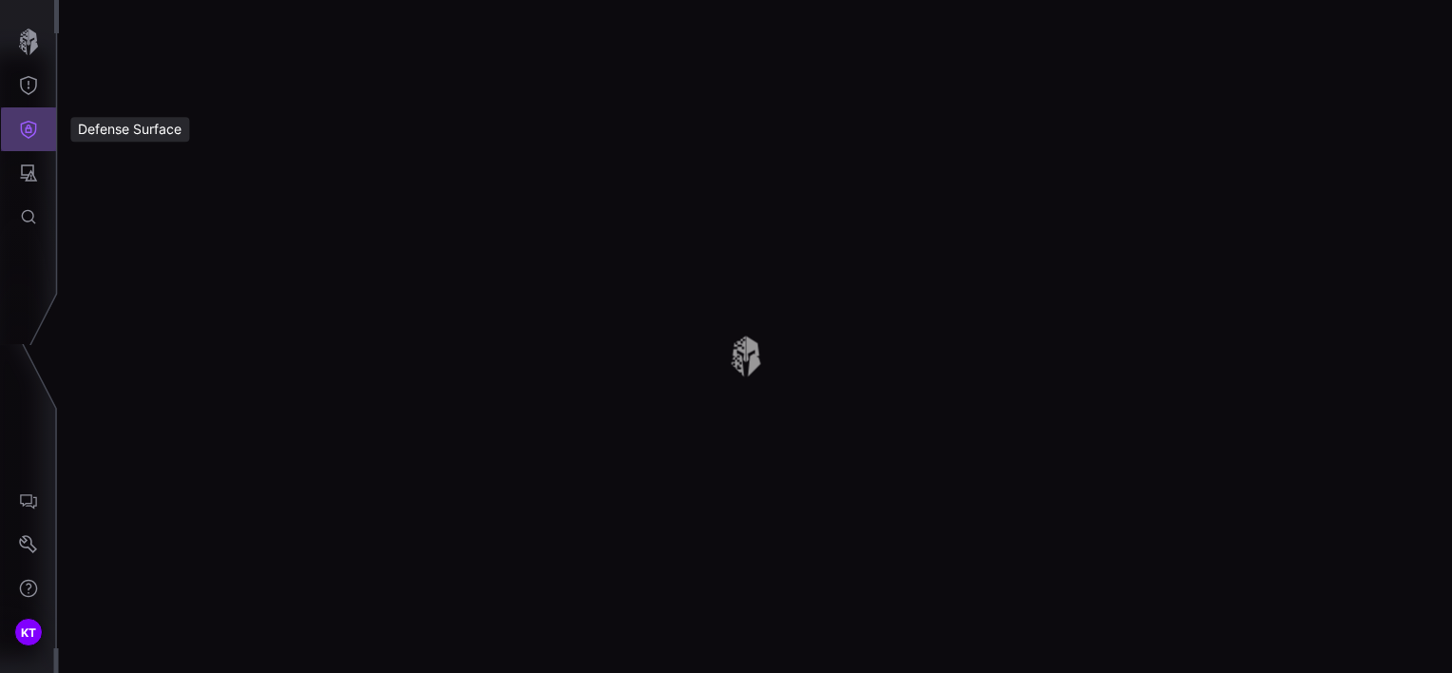
click at [24, 136] on icon "Defense Surface" at bounding box center [28, 129] width 19 height 19
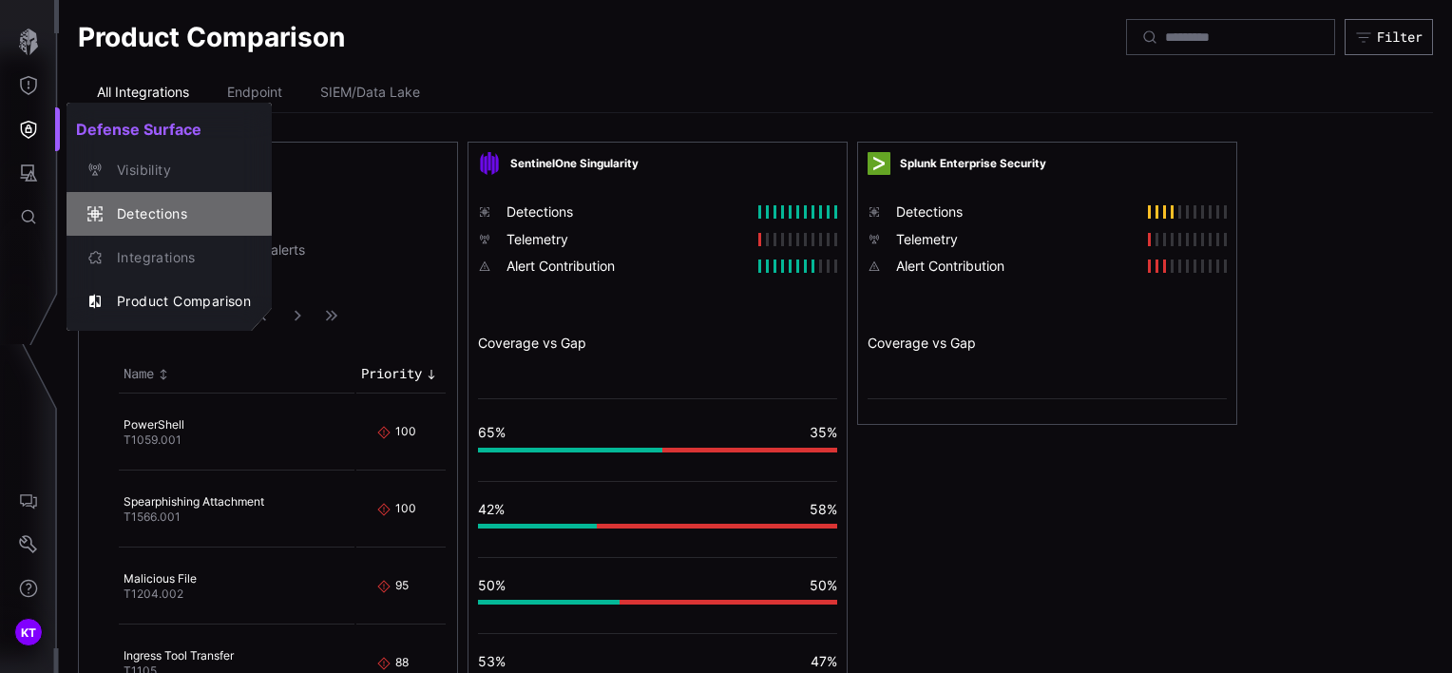
click at [131, 220] on div "Detections" at bounding box center [179, 214] width 144 height 24
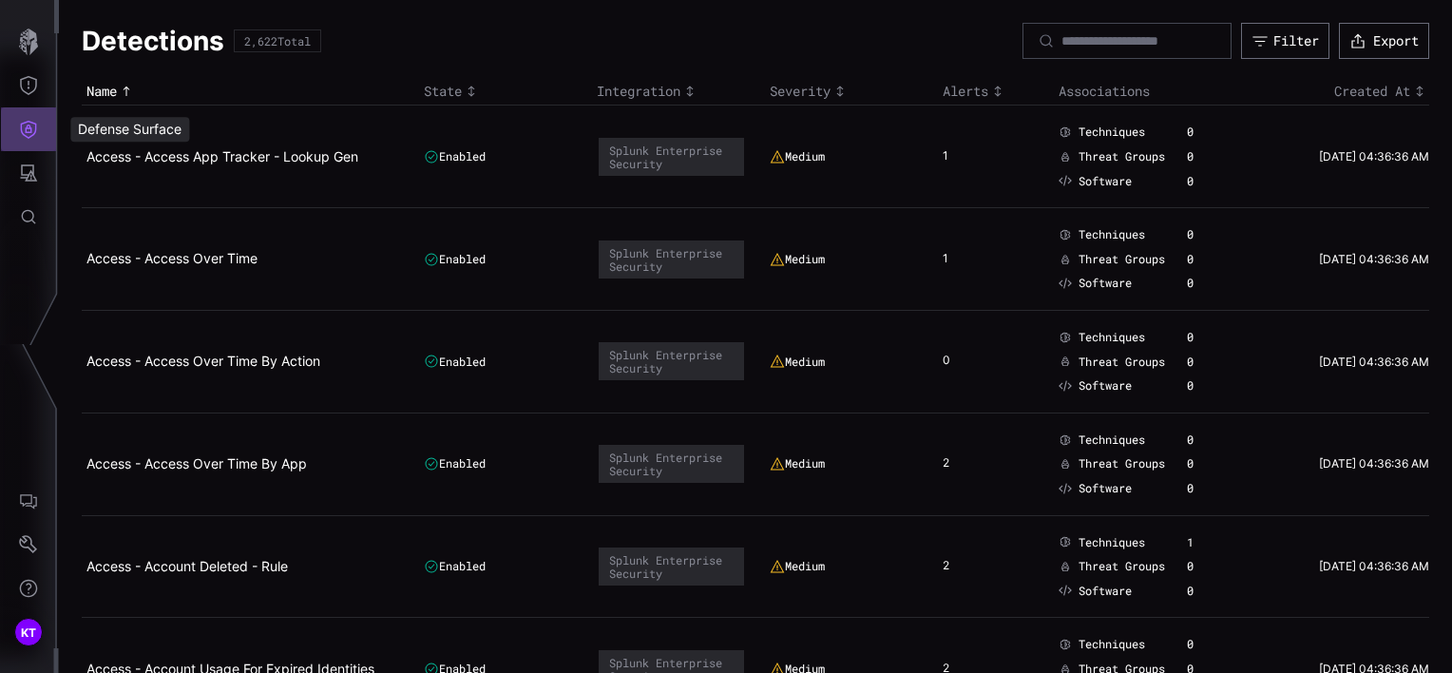
click at [38, 141] on button "Defense Surface" at bounding box center [28, 129] width 55 height 44
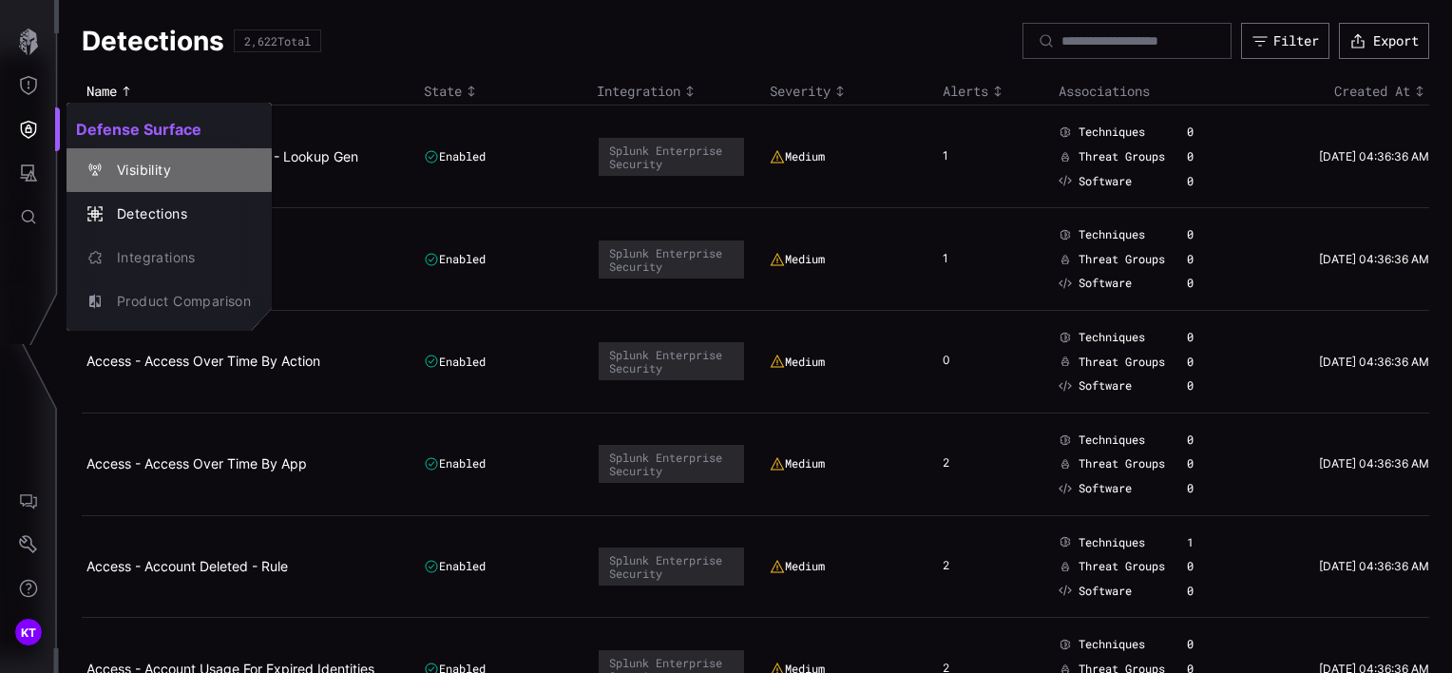
click at [163, 182] on div "Visibility" at bounding box center [179, 171] width 144 height 24
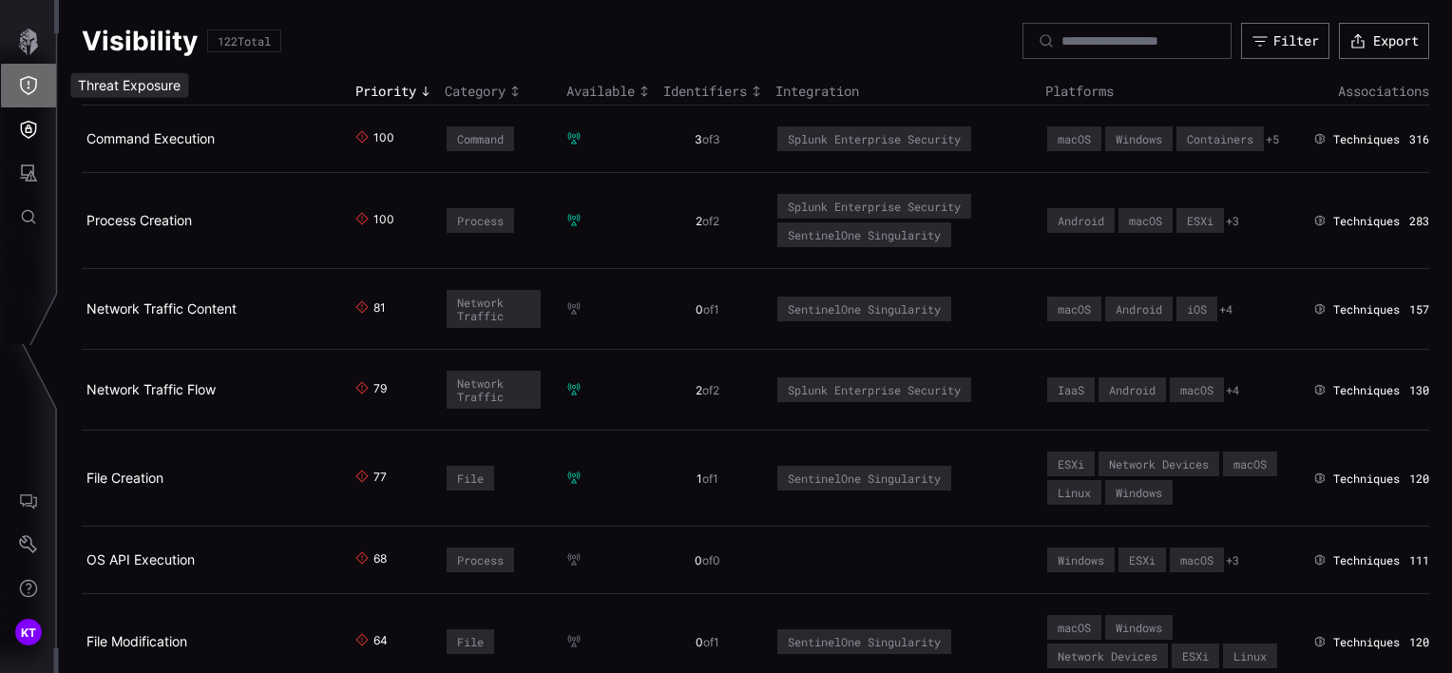
click at [42, 76] on button "Threat Exposure" at bounding box center [28, 86] width 55 height 44
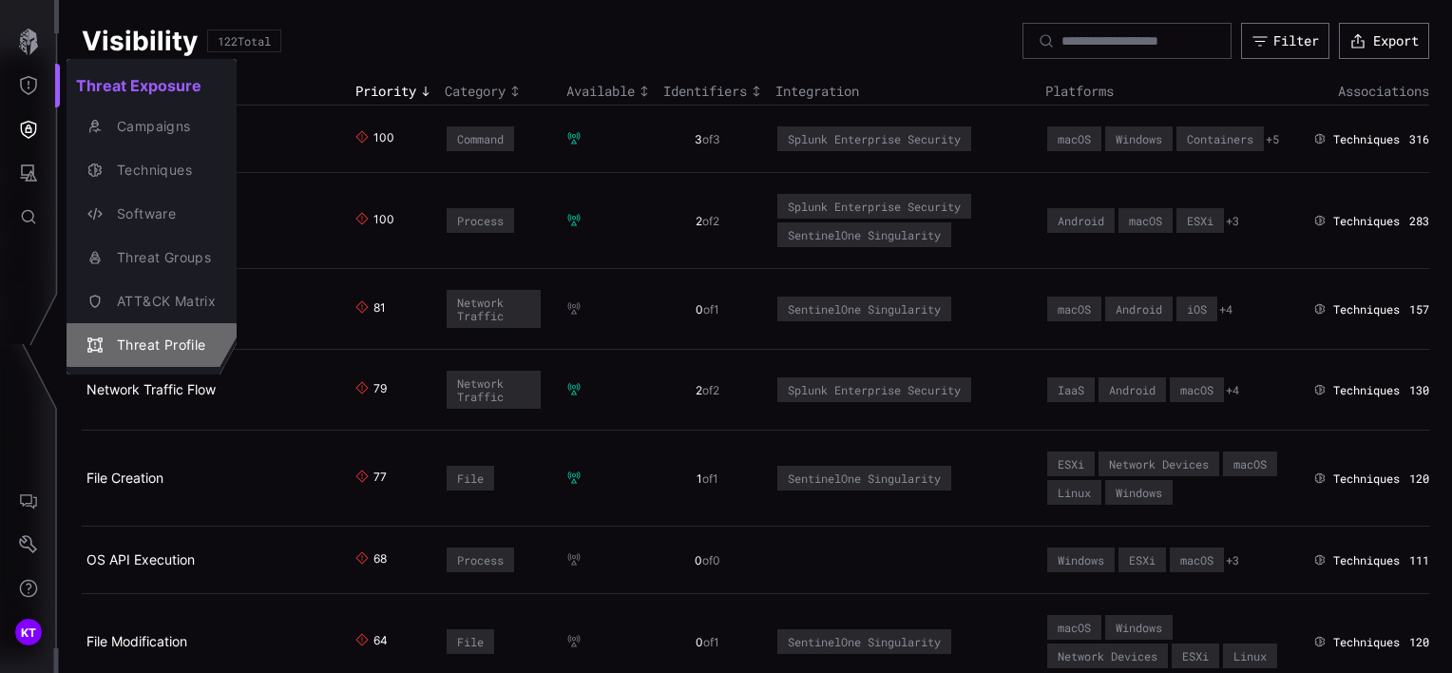
click at [155, 334] on div "Threat Profile" at bounding box center [161, 346] width 108 height 24
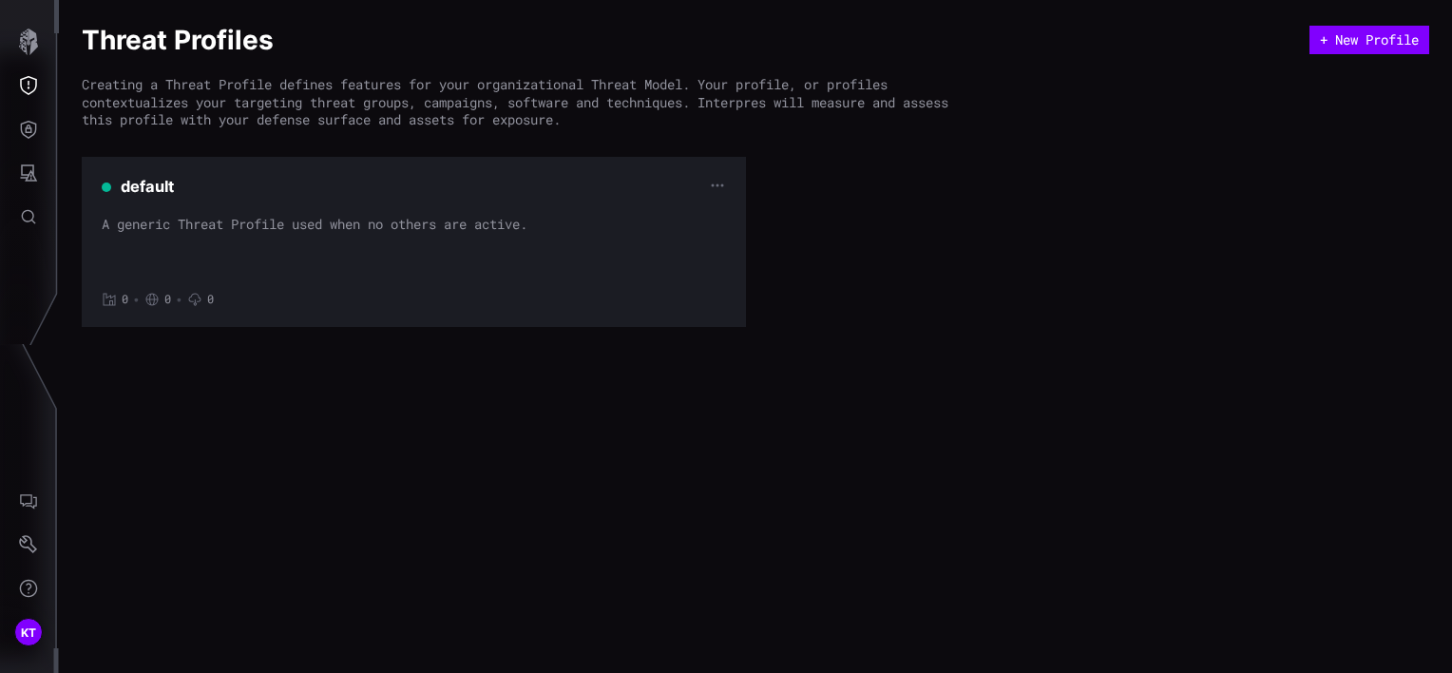
click at [287, 249] on div "A generic Threat Profile used when no others are active." at bounding box center [414, 244] width 624 height 57
click at [40, 79] on button "Threat Exposure" at bounding box center [28, 86] width 55 height 44
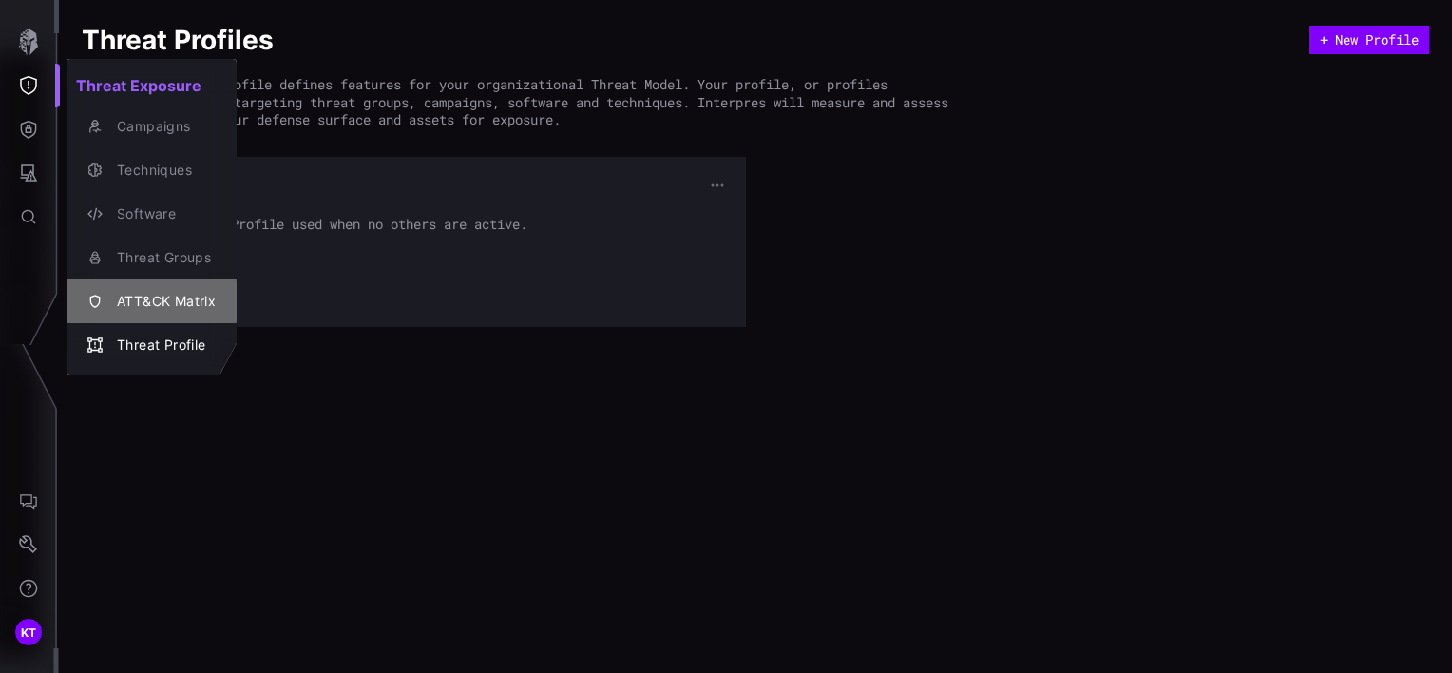
click at [149, 293] on div "ATT&CK Matrix" at bounding box center [161, 302] width 108 height 24
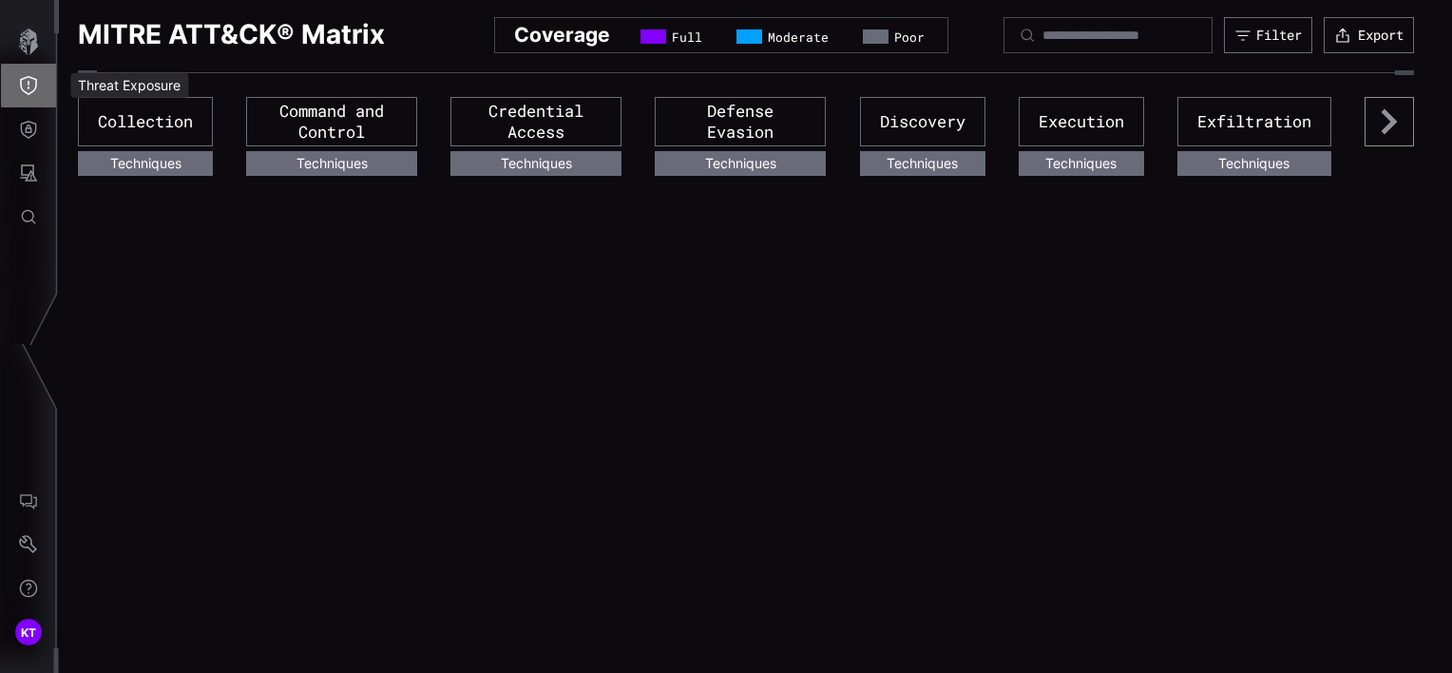
click at [35, 87] on icon "Threat Exposure" at bounding box center [28, 85] width 17 height 19
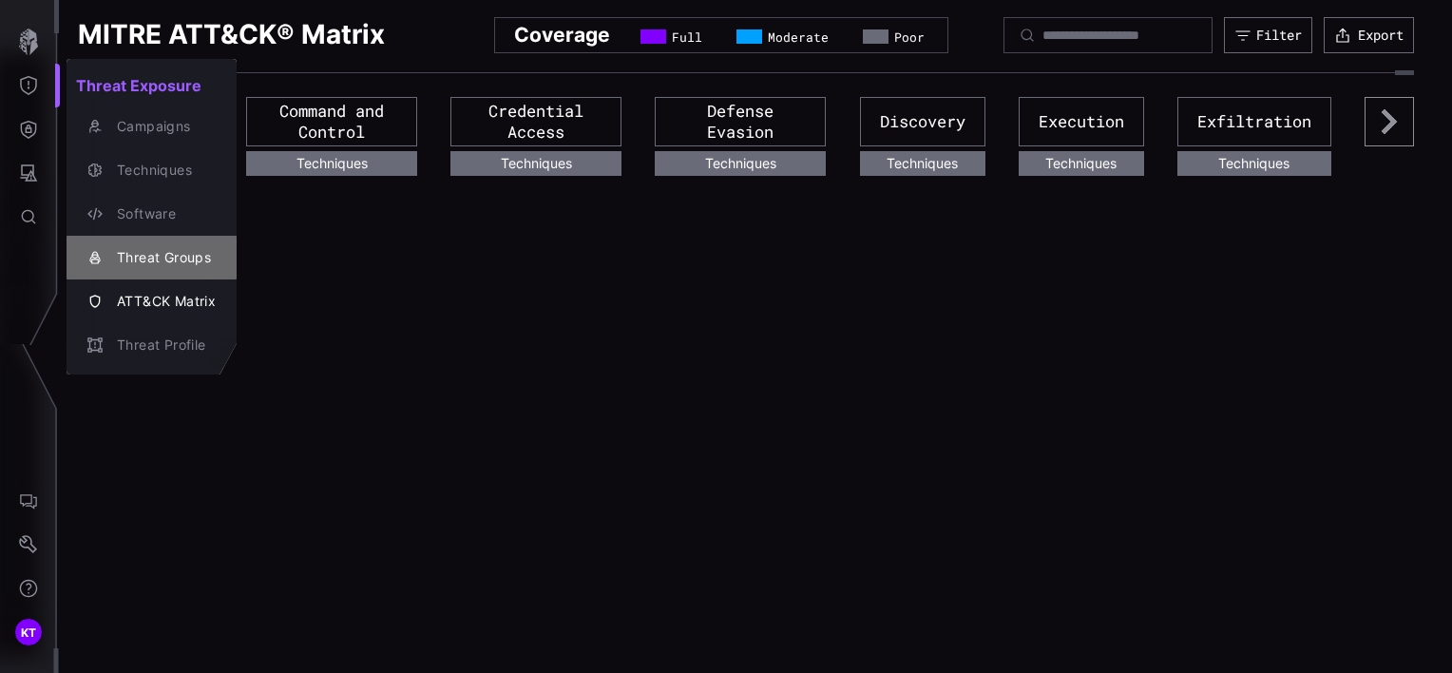
click at [177, 244] on div "Threat Groups" at bounding box center [151, 257] width 155 height 27
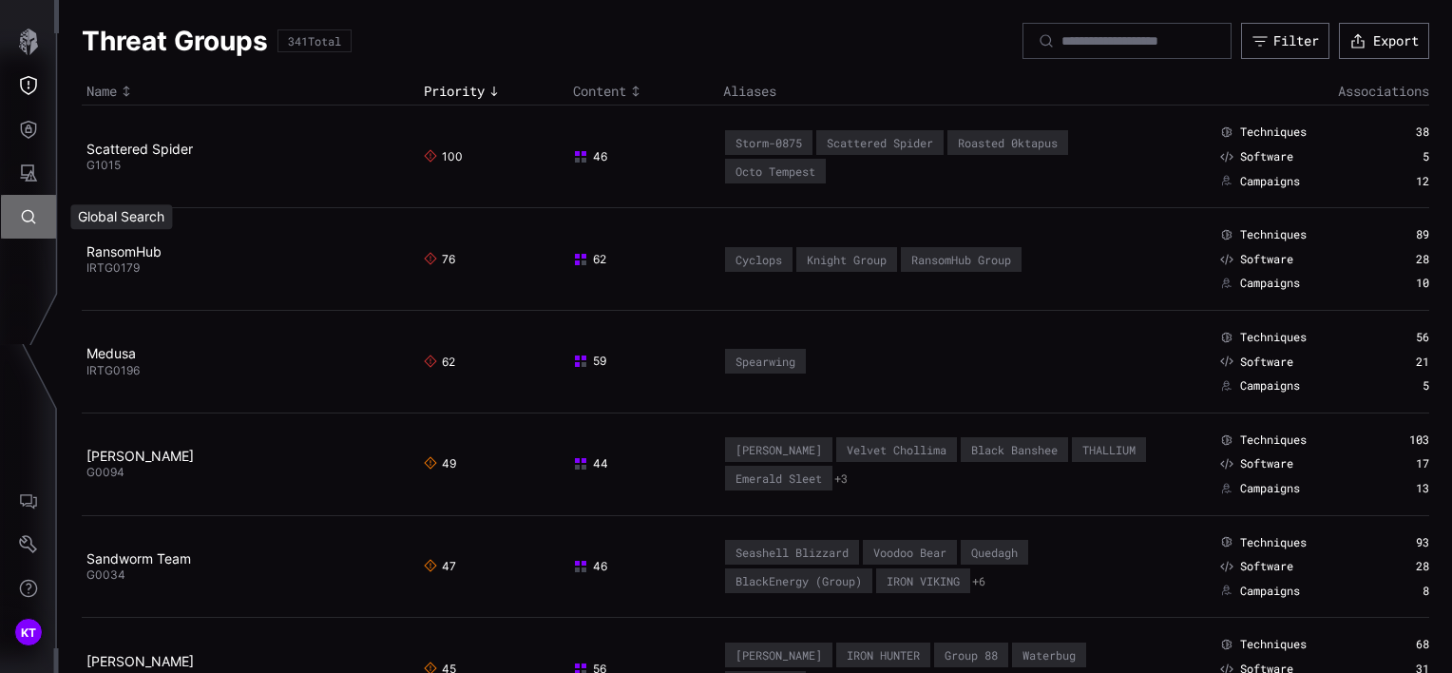
click at [38, 221] on button "Global Search" at bounding box center [28, 217] width 55 height 44
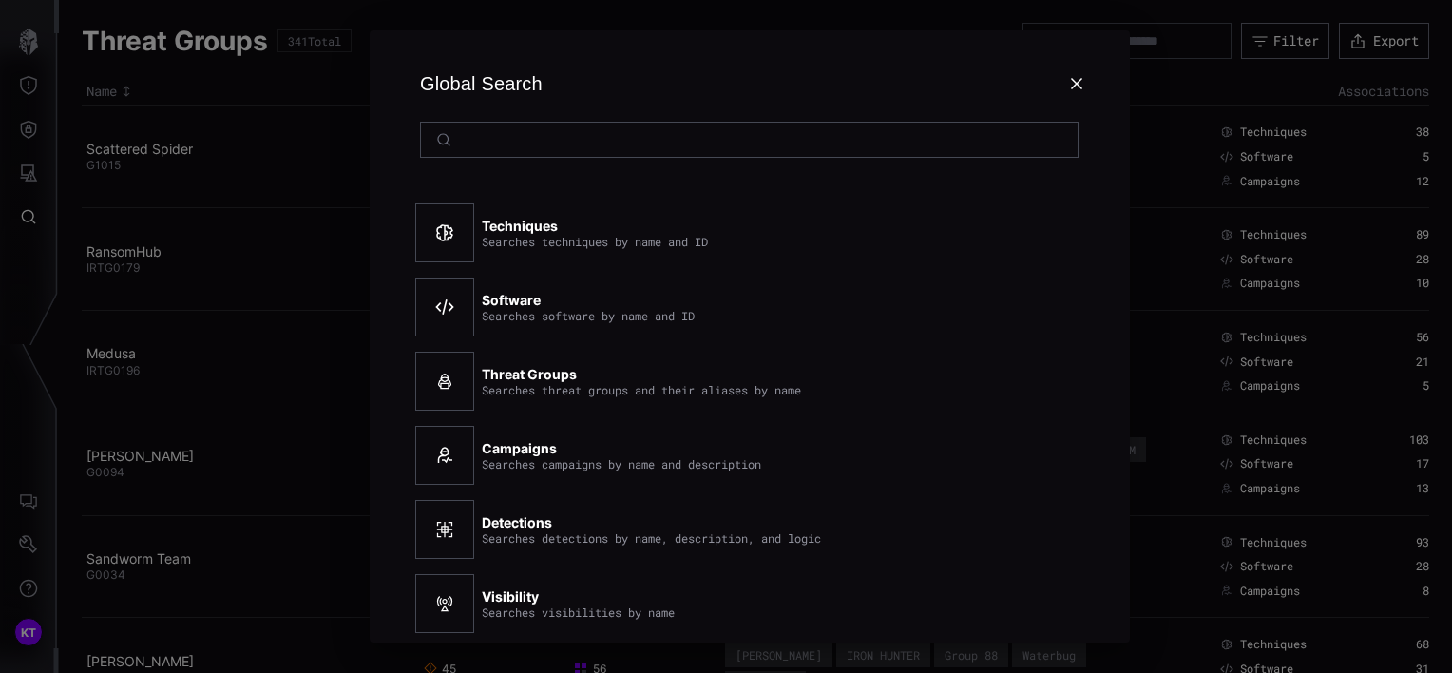
click at [240, 202] on div "Global Search Techniques Searches techniques by name and ID Software Searches s…" at bounding box center [750, 336] width 1405 height 673
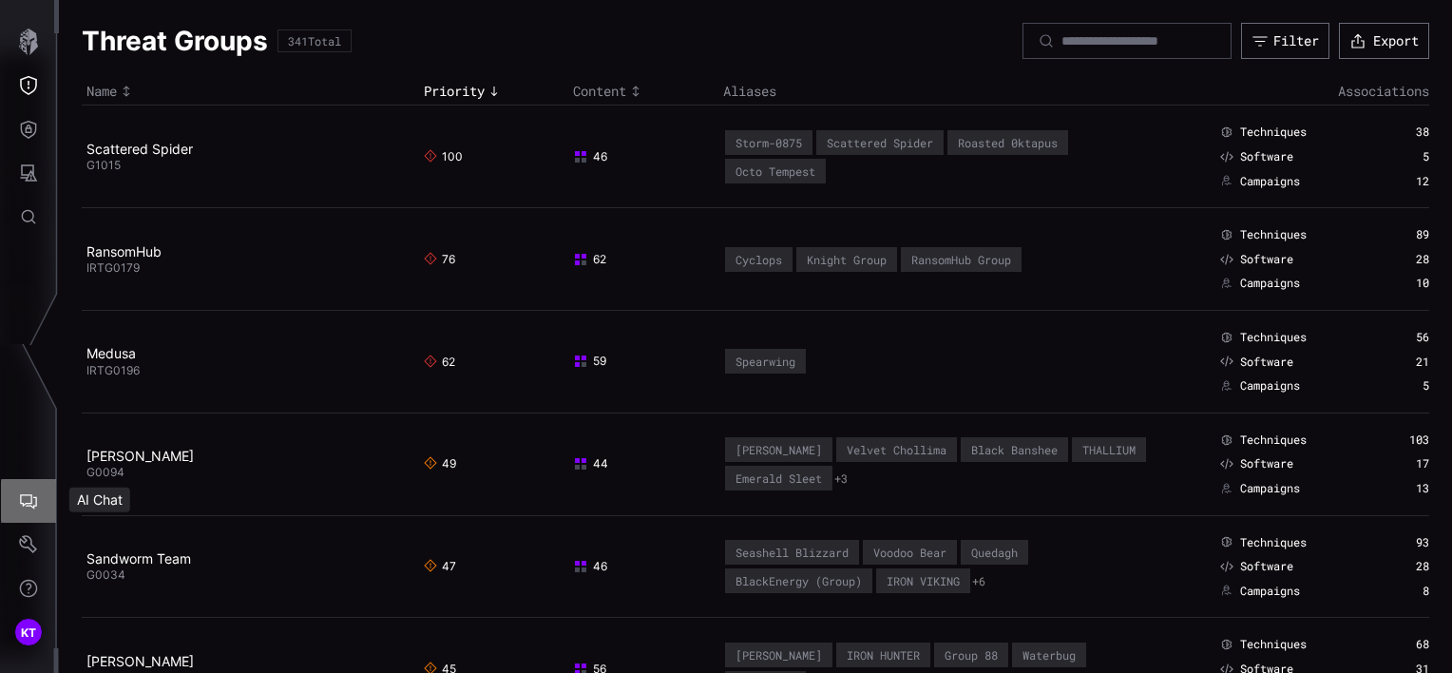
click at [39, 520] on button "AI Chat" at bounding box center [28, 501] width 55 height 44
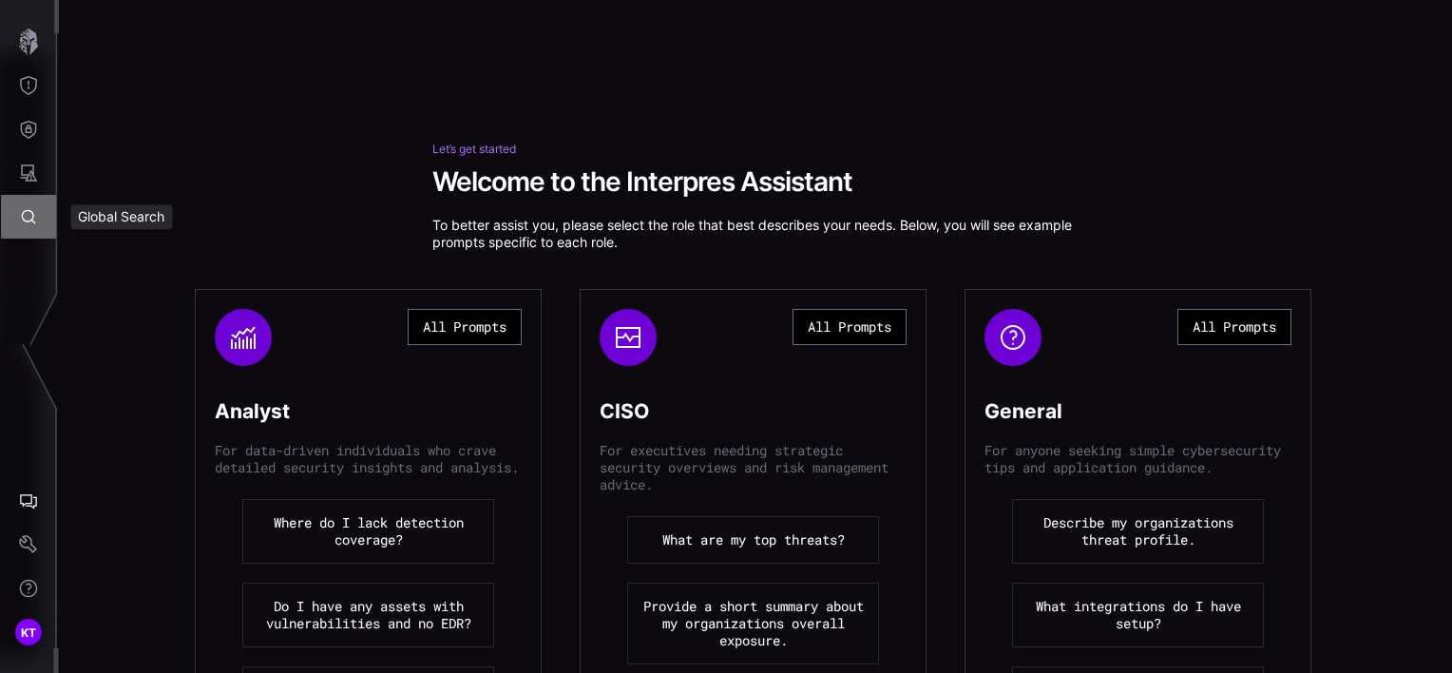
click at [31, 228] on button "Global Search" at bounding box center [28, 217] width 55 height 44
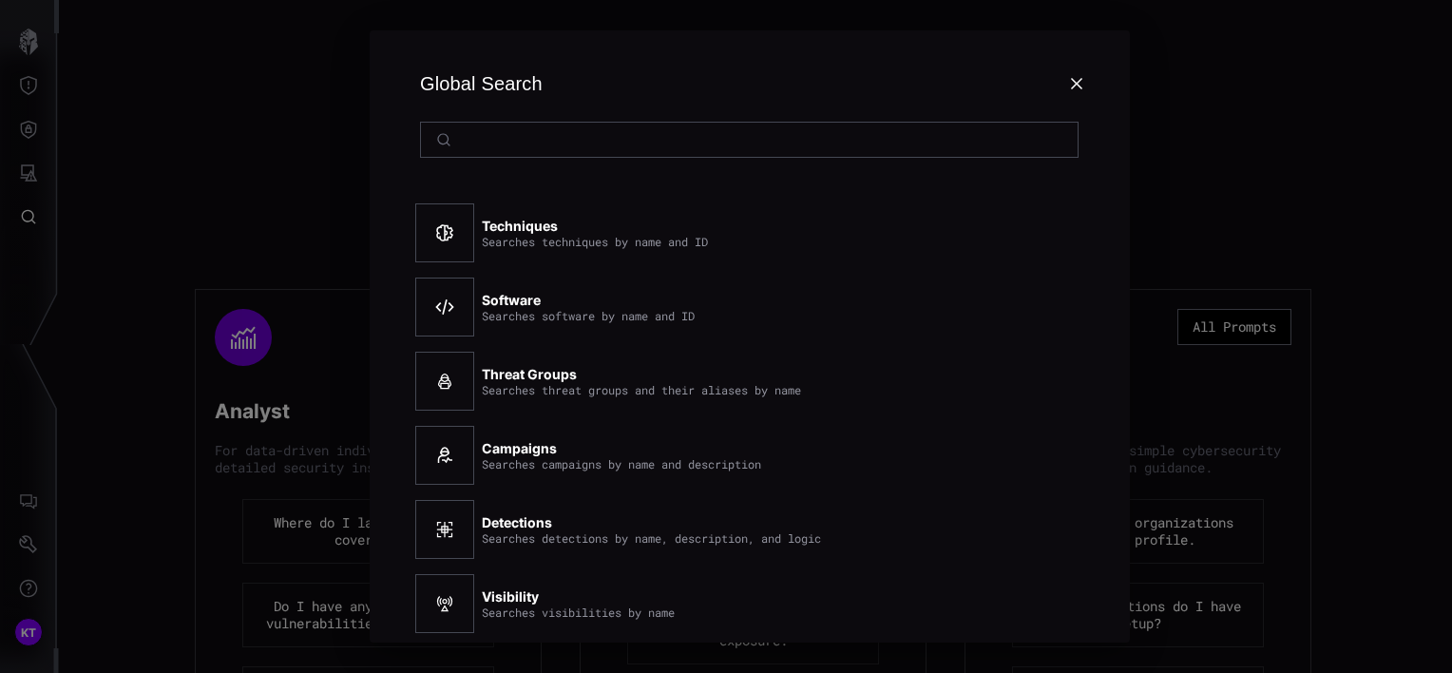
click at [40, 182] on div at bounding box center [726, 336] width 1452 height 673
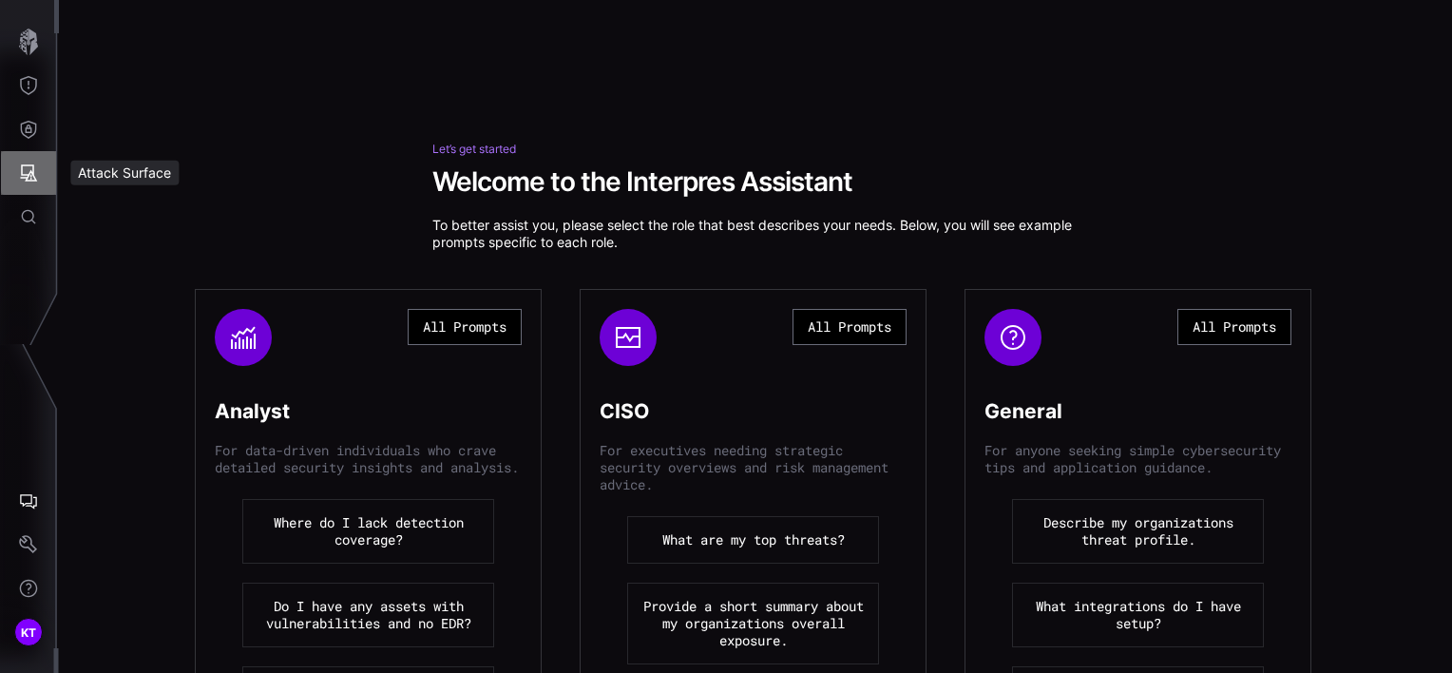
click at [40, 182] on button "Attack Surface" at bounding box center [28, 173] width 55 height 44
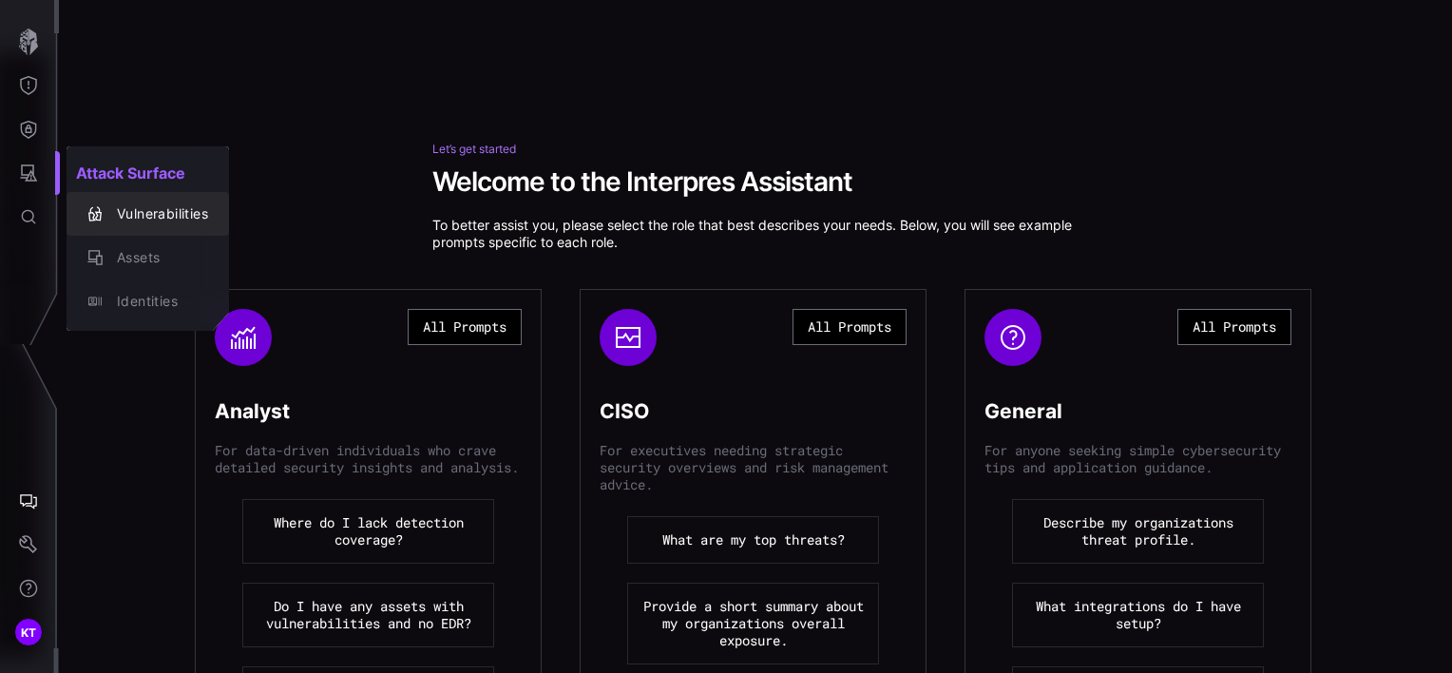
click at [118, 202] on div "Vulnerabilities" at bounding box center [157, 214] width 101 height 24
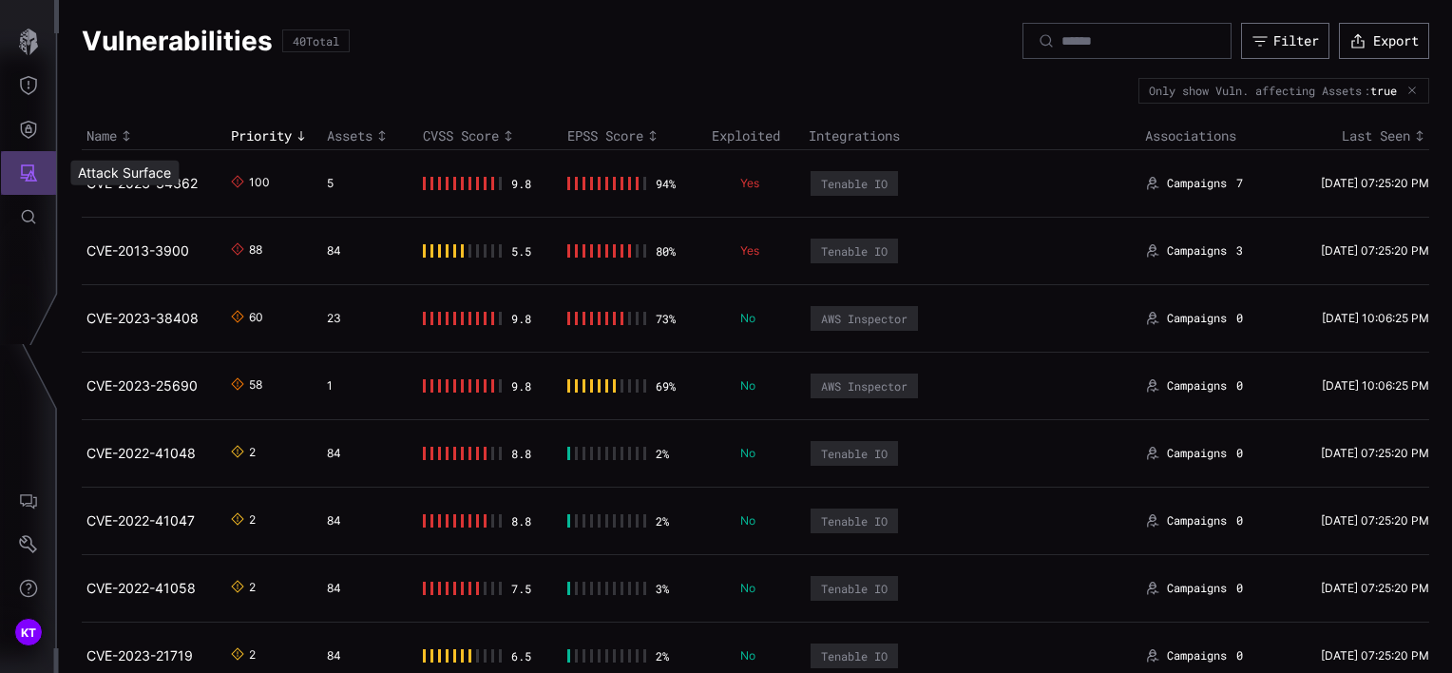
click at [32, 179] on icon "Attack Surface" at bounding box center [28, 172] width 19 height 19
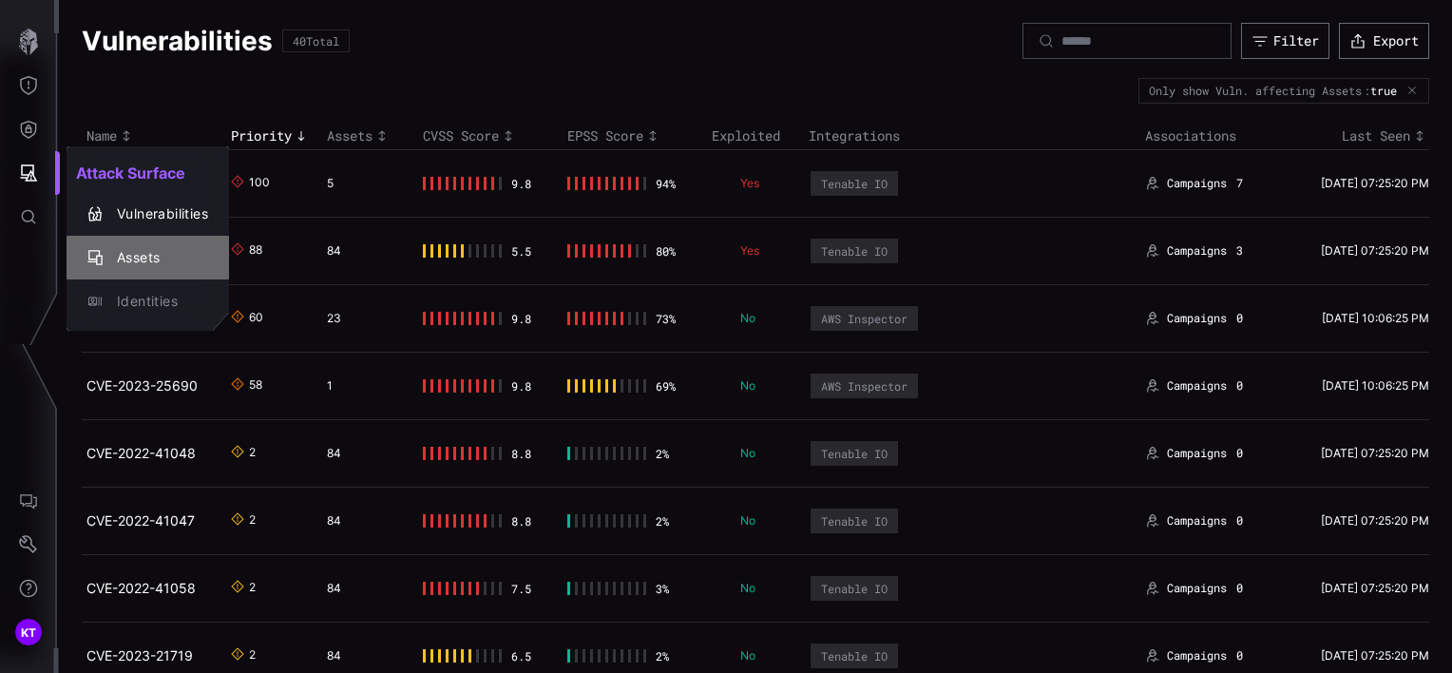
click at [109, 254] on div "Assets" at bounding box center [157, 258] width 101 height 24
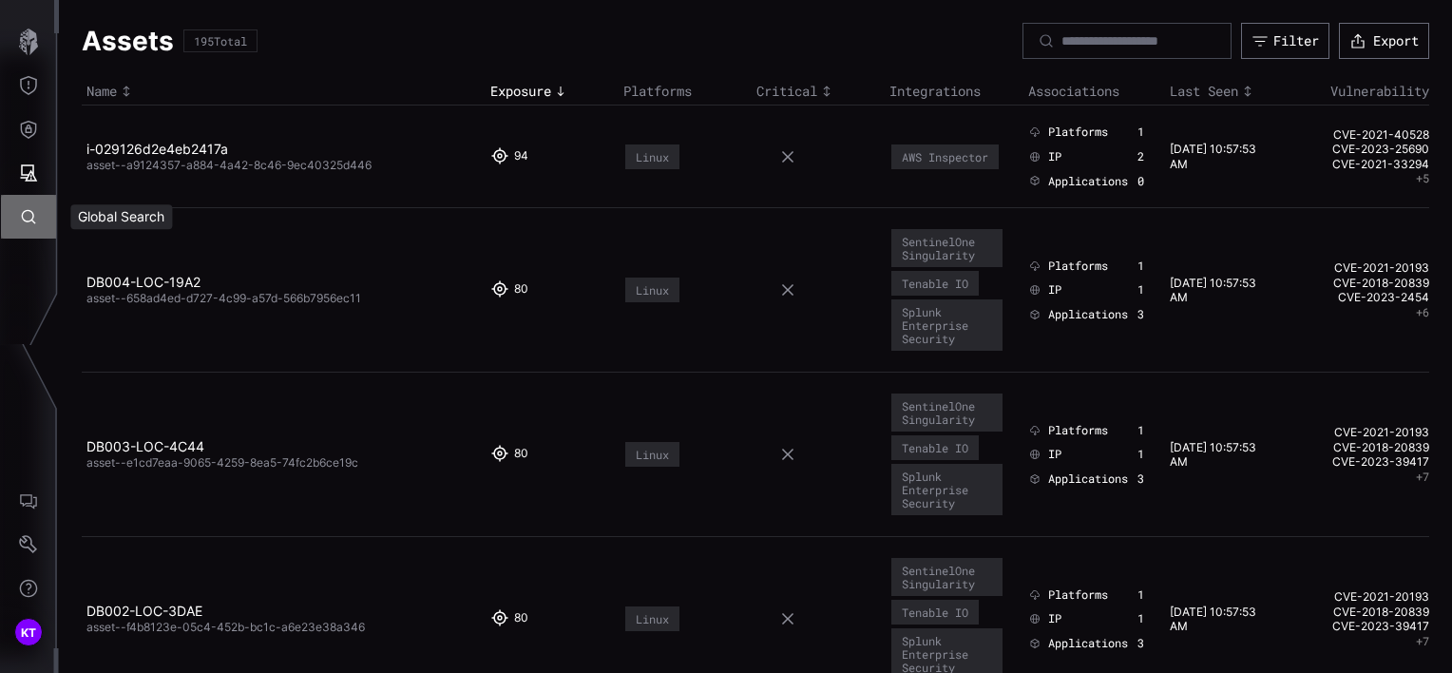
click at [35, 213] on icon "Global Search" at bounding box center [28, 216] width 19 height 19
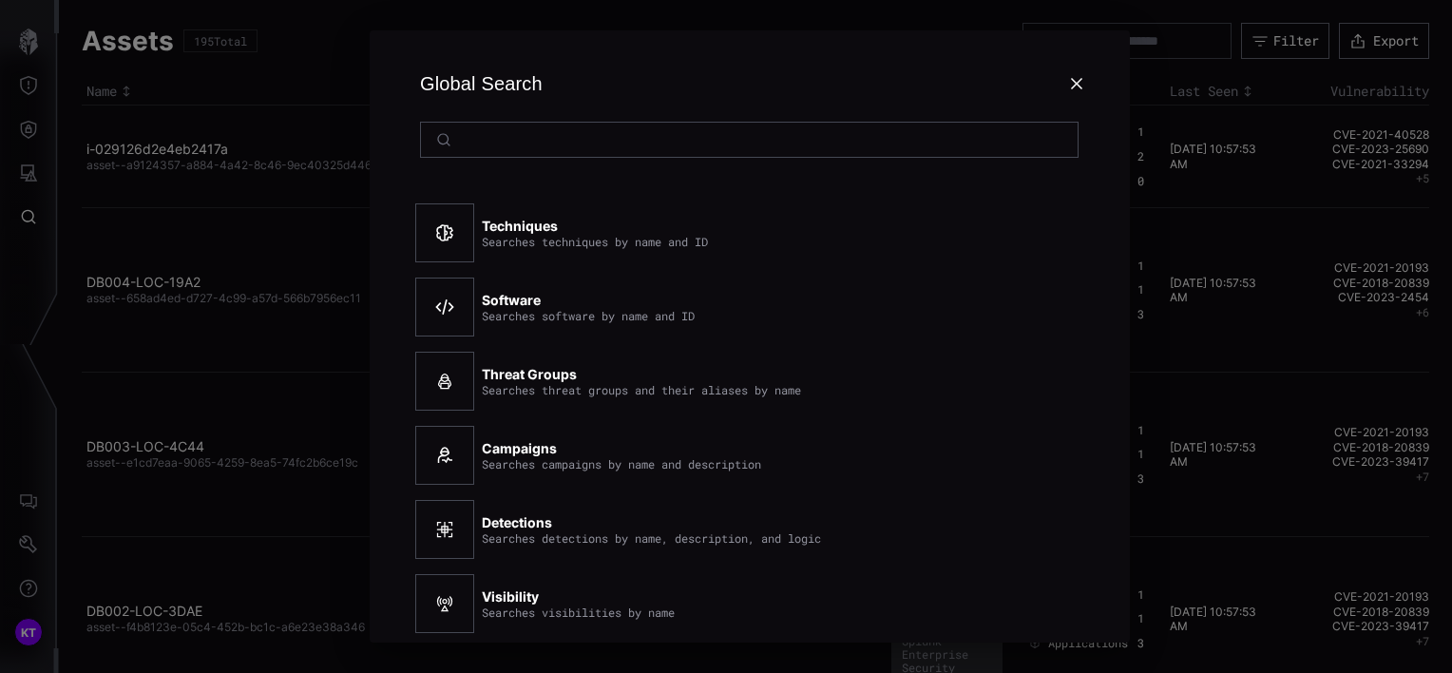
click at [33, 147] on div at bounding box center [726, 336] width 1452 height 673
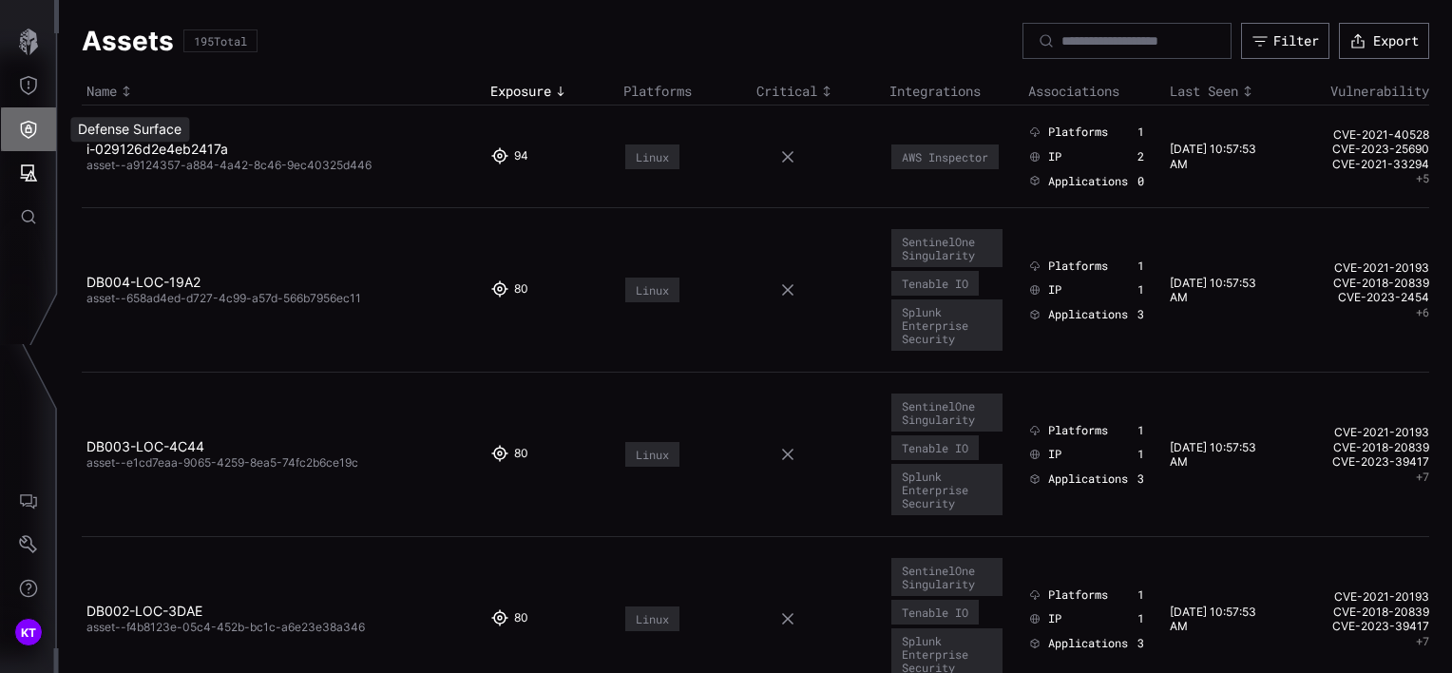
click at [29, 140] on button "Defense Surface" at bounding box center [28, 129] width 55 height 44
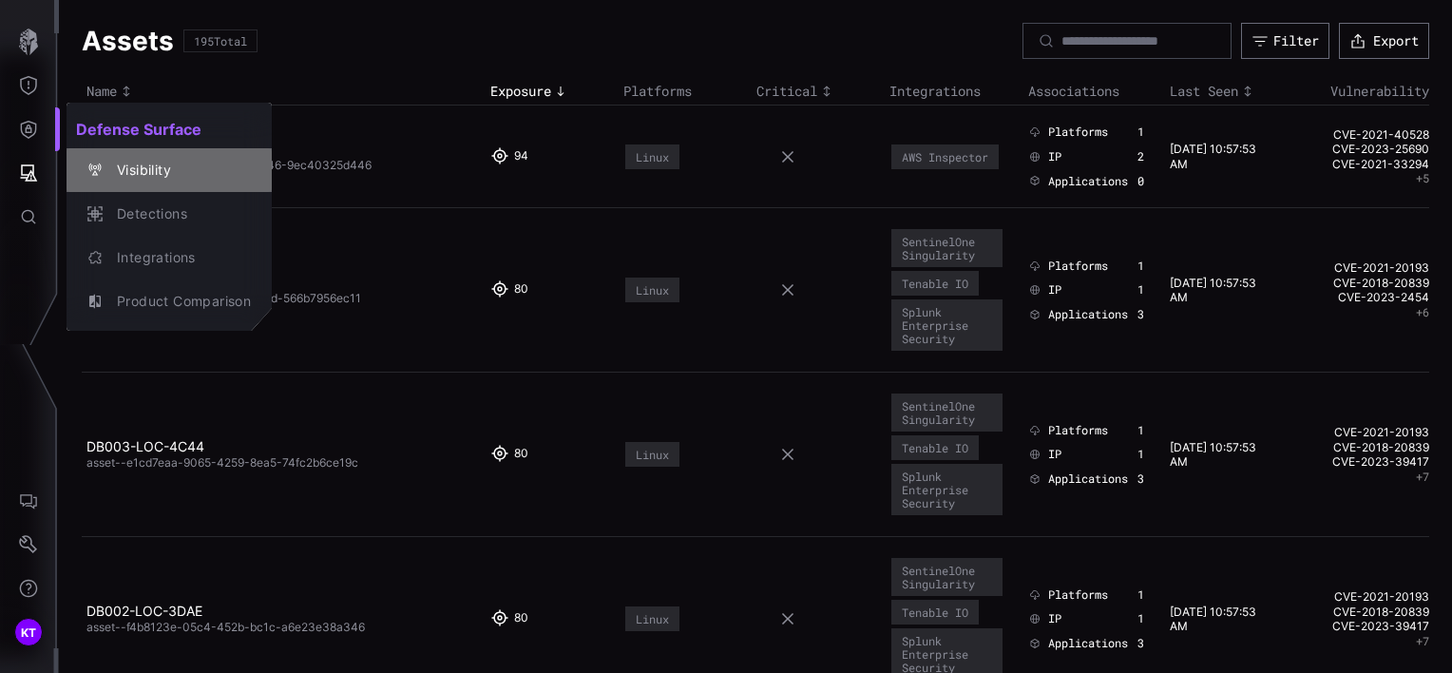
click at [120, 168] on div "Visibility" at bounding box center [179, 171] width 144 height 24
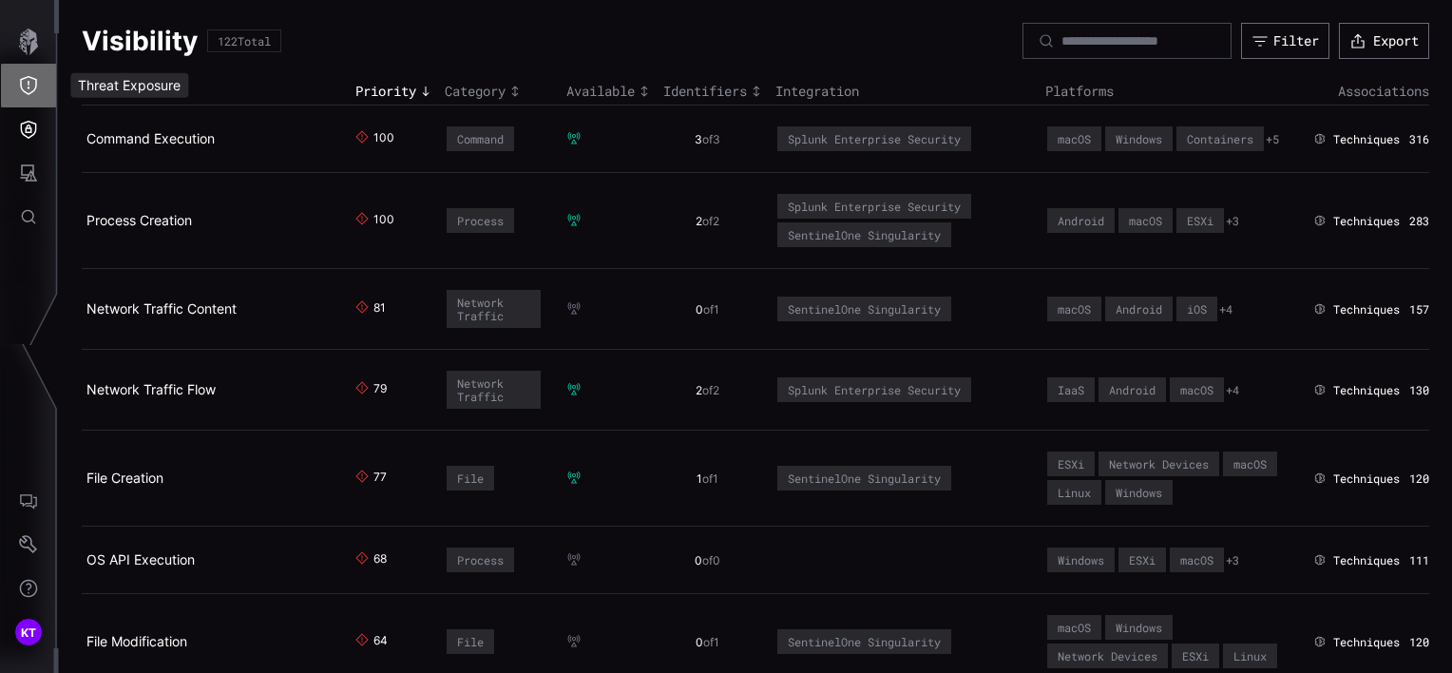
click at [25, 86] on icon "Threat Exposure" at bounding box center [28, 85] width 19 height 19
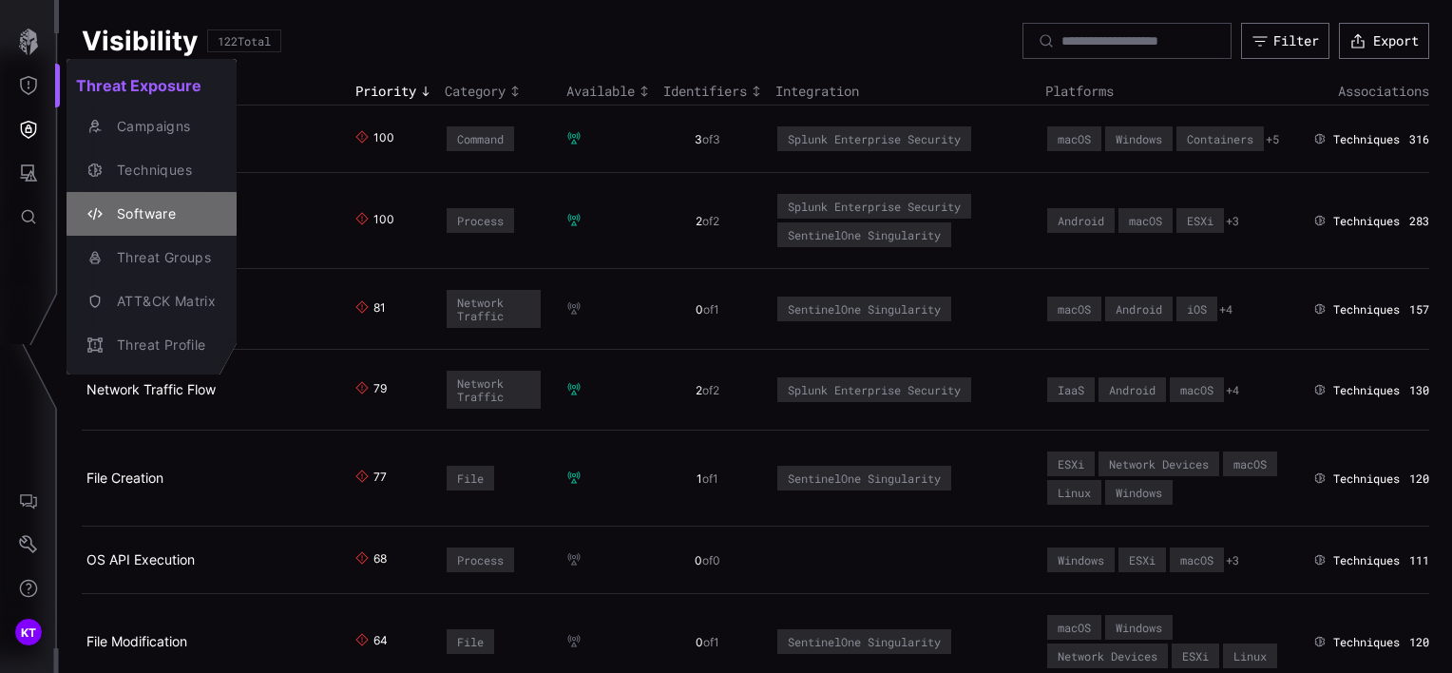
click at [96, 212] on icon "button" at bounding box center [94, 213] width 15 height 15
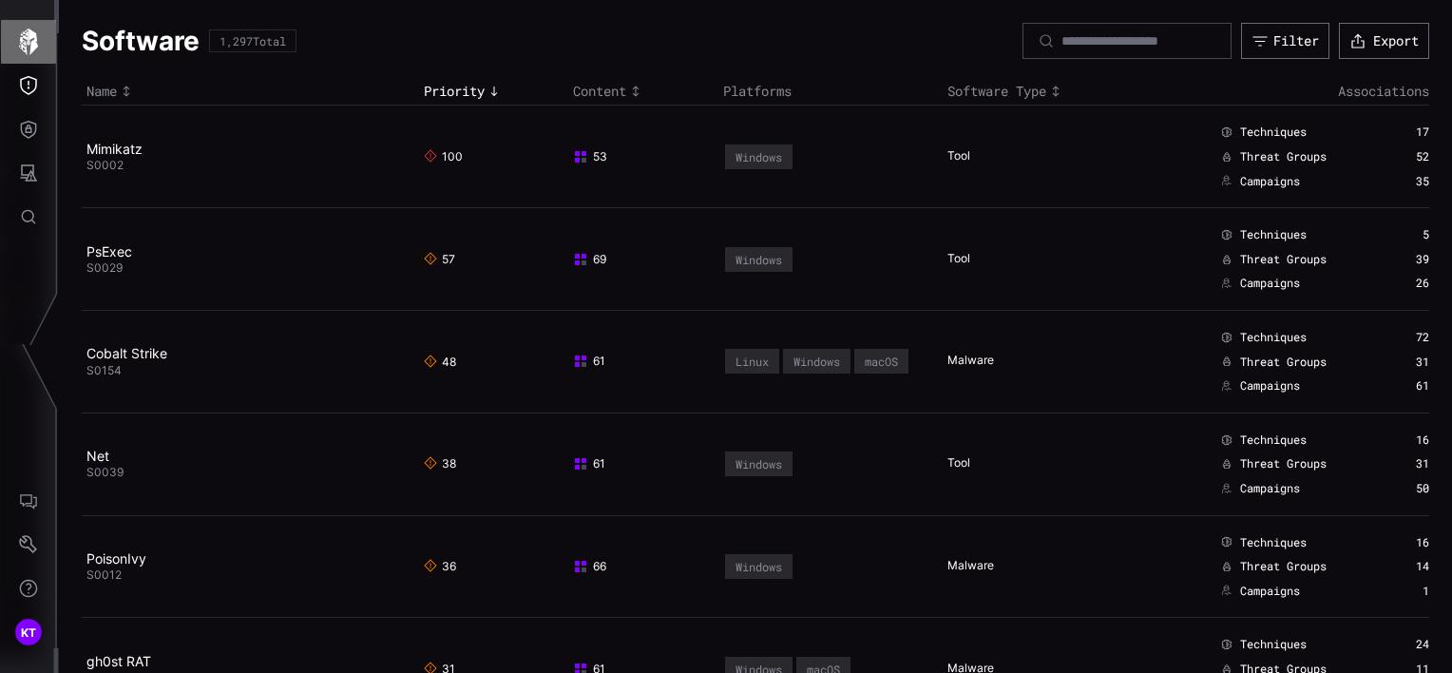
click at [27, 36] on icon "button" at bounding box center [28, 42] width 27 height 27
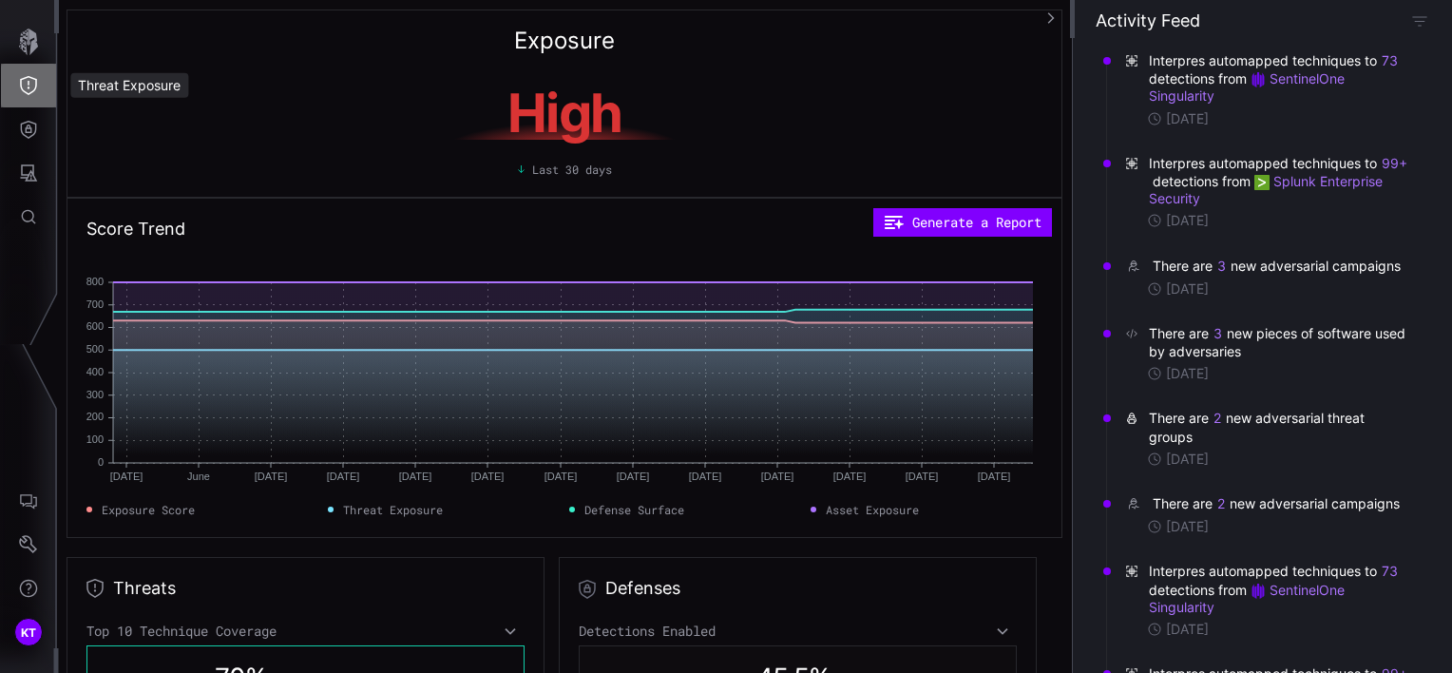
click at [22, 90] on icon "Threat Exposure" at bounding box center [28, 85] width 19 height 19
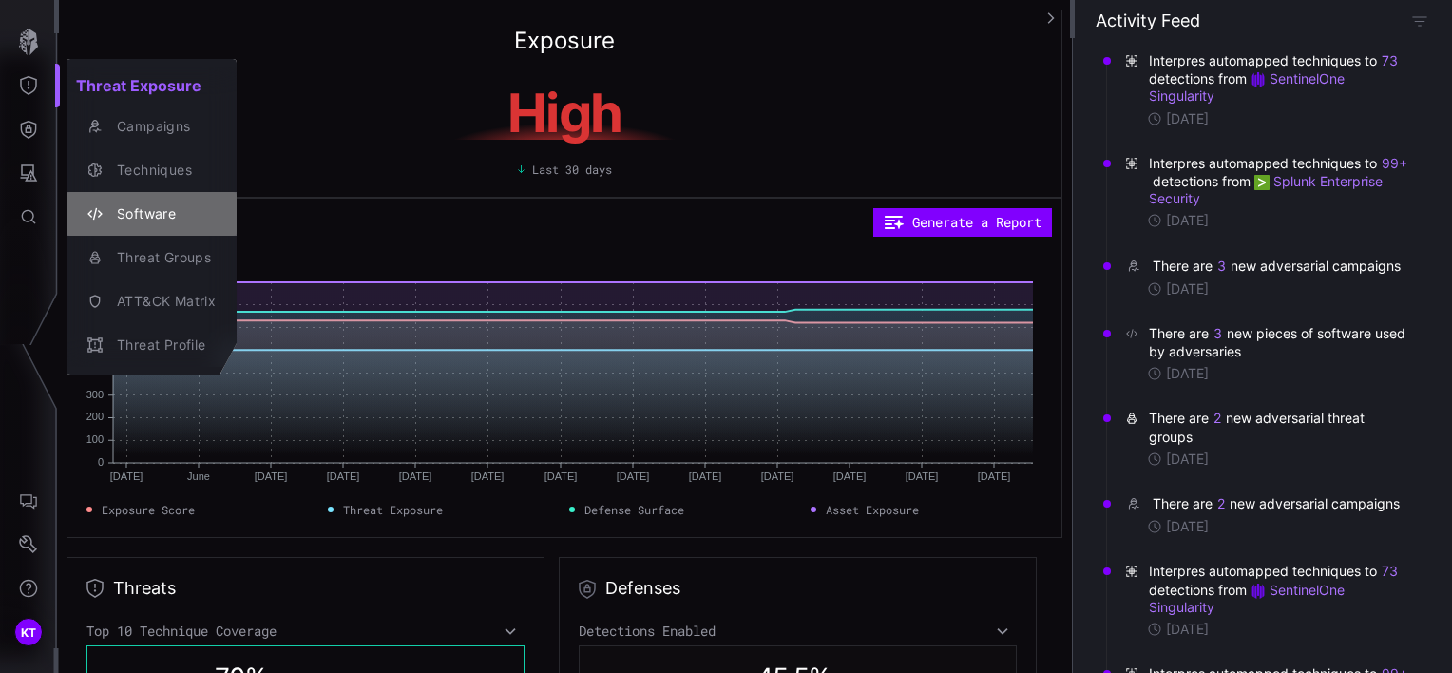
click at [157, 195] on button "Software" at bounding box center [152, 214] width 170 height 44
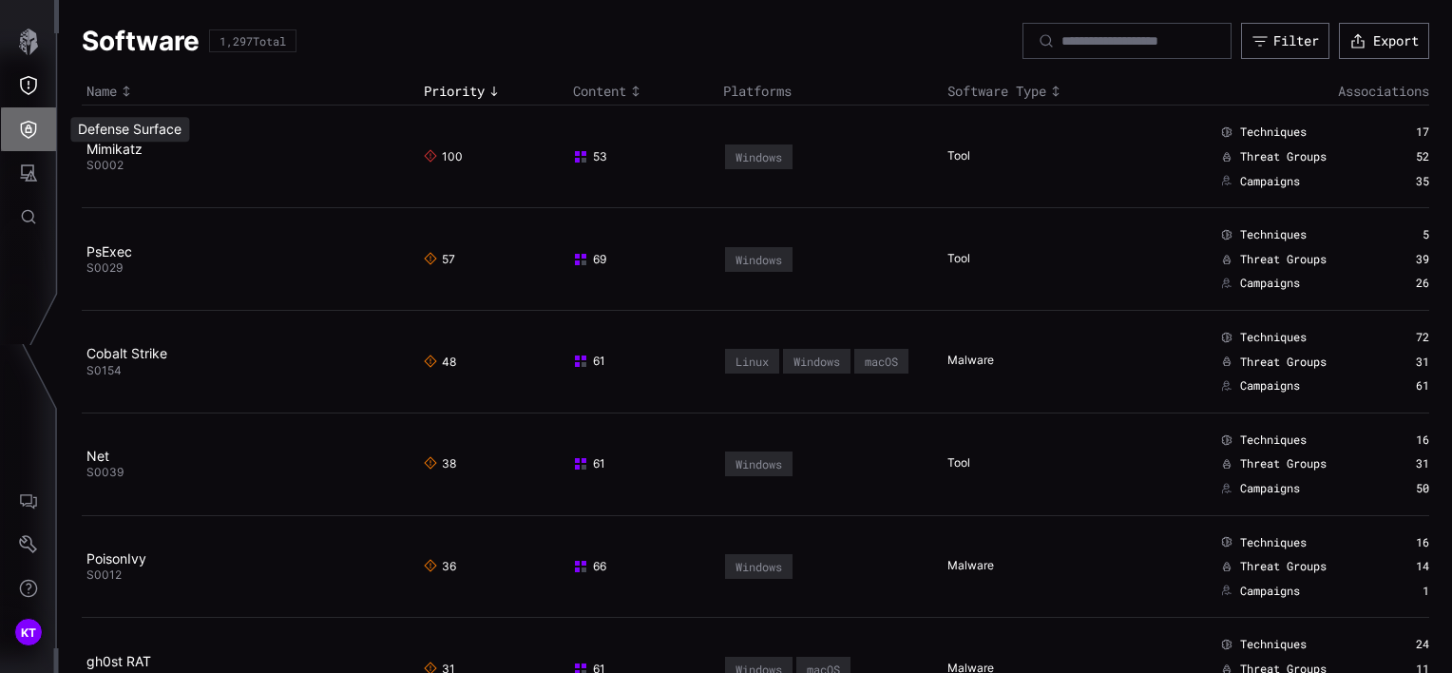
click at [38, 143] on button "Defense Surface" at bounding box center [28, 129] width 55 height 44
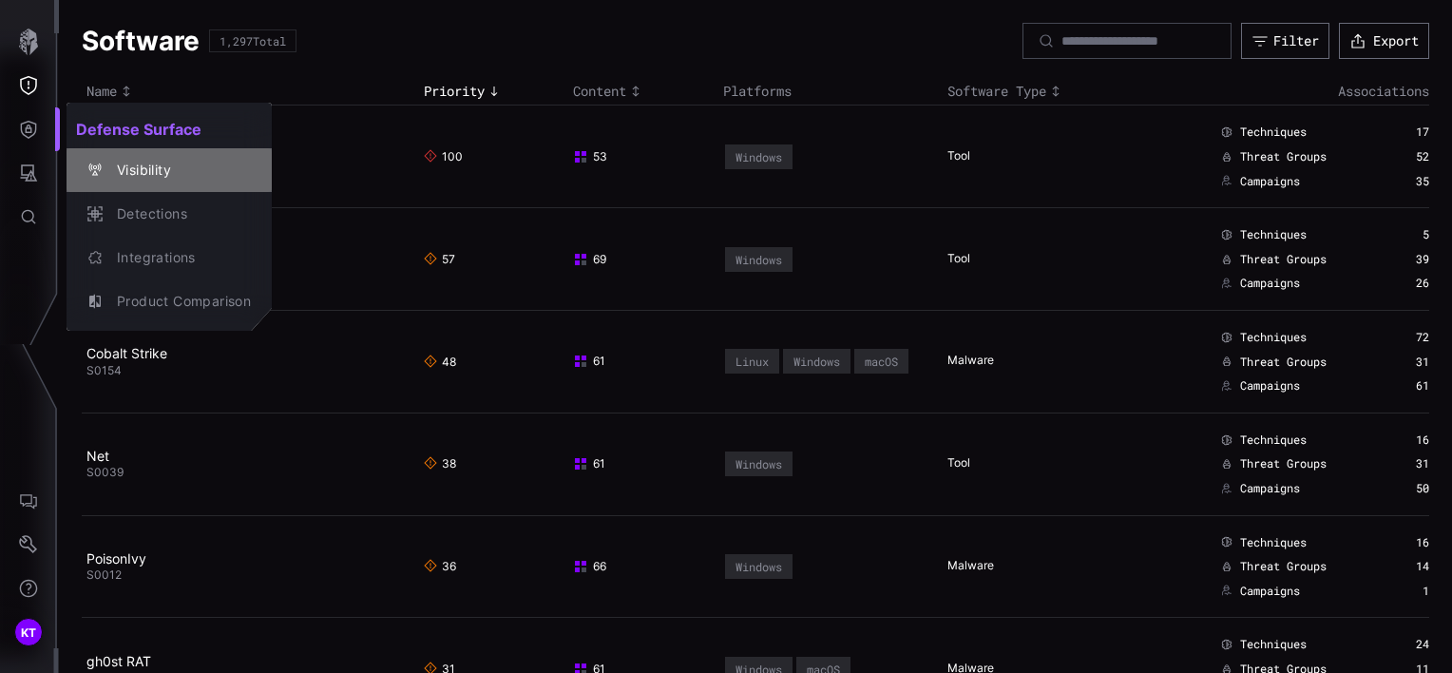
click at [143, 157] on div "Visibility" at bounding box center [169, 170] width 190 height 27
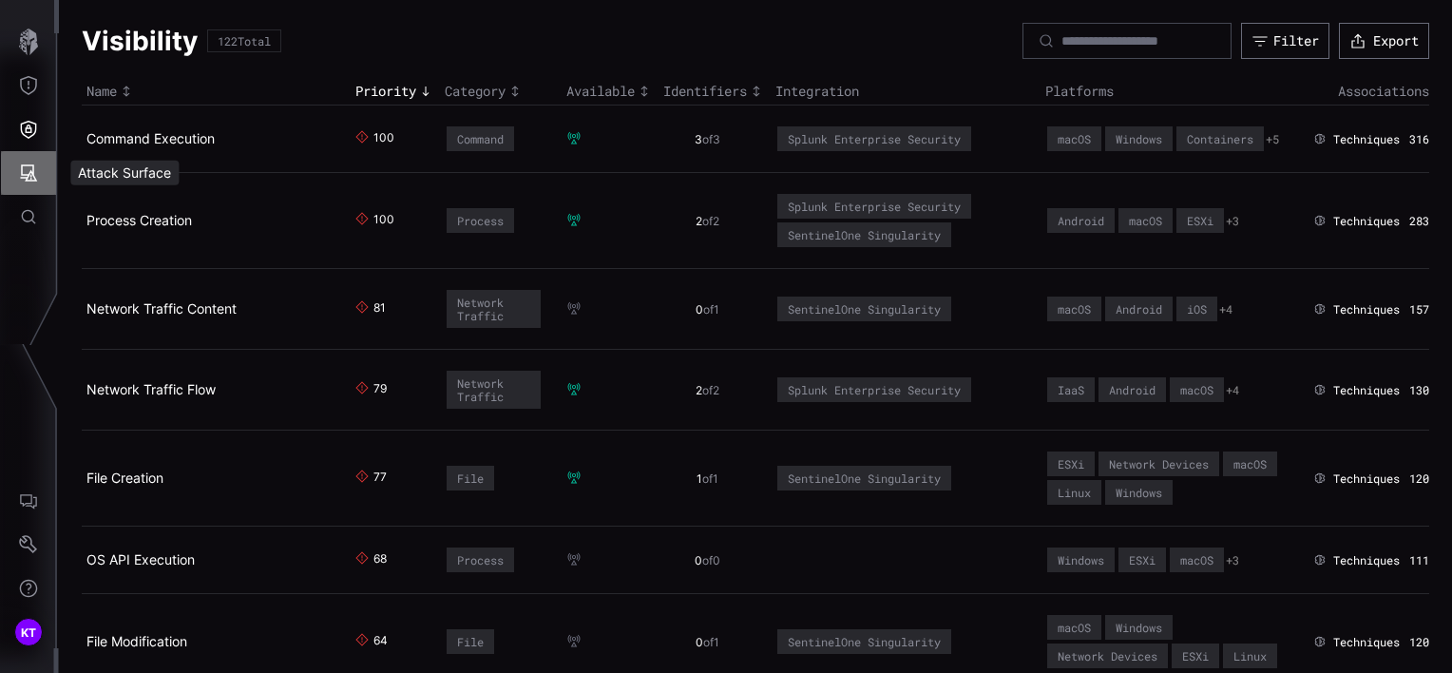
click at [15, 167] on button "Attack Surface" at bounding box center [28, 173] width 55 height 44
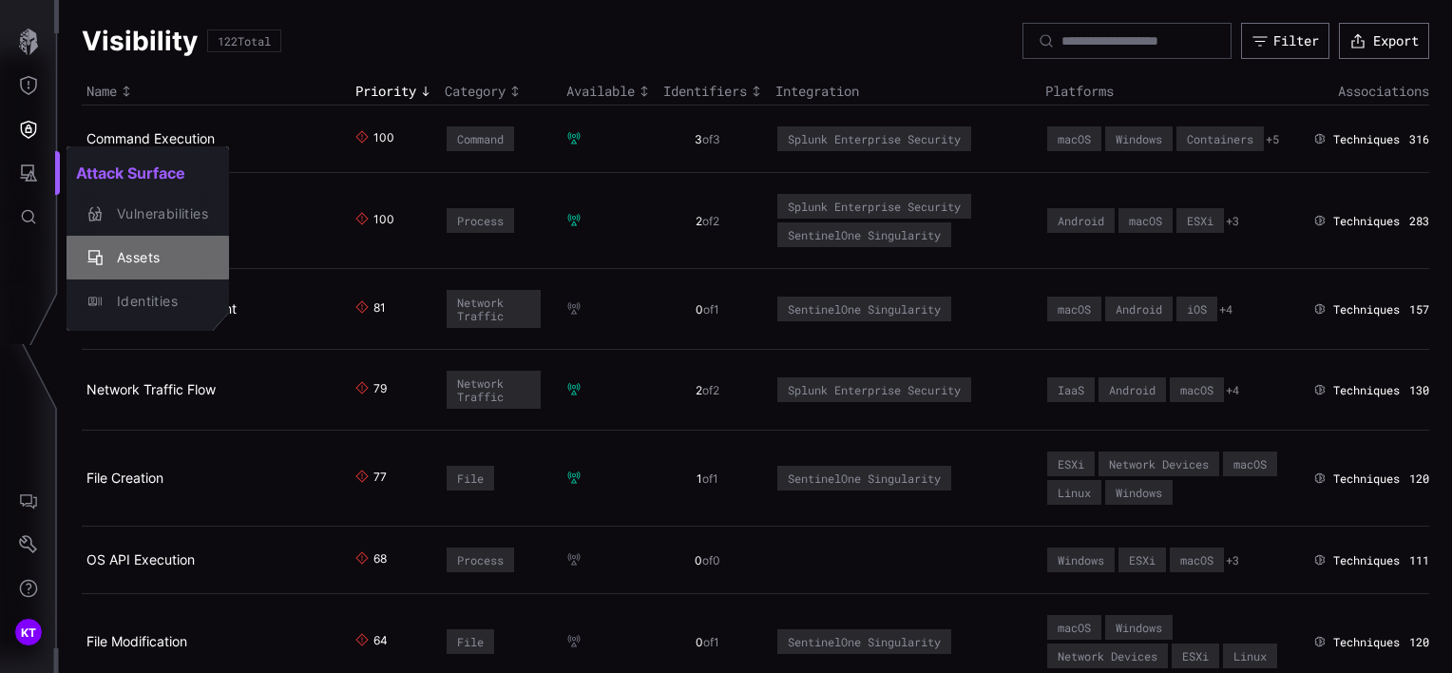
click at [111, 259] on div "Assets" at bounding box center [157, 258] width 101 height 24
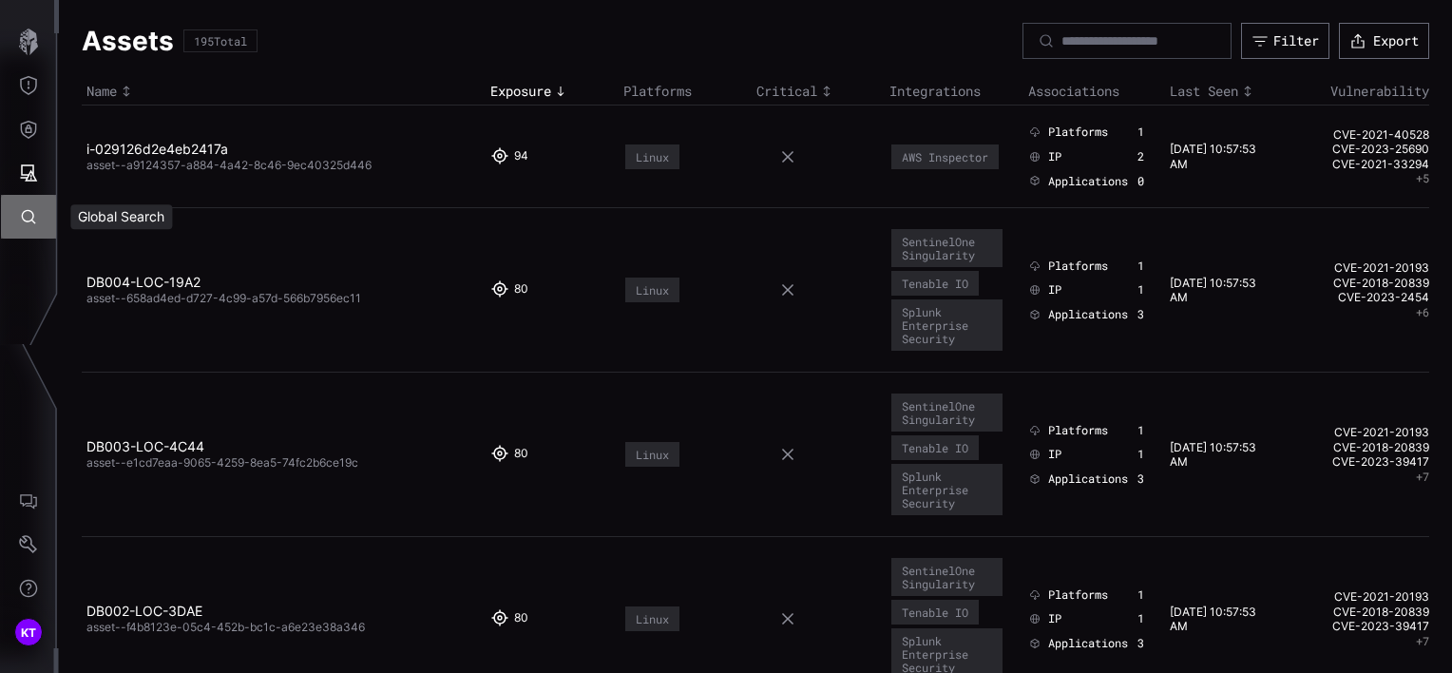
click at [40, 228] on button "Global Search" at bounding box center [28, 217] width 55 height 44
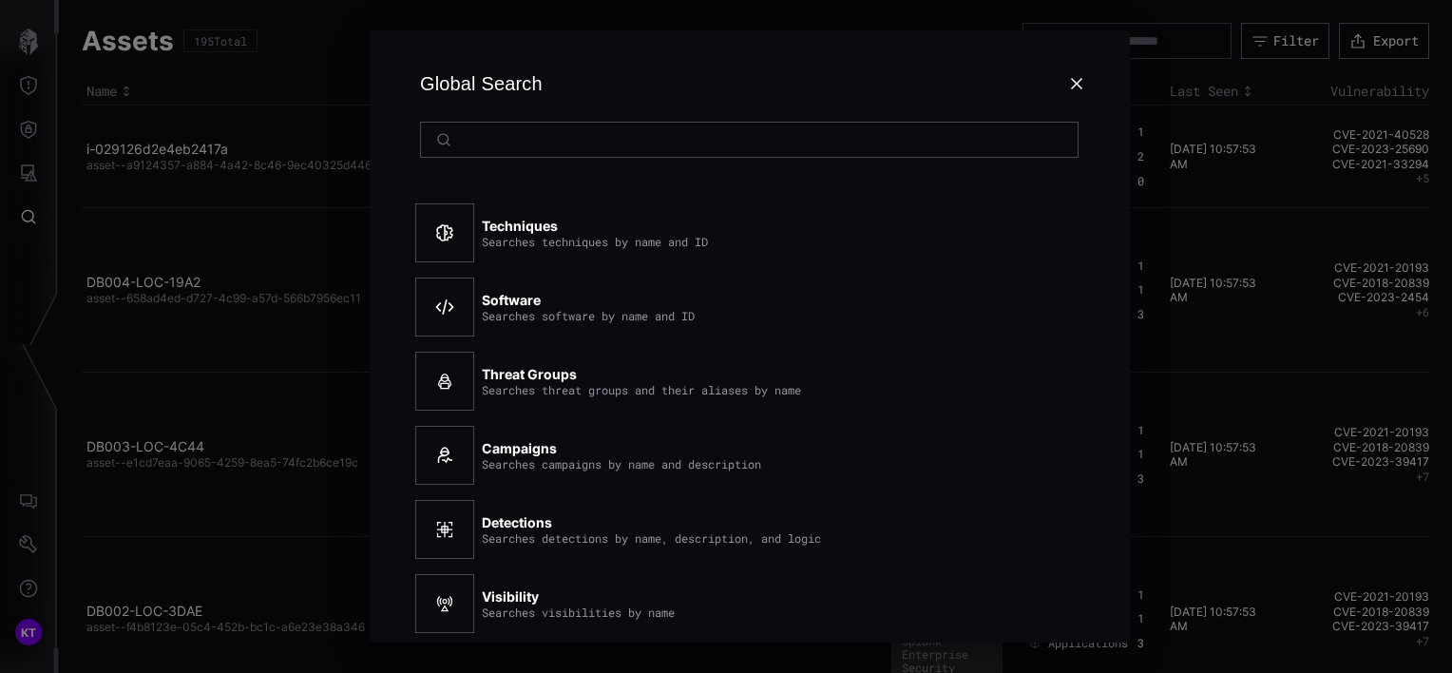
click at [26, 215] on div at bounding box center [726, 336] width 1452 height 673
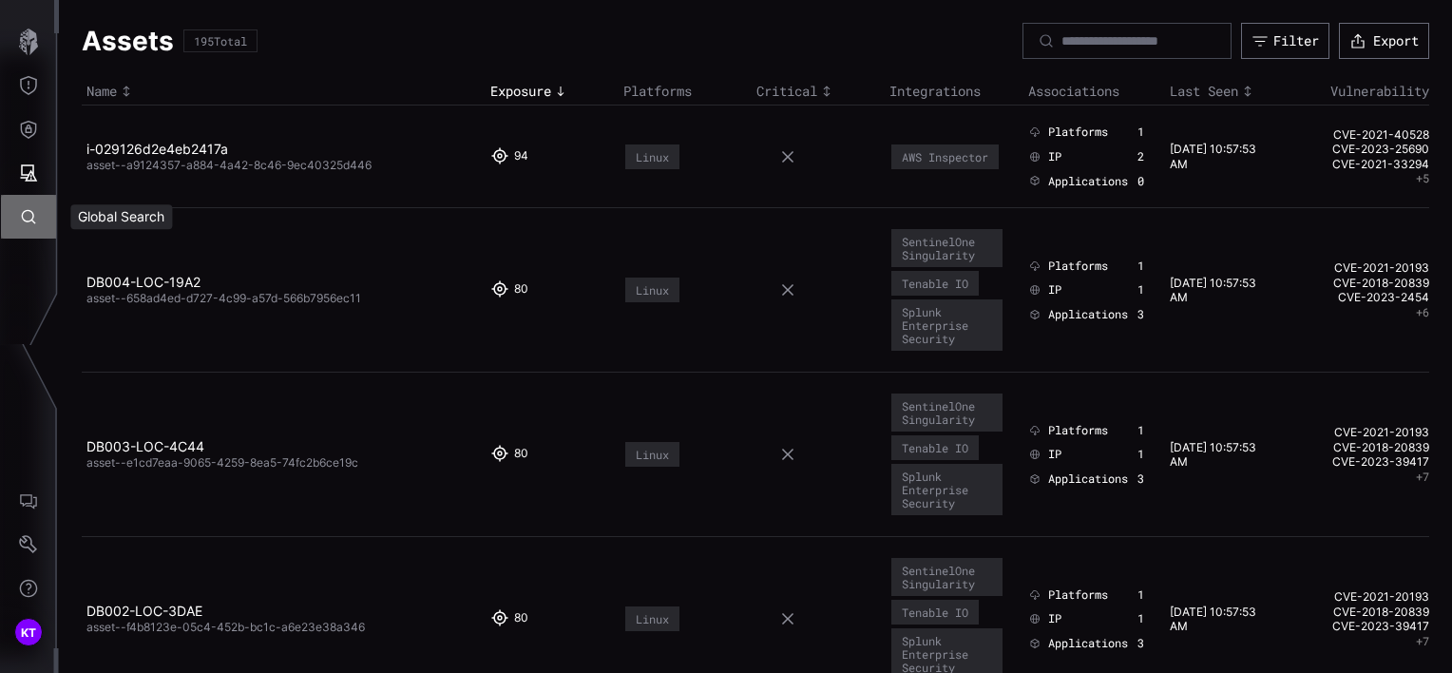
click at [26, 215] on icon "Global Search" at bounding box center [28, 216] width 19 height 19
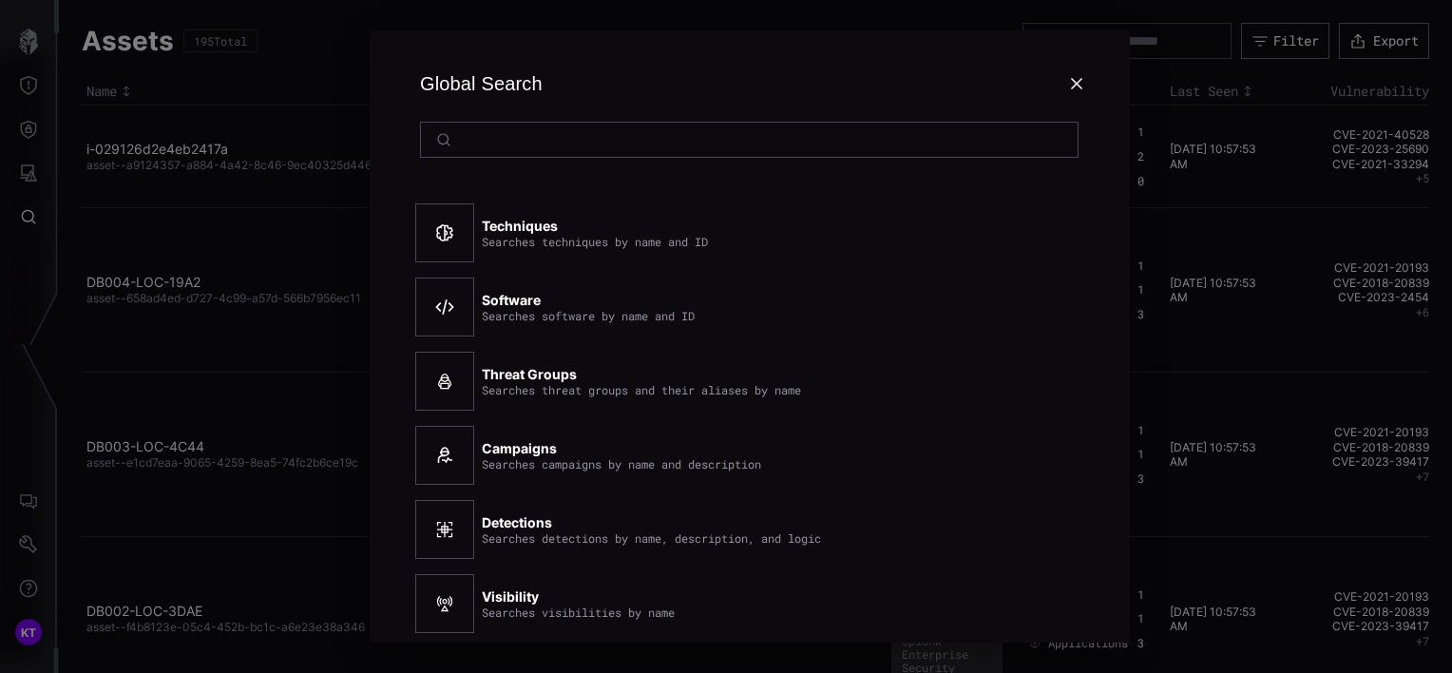
click at [502, 224] on strong "Techniques" at bounding box center [520, 226] width 76 height 16
click at [509, 293] on strong "Software" at bounding box center [511, 300] width 59 height 16
click at [1068, 93] on div "Global Search" at bounding box center [749, 84] width 669 height 76
click at [1073, 84] on icon at bounding box center [1076, 83] width 15 height 15
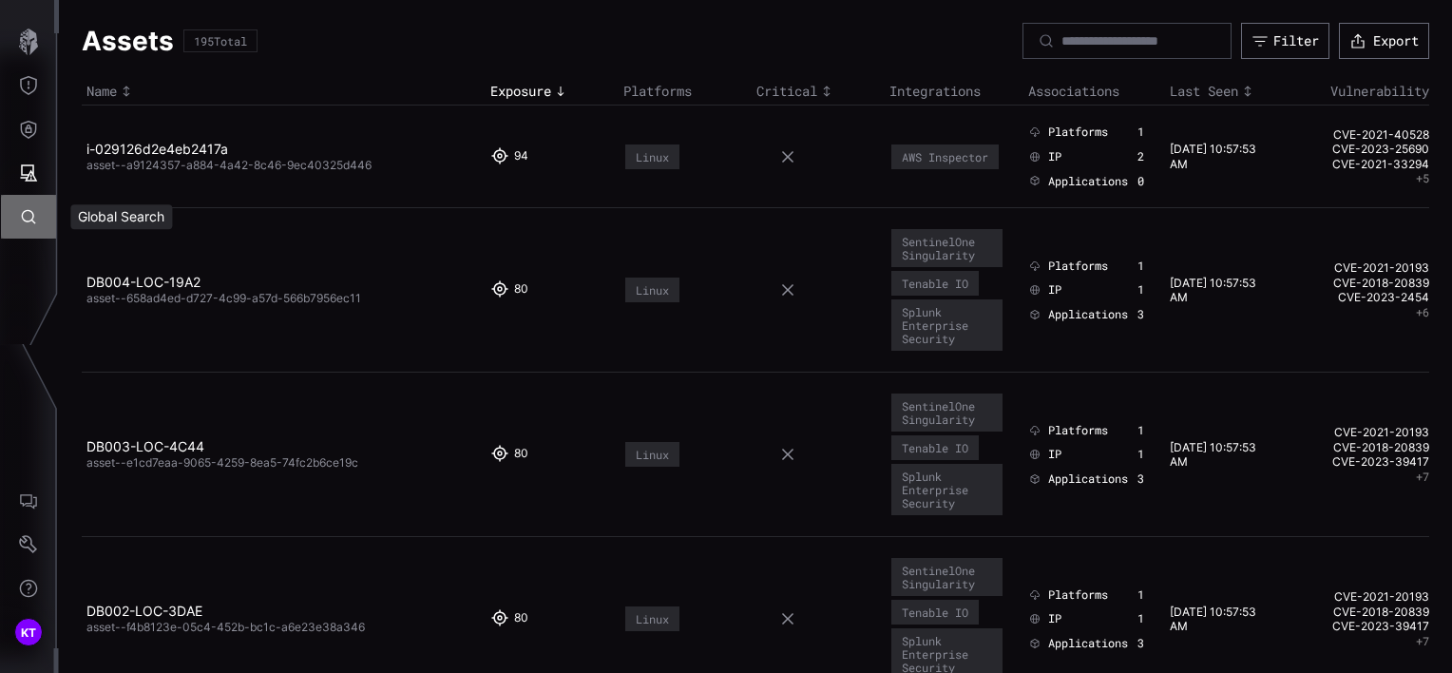
click at [38, 217] on button "Global Search" at bounding box center [28, 217] width 55 height 44
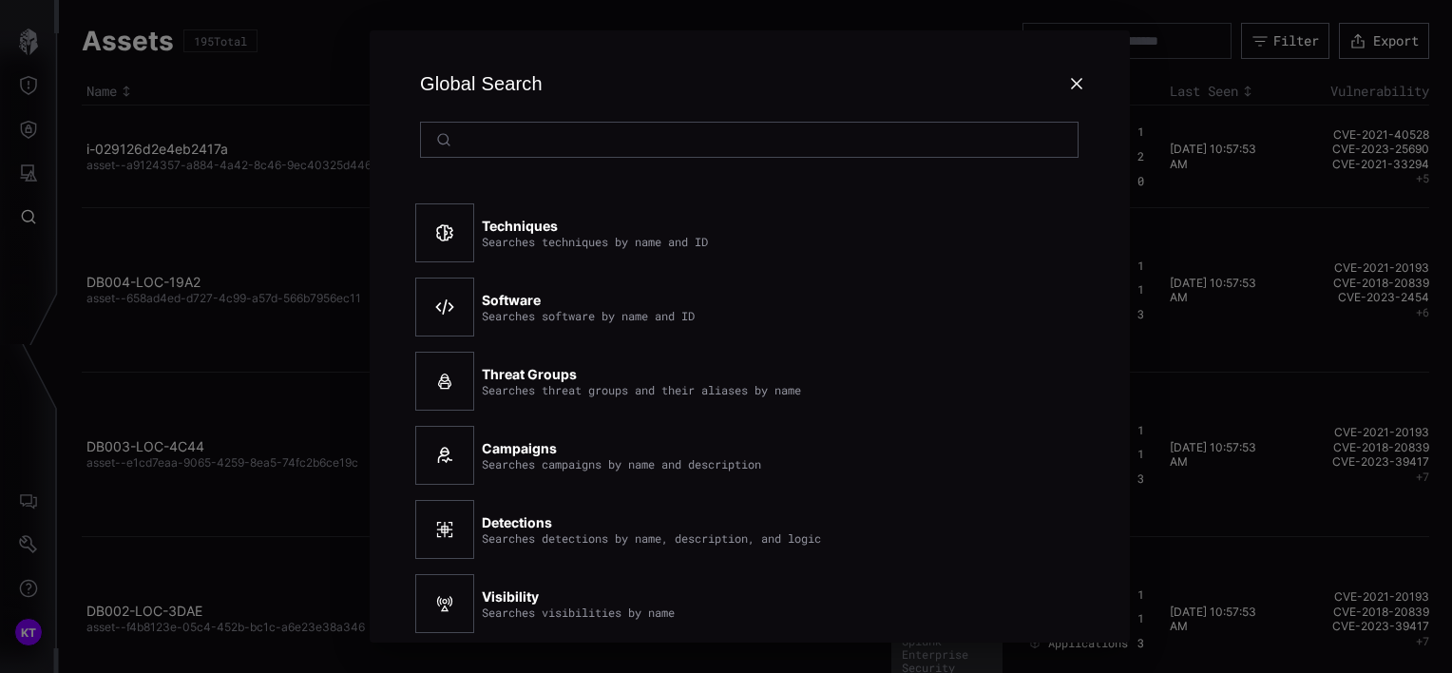
click at [317, 115] on div "Global Search Techniques Searches techniques by name and ID Software Searches s…" at bounding box center [750, 336] width 1405 height 673
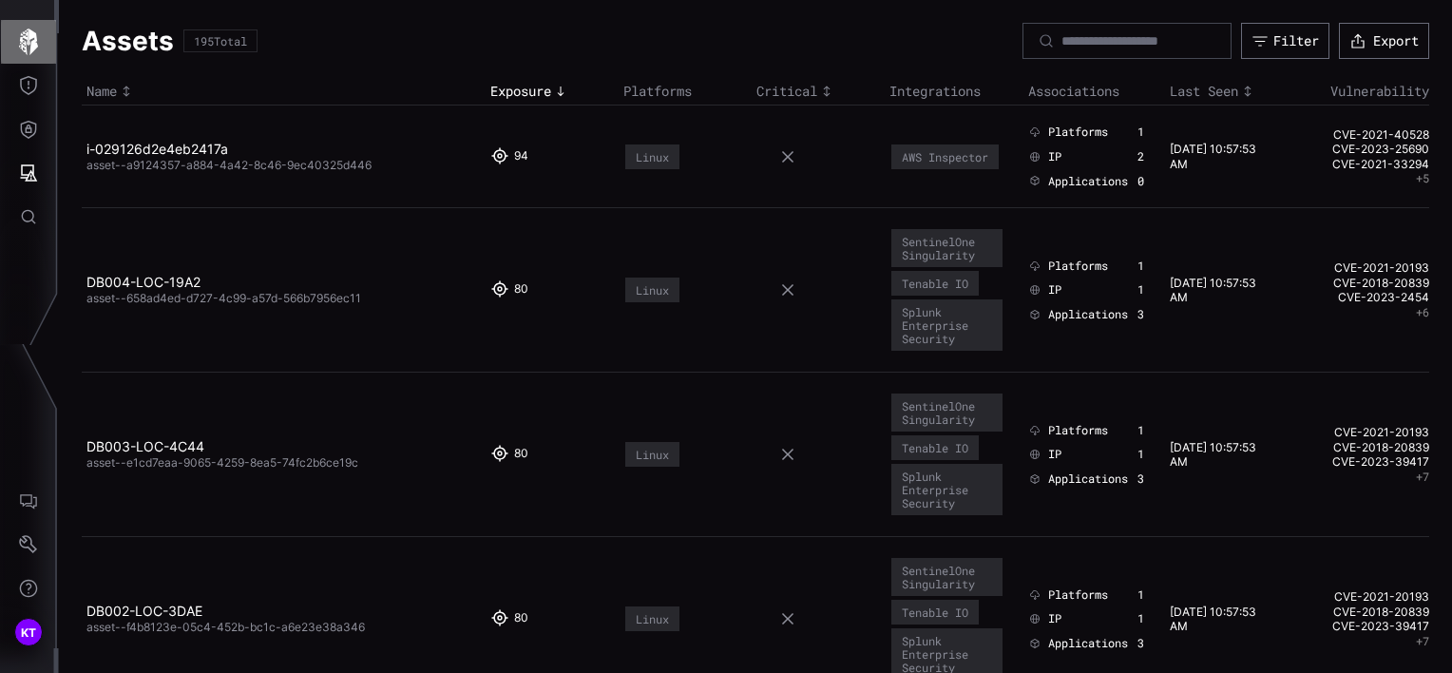
click at [43, 49] on button "button" at bounding box center [28, 42] width 55 height 44
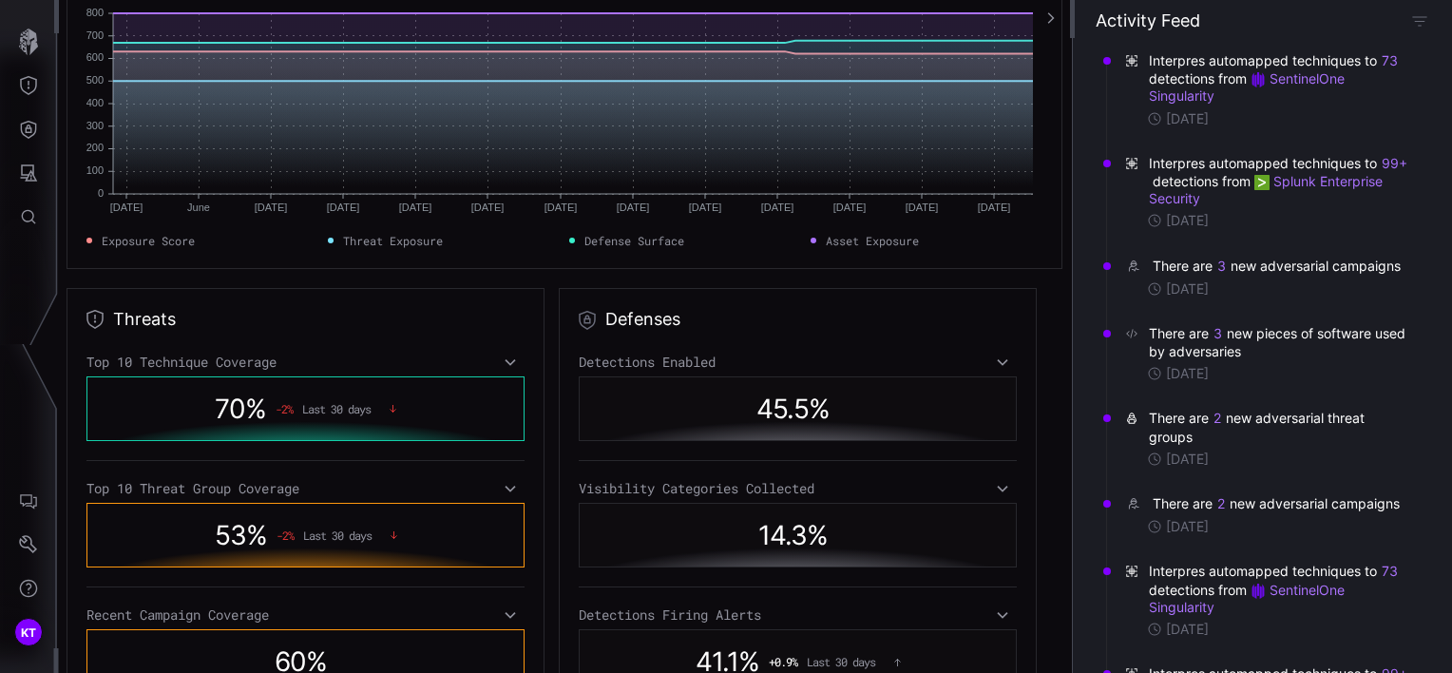
scroll to position [297, 0]
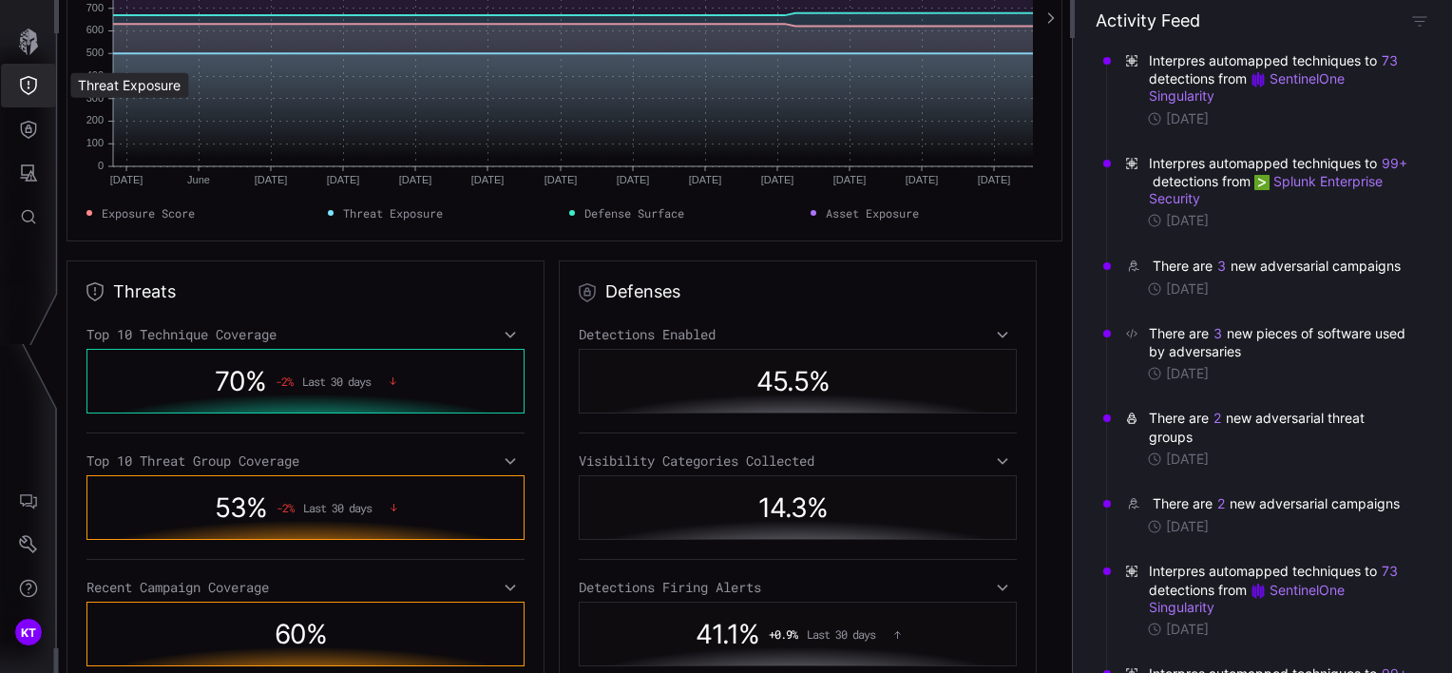
click at [25, 98] on button "Threat Exposure" at bounding box center [28, 86] width 55 height 44
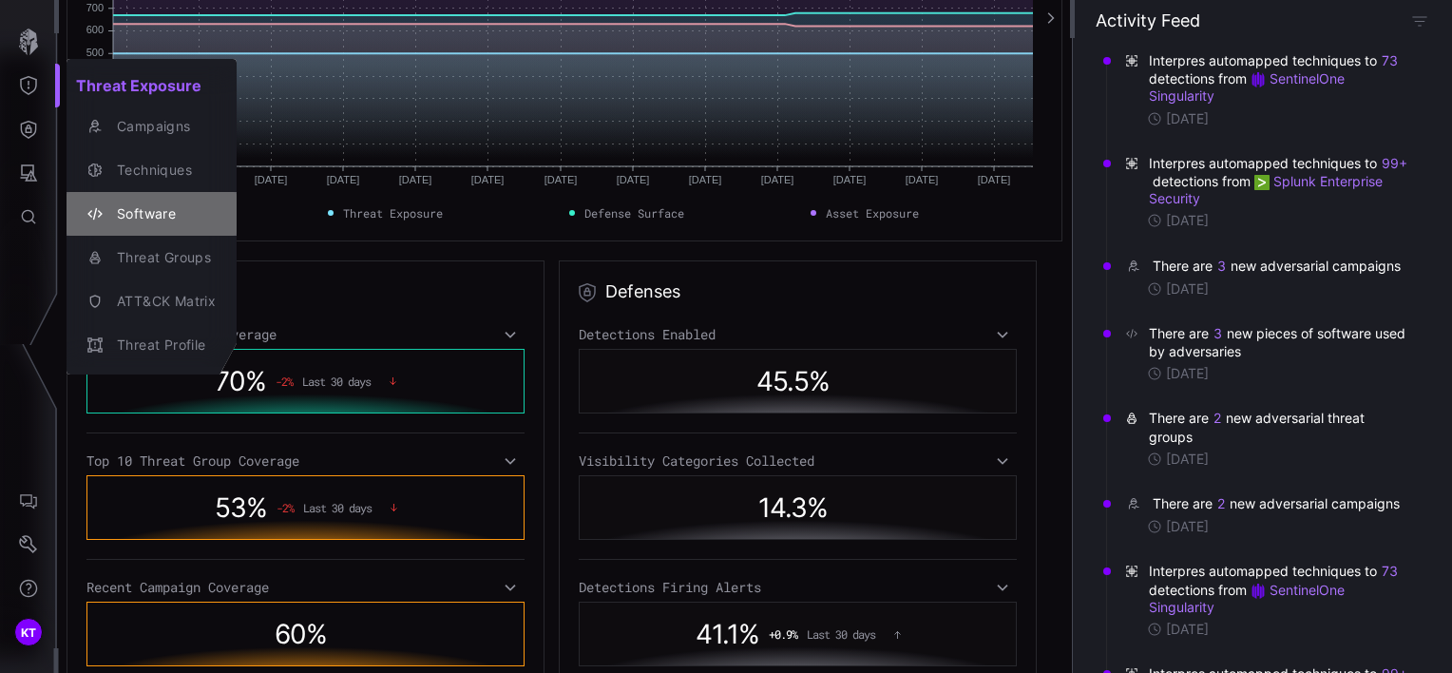
click at [161, 196] on button "Software" at bounding box center [152, 214] width 170 height 44
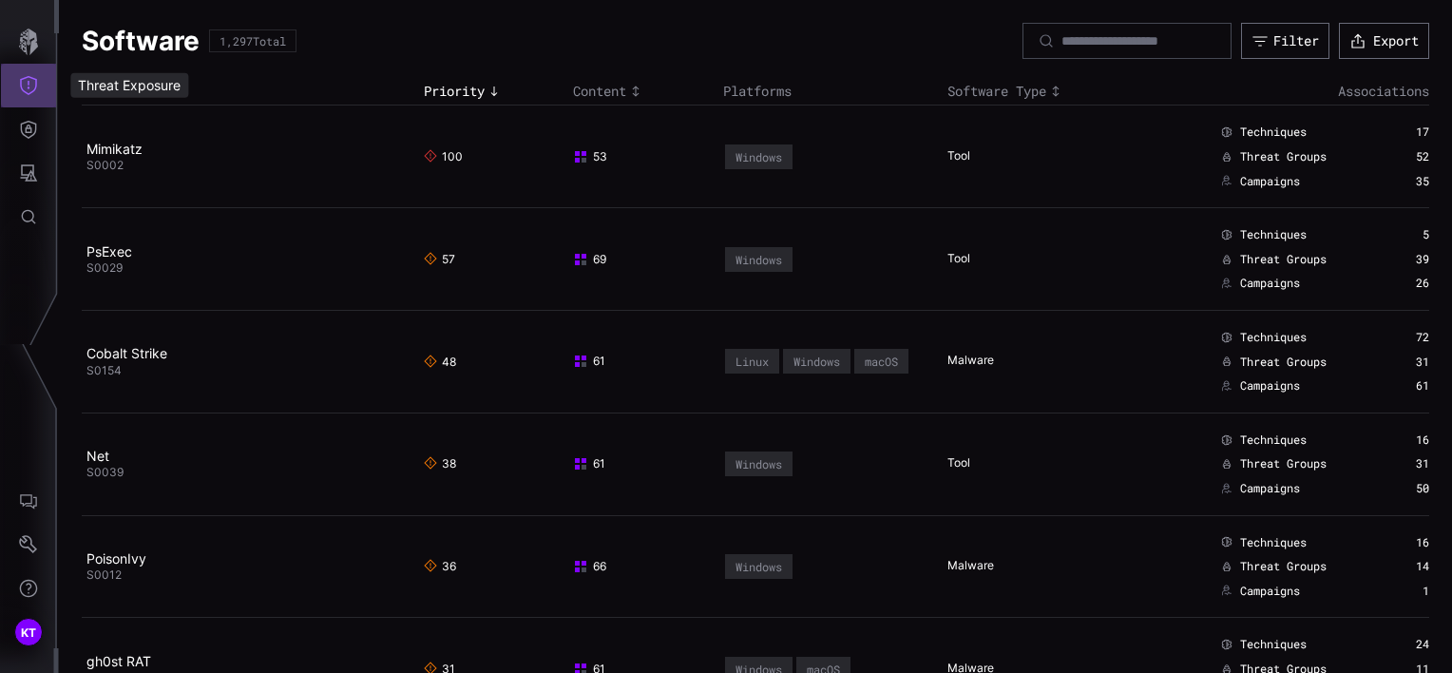
click at [34, 72] on button "Threat Exposure" at bounding box center [28, 86] width 55 height 44
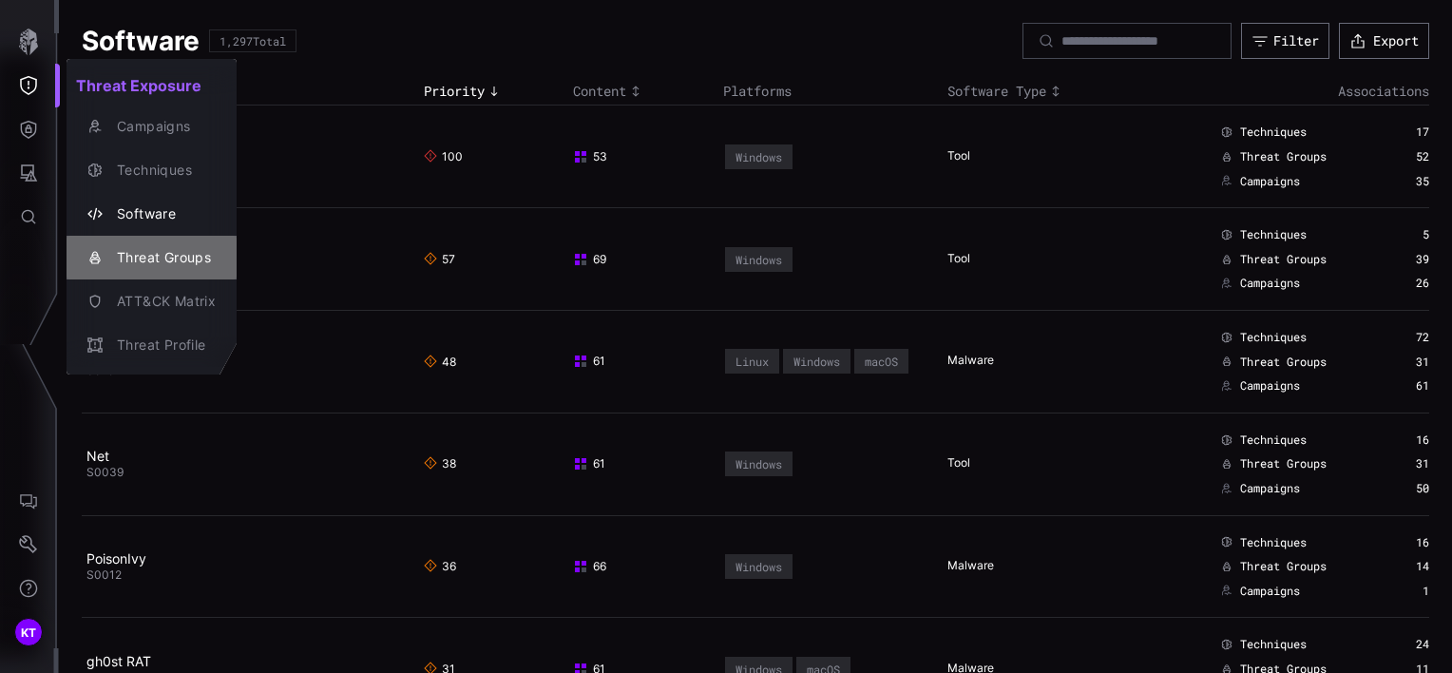
click at [155, 259] on div "Threat Groups" at bounding box center [161, 258] width 108 height 24
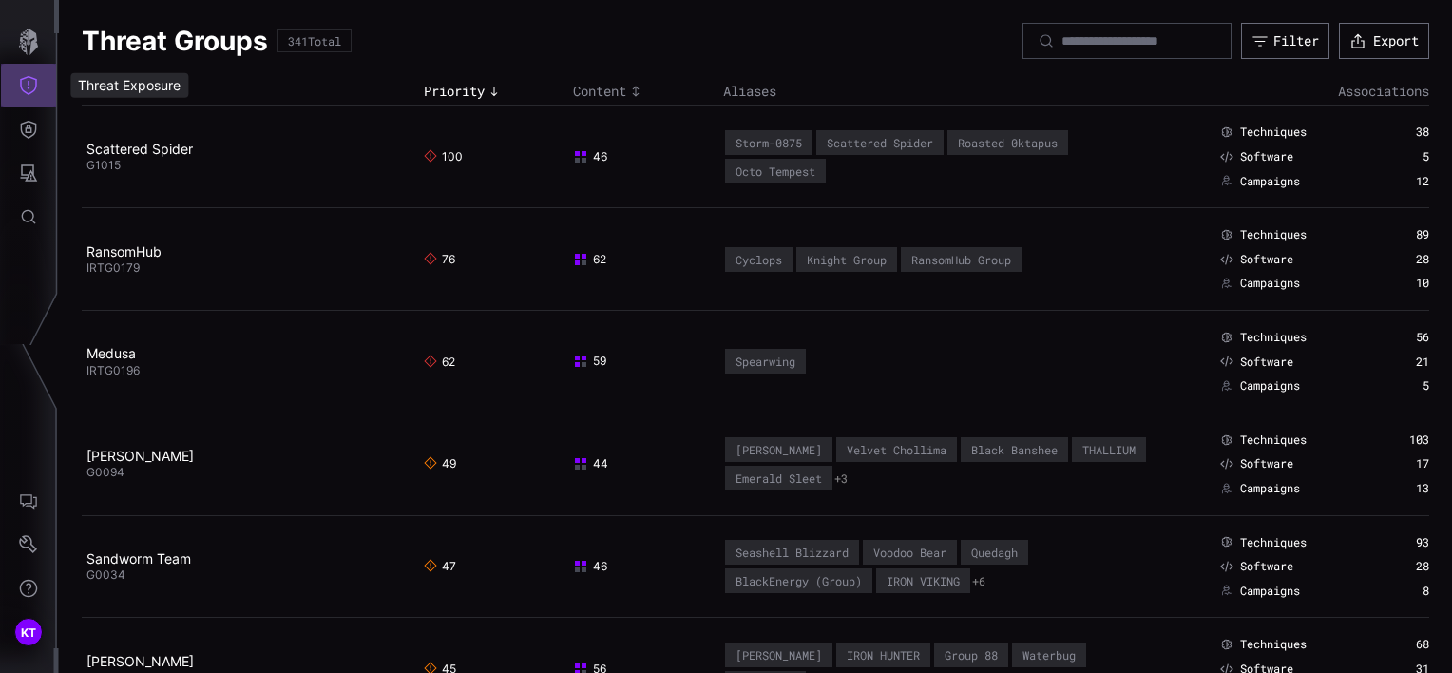
click at [27, 85] on icon "Threat Exposure" at bounding box center [28, 85] width 19 height 19
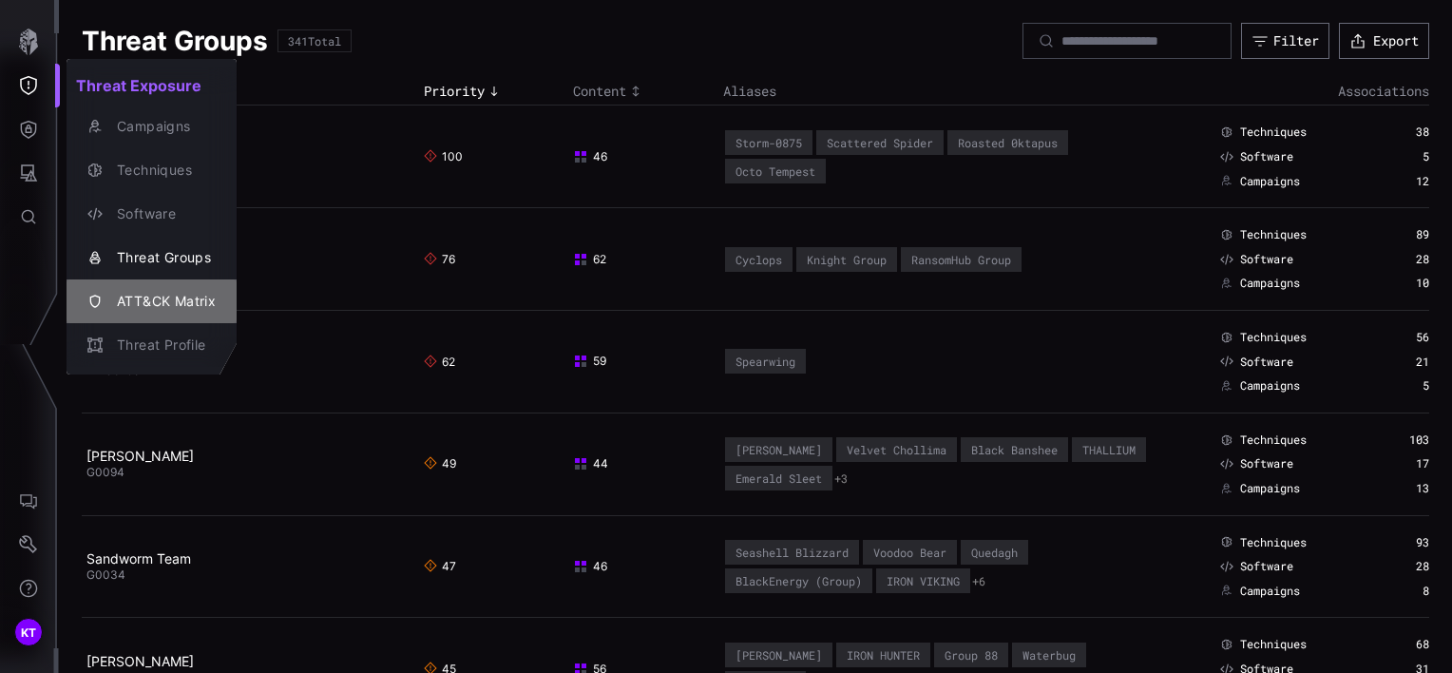
click at [175, 298] on div "ATT&CK Matrix" at bounding box center [161, 302] width 108 height 24
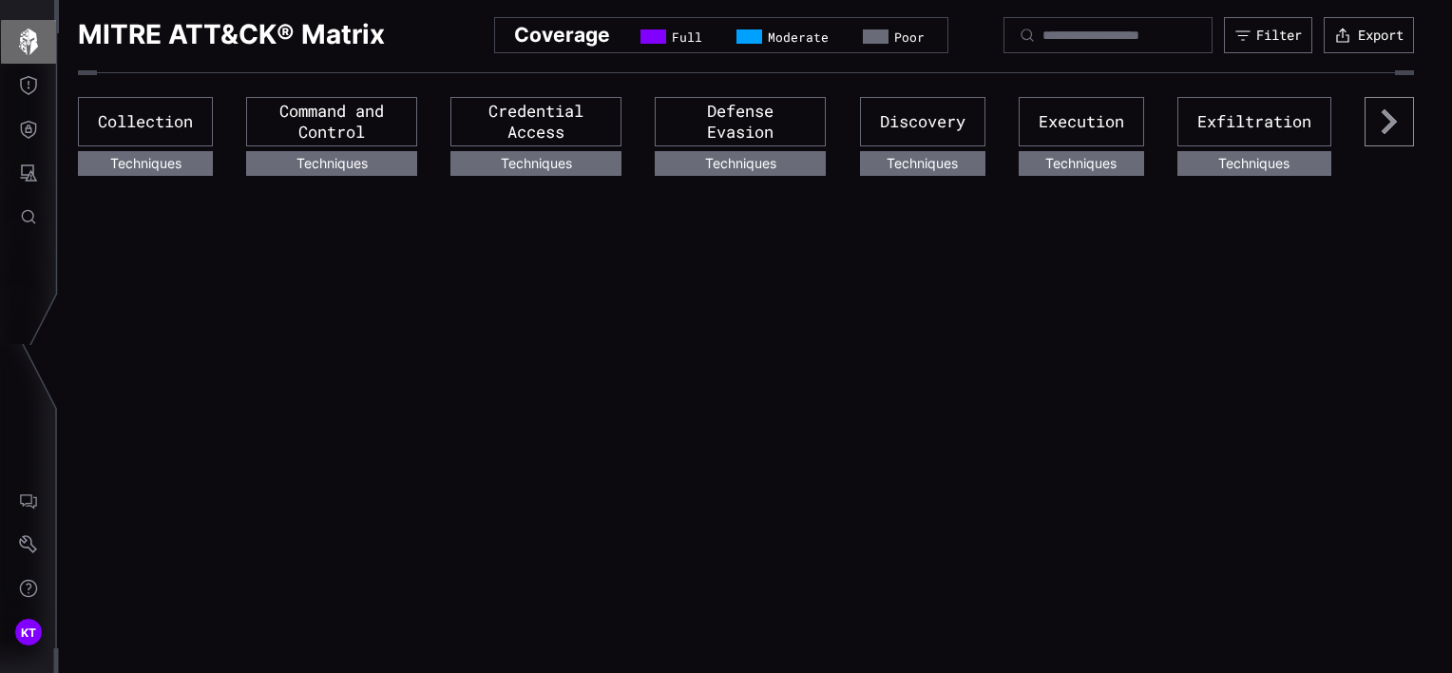
click at [26, 46] on icon "button" at bounding box center [28, 42] width 19 height 27
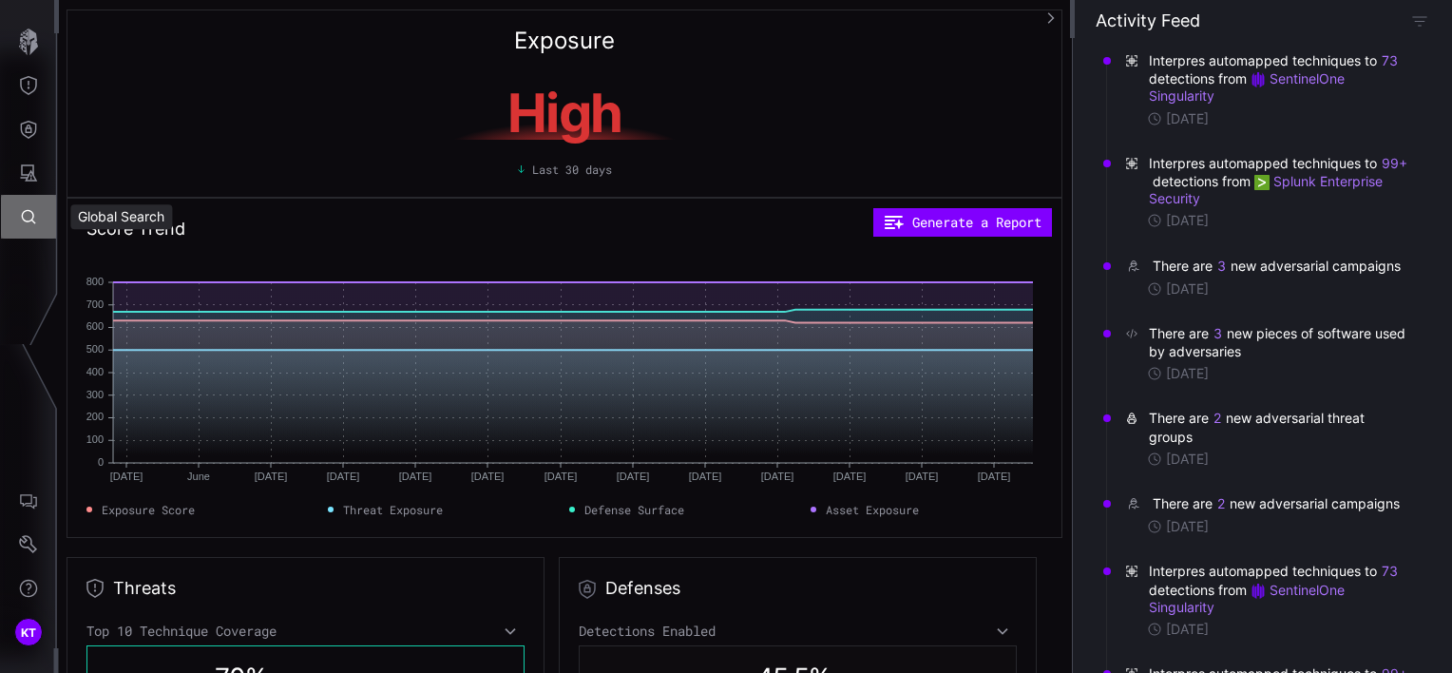
click at [33, 225] on icon "Global Search" at bounding box center [28, 216] width 19 height 19
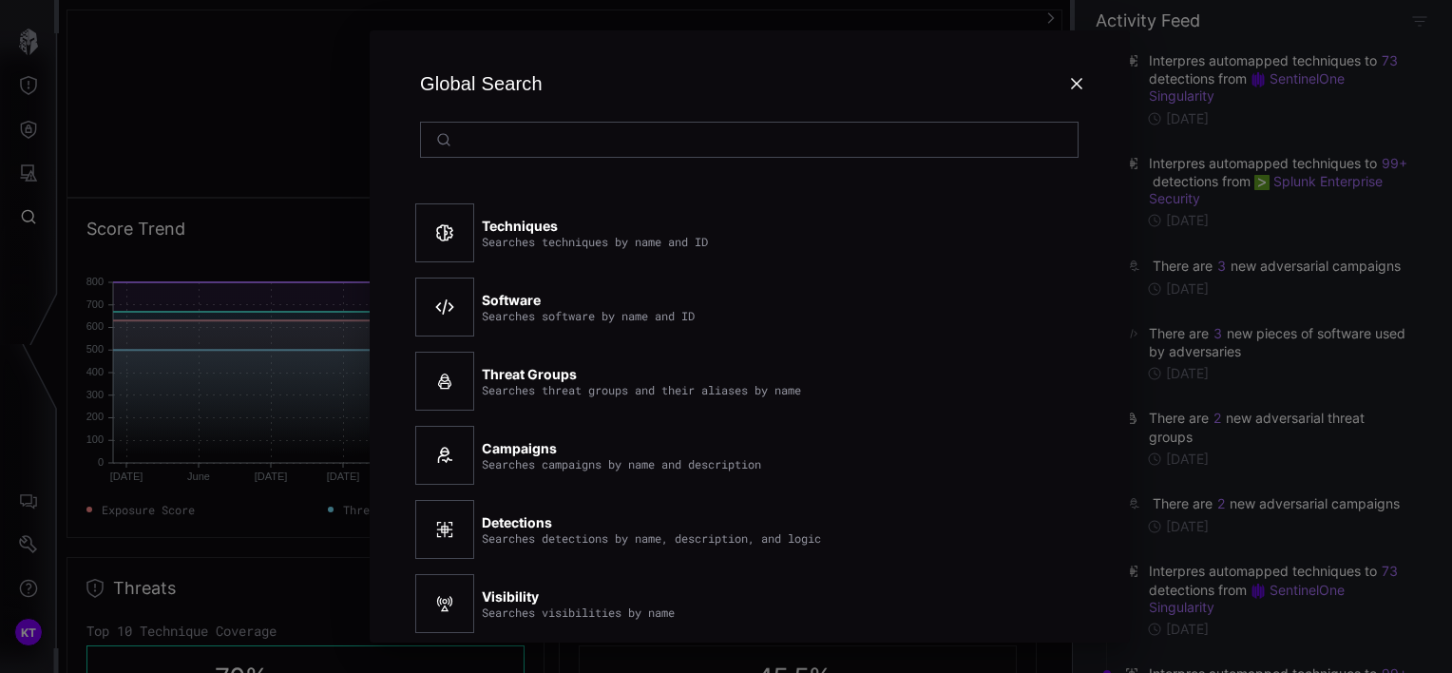
click at [516, 221] on strong "Techniques" at bounding box center [520, 226] width 76 height 16
click at [452, 247] on div at bounding box center [444, 232] width 59 height 59
click at [484, 310] on div "Searches software by name and ID" at bounding box center [588, 315] width 213 height 13
click at [483, 143] on input at bounding box center [750, 139] width 583 height 17
type input "*"
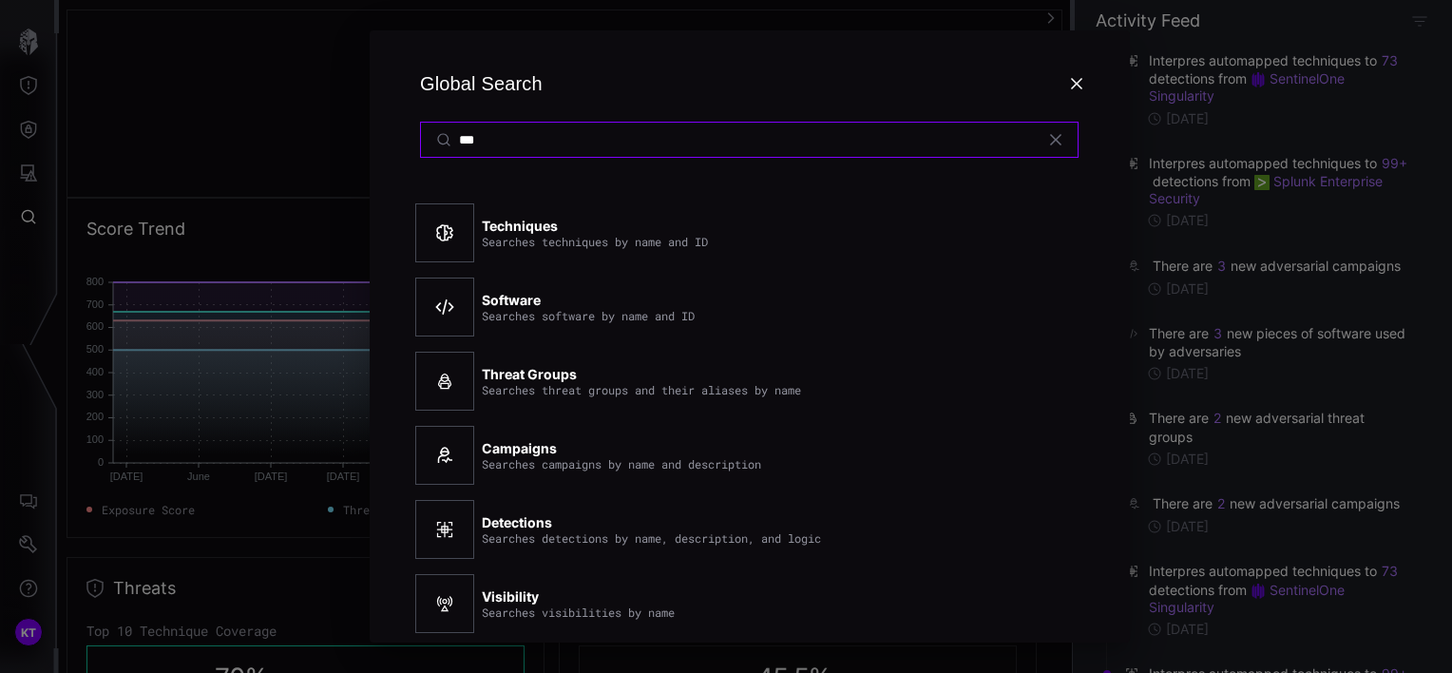
type input "***"
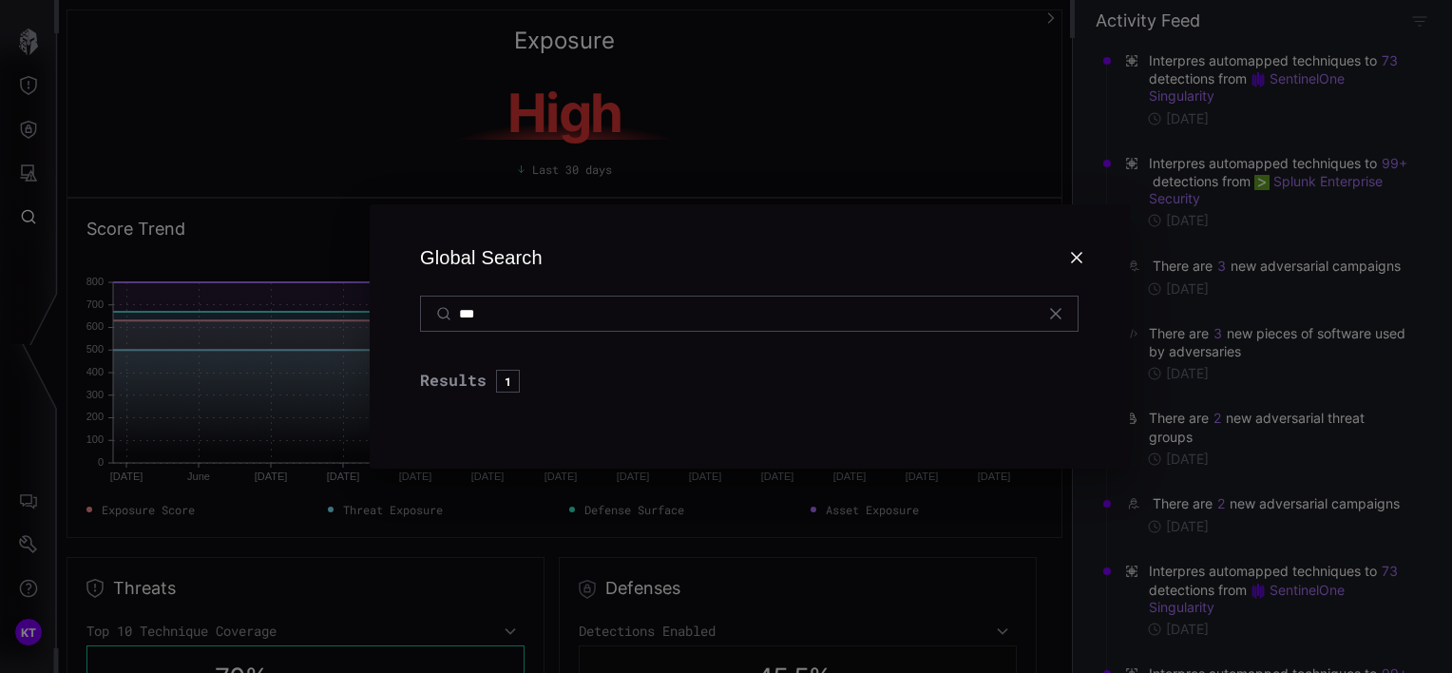
click at [1065, 156] on div "Global Search *** Results 1 Moonstone Sleet G1036 Threat Group" at bounding box center [750, 336] width 1405 height 673
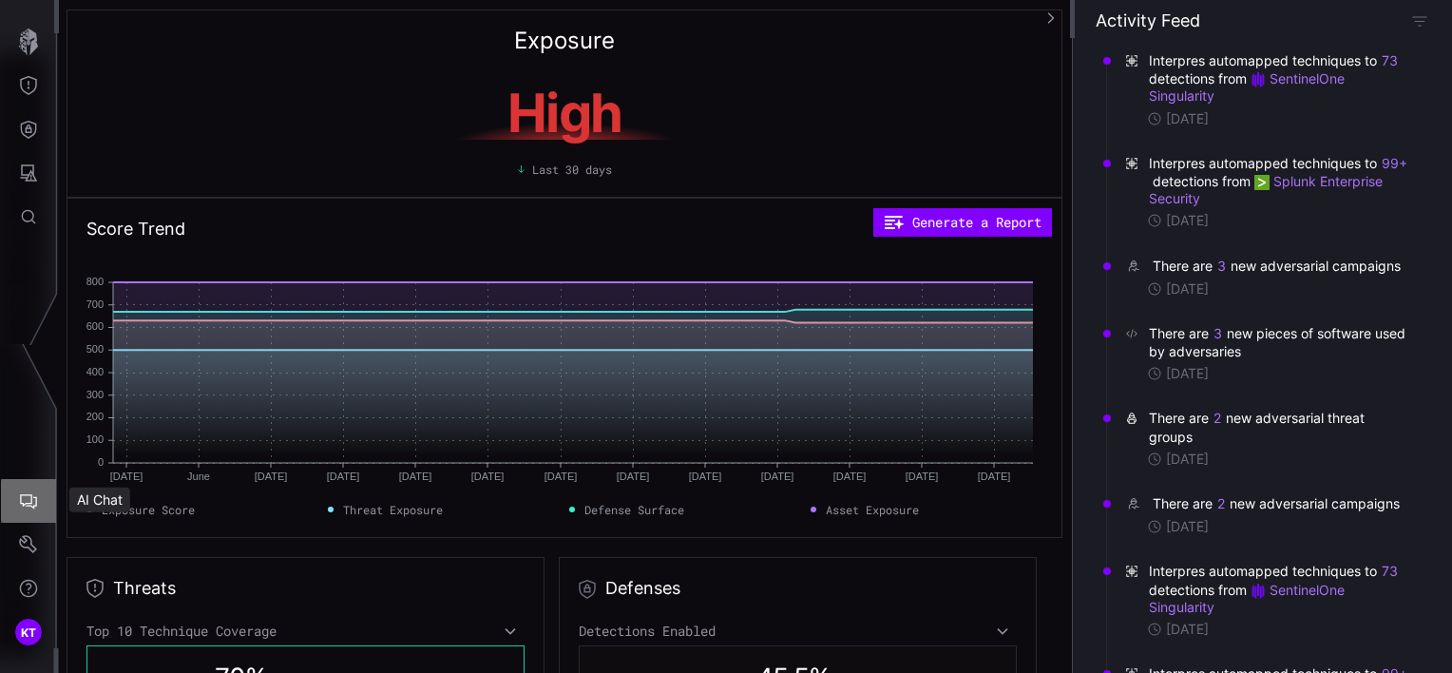
click at [19, 509] on icon "AI Chat" at bounding box center [28, 500] width 19 height 19
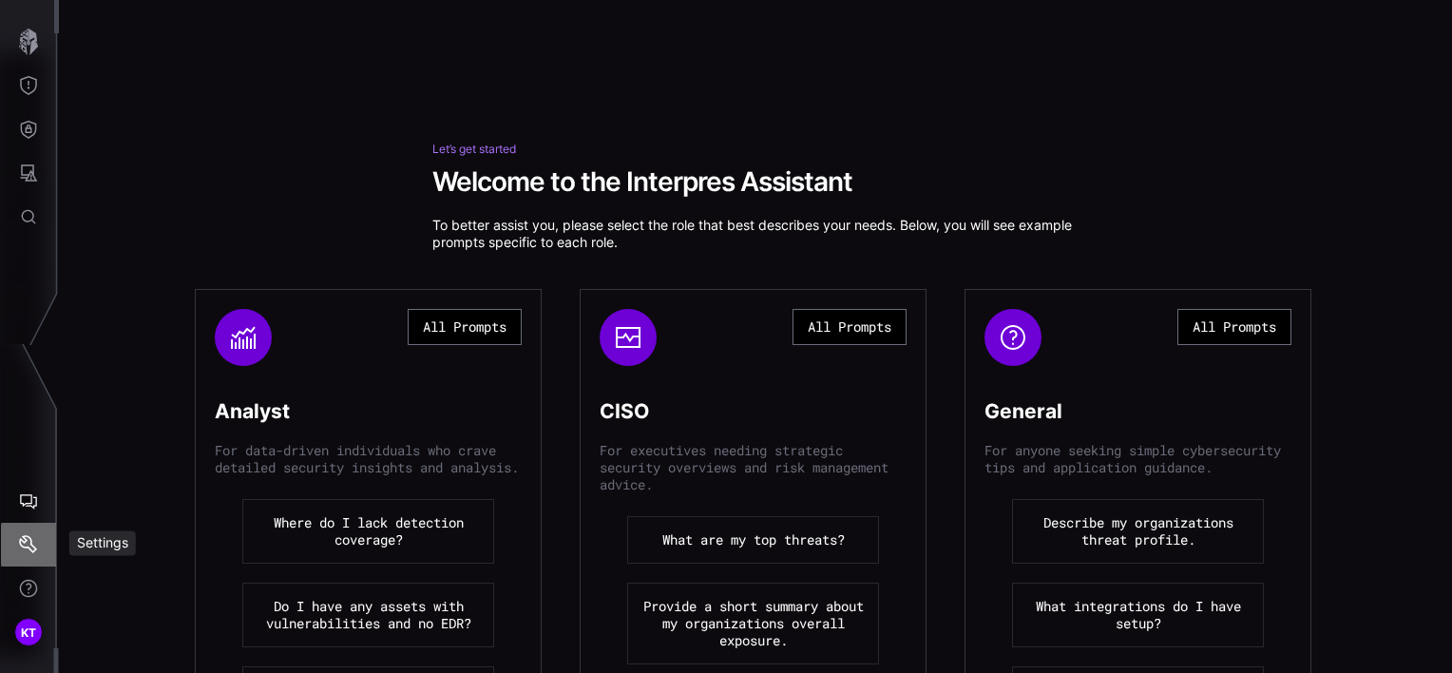
click at [21, 549] on icon "Settings" at bounding box center [28, 544] width 19 height 19
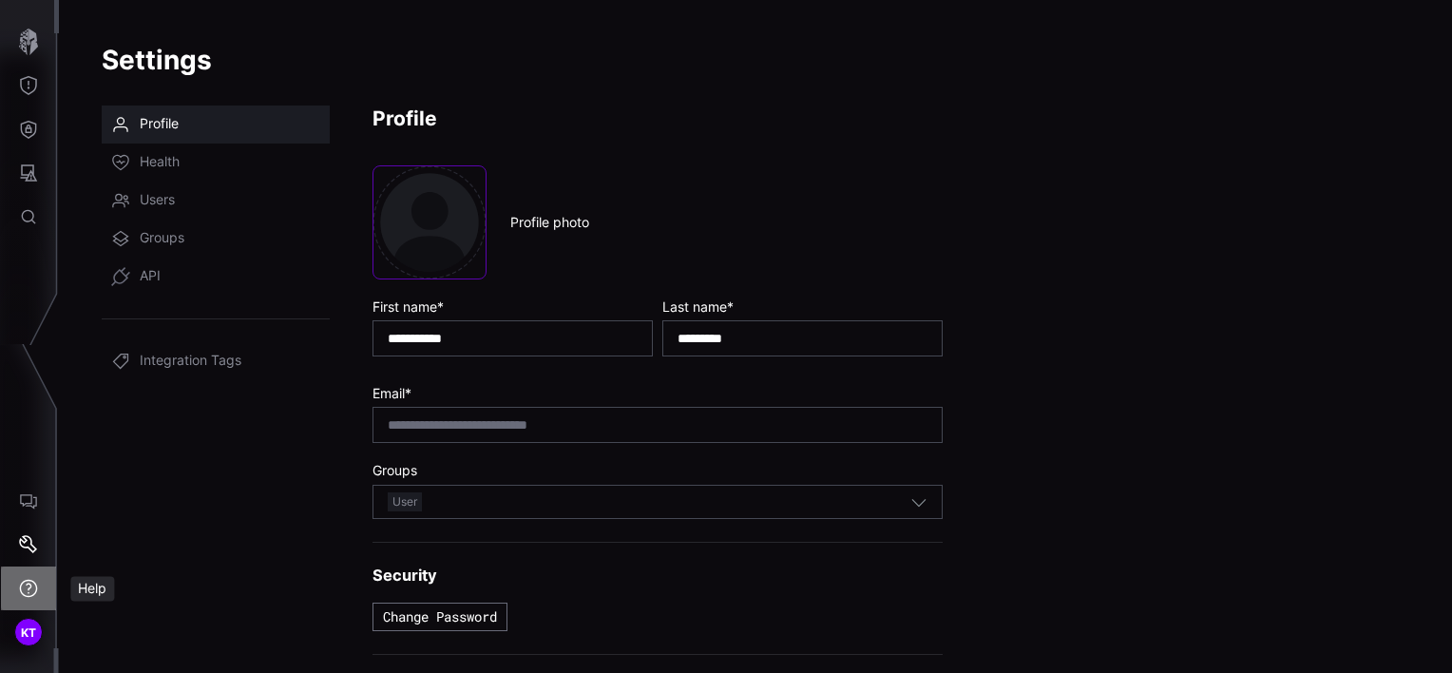
click at [31, 592] on icon "Help" at bounding box center [28, 588] width 19 height 19
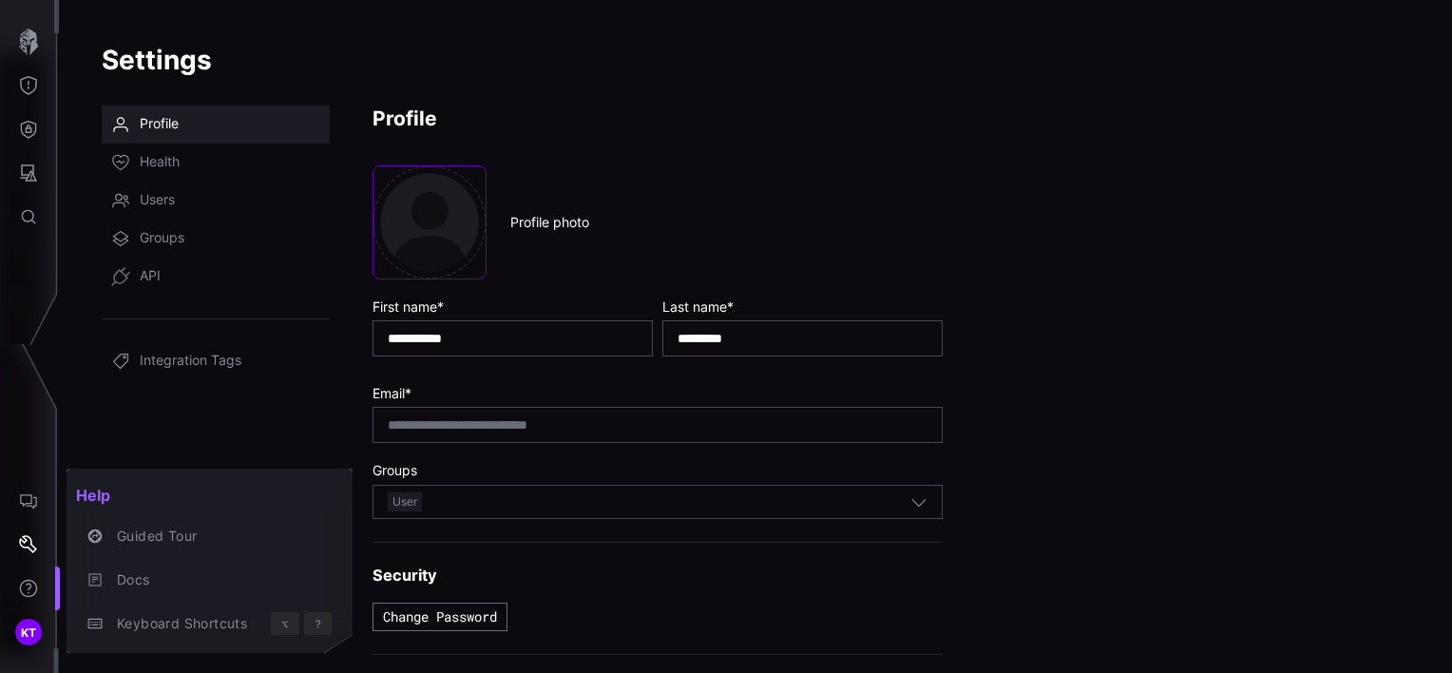
click at [40, 511] on div at bounding box center [726, 336] width 1452 height 673
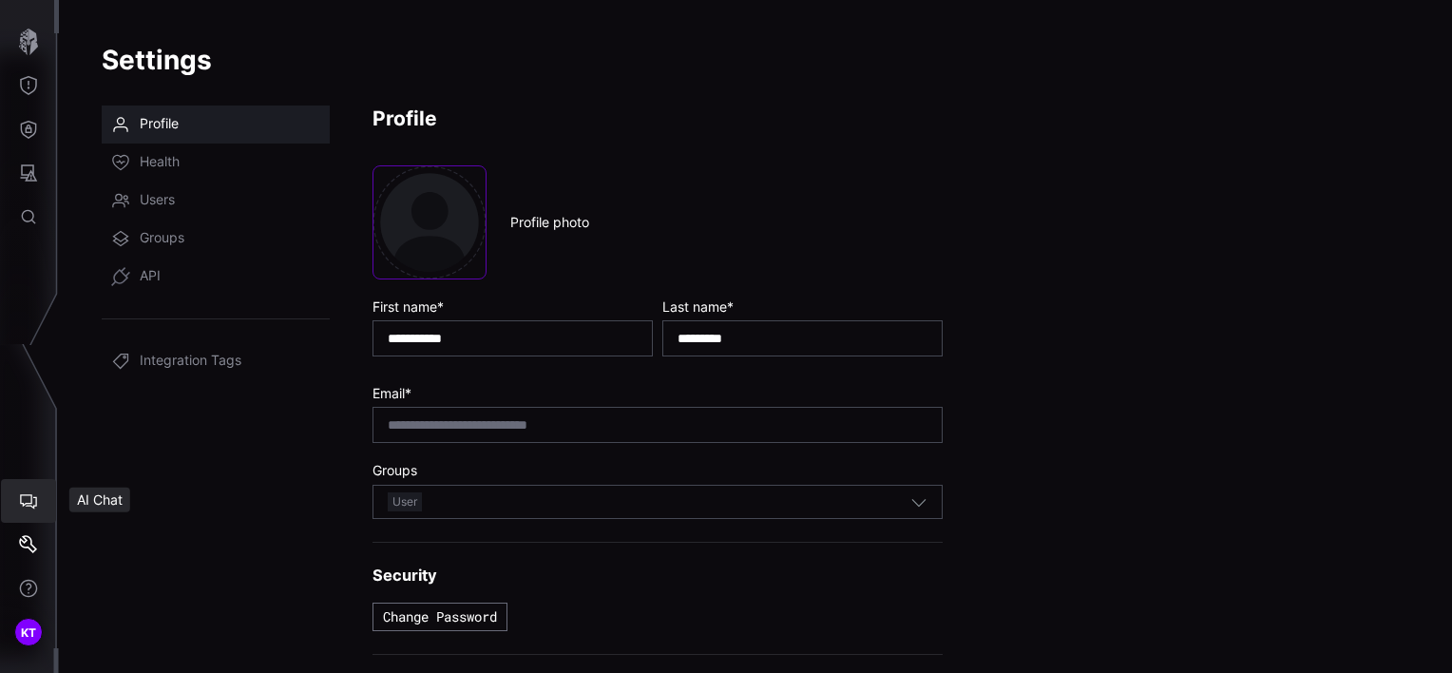
click at [38, 508] on button "AI Chat" at bounding box center [28, 501] width 55 height 44
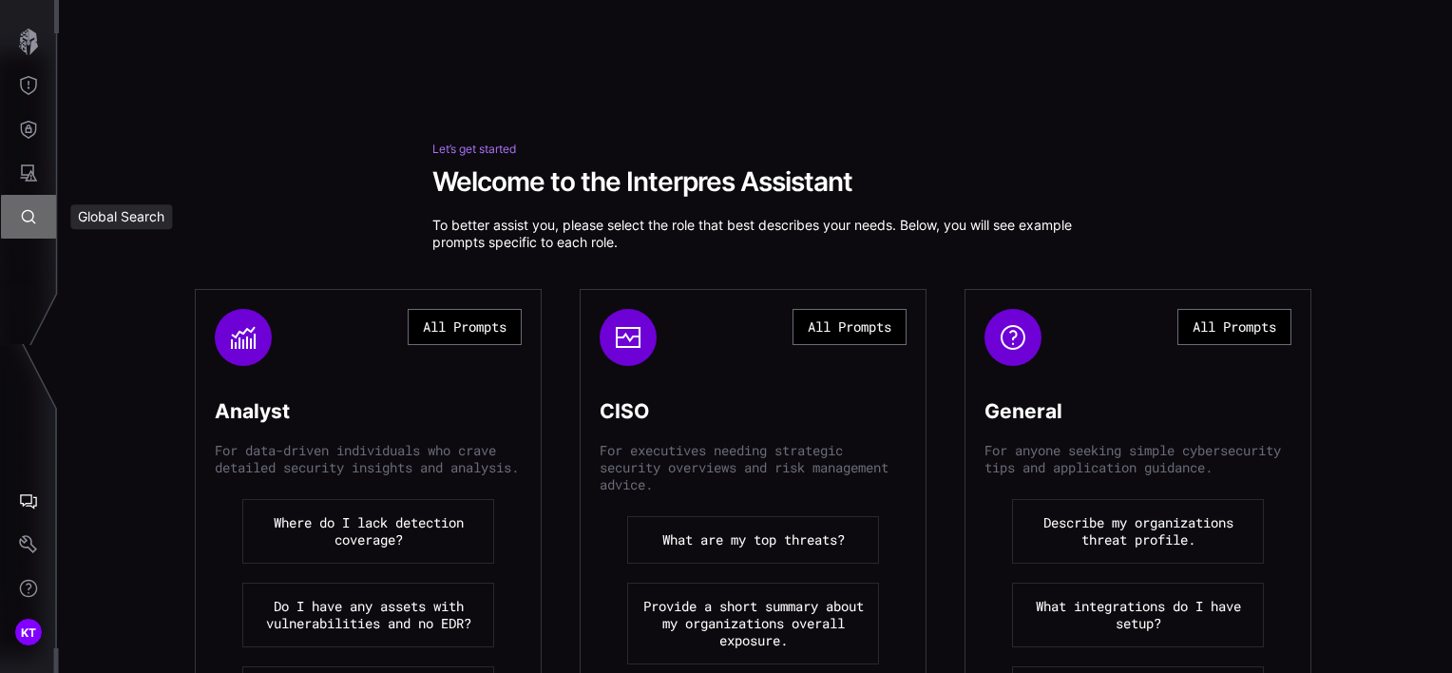
click at [28, 229] on button "Global Search" at bounding box center [28, 217] width 55 height 44
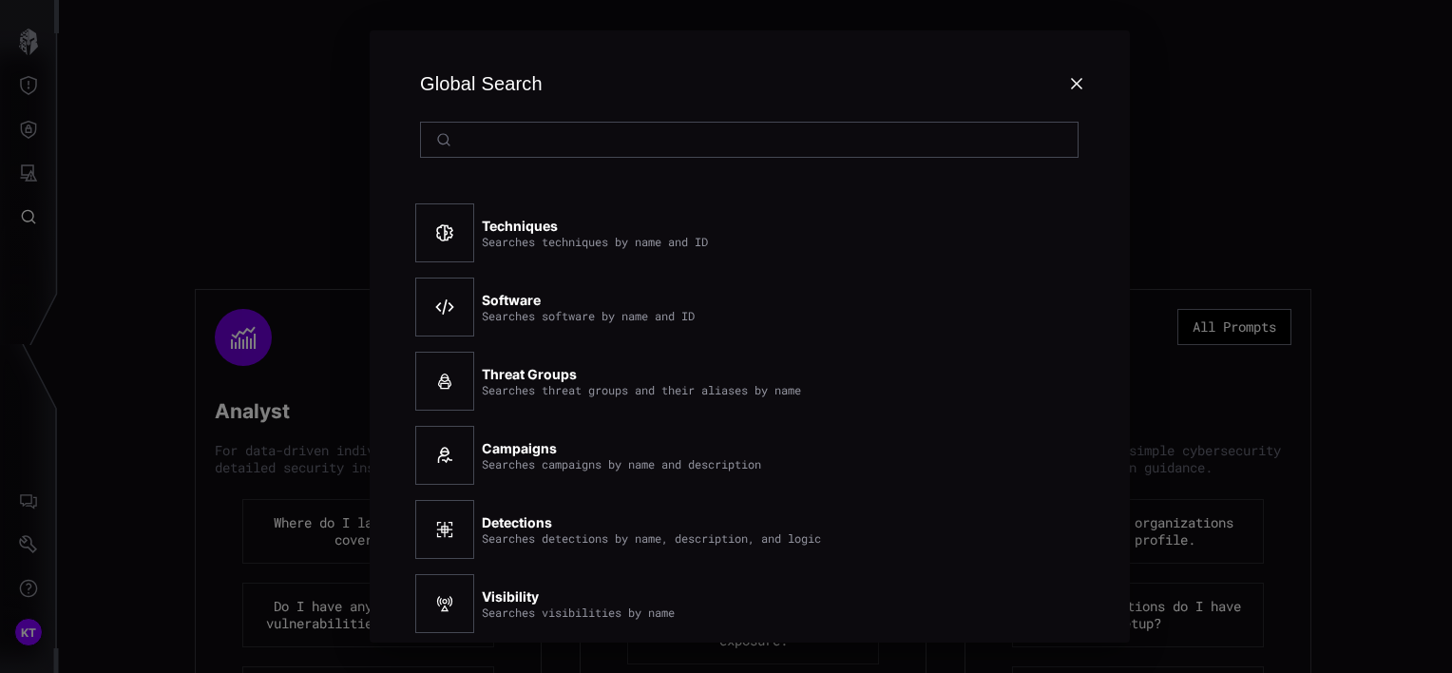
click at [28, 164] on div at bounding box center [726, 336] width 1452 height 673
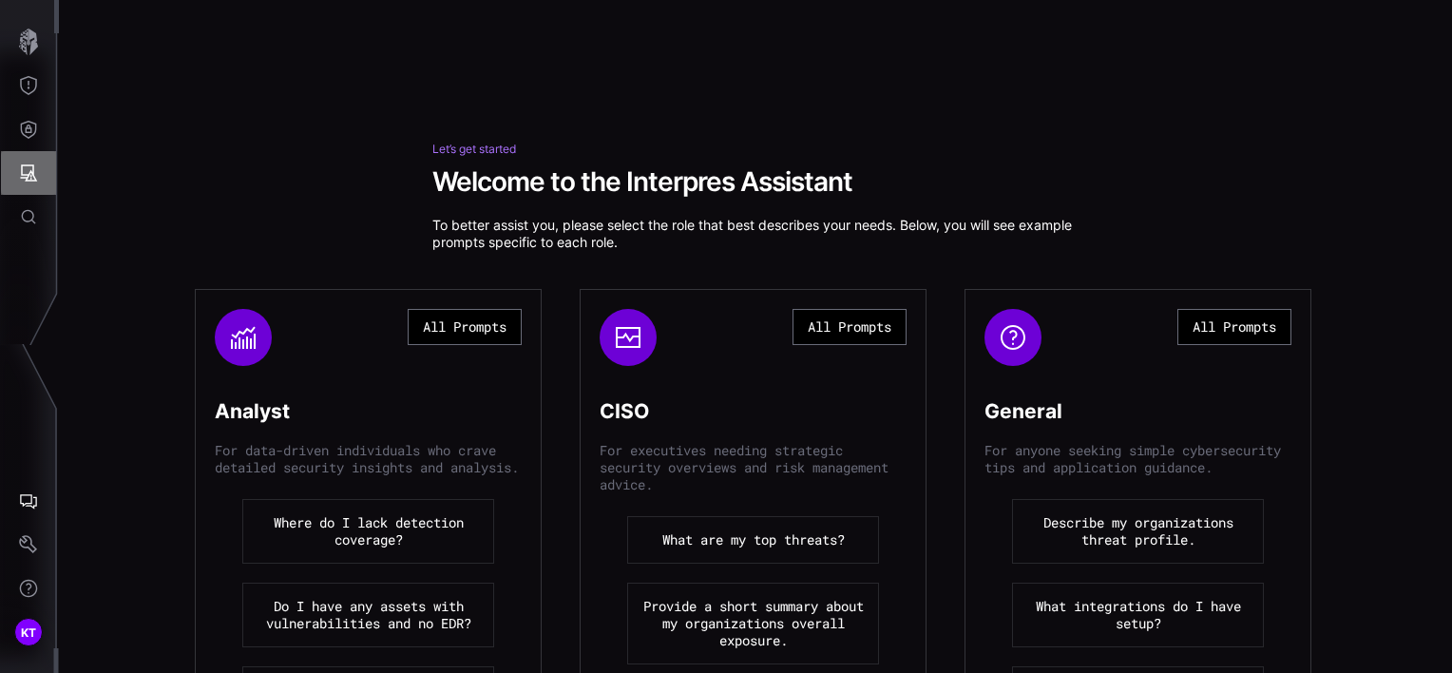
click at [28, 164] on icon "Attack Surface" at bounding box center [29, 172] width 17 height 17
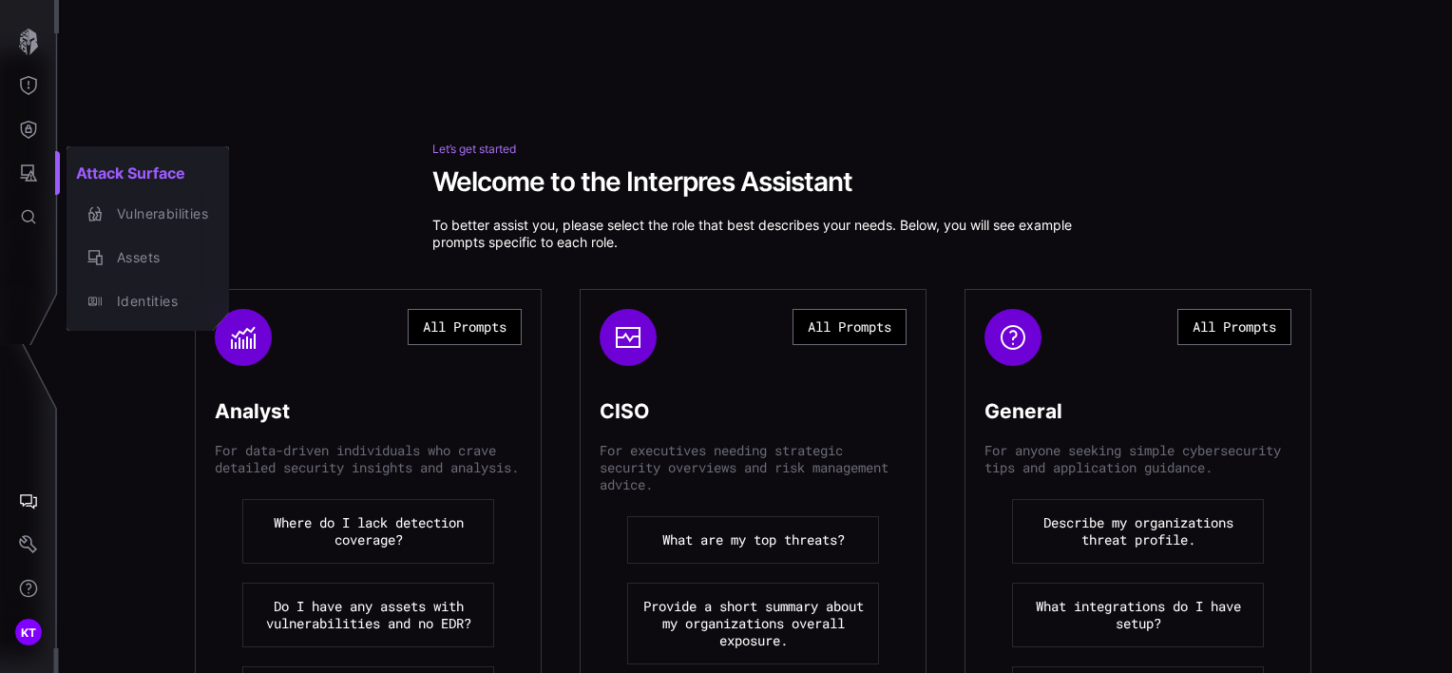
click at [28, 164] on div at bounding box center [726, 336] width 1452 height 673
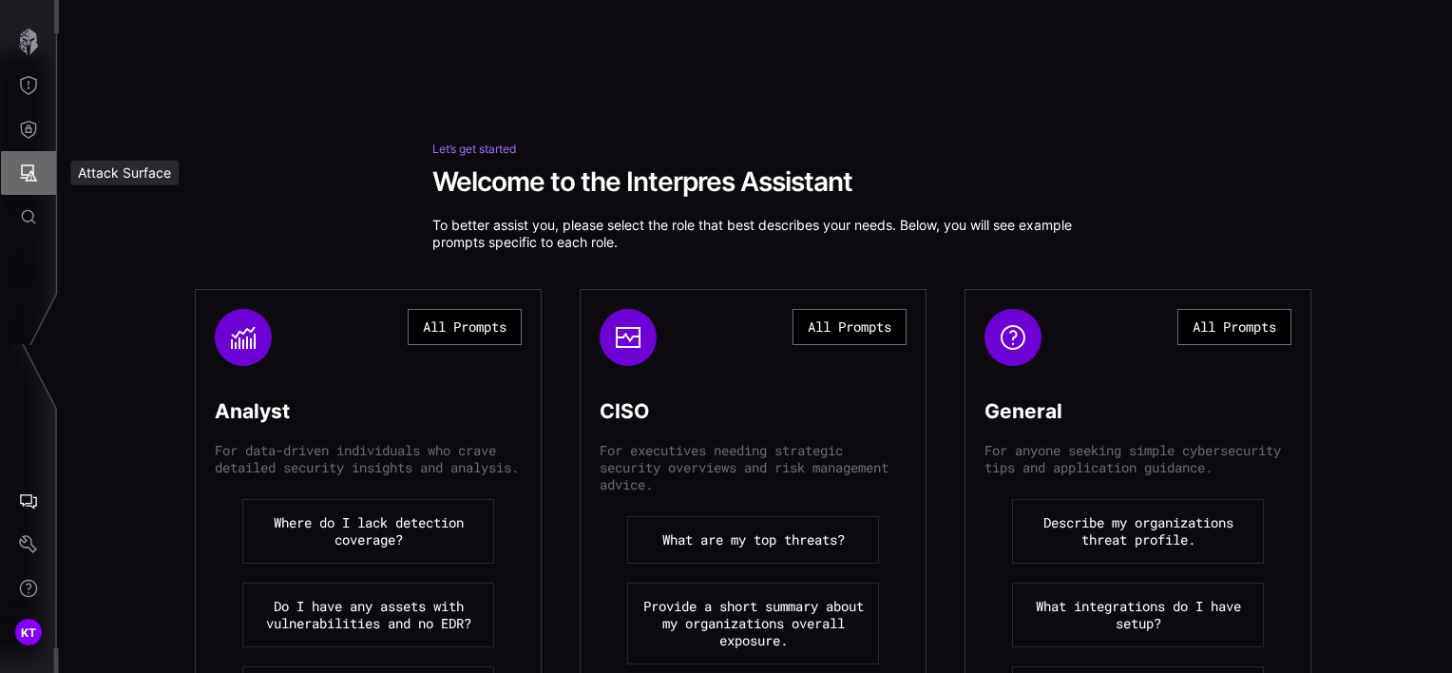
click at [28, 164] on icon "Attack Surface" at bounding box center [29, 172] width 17 height 17
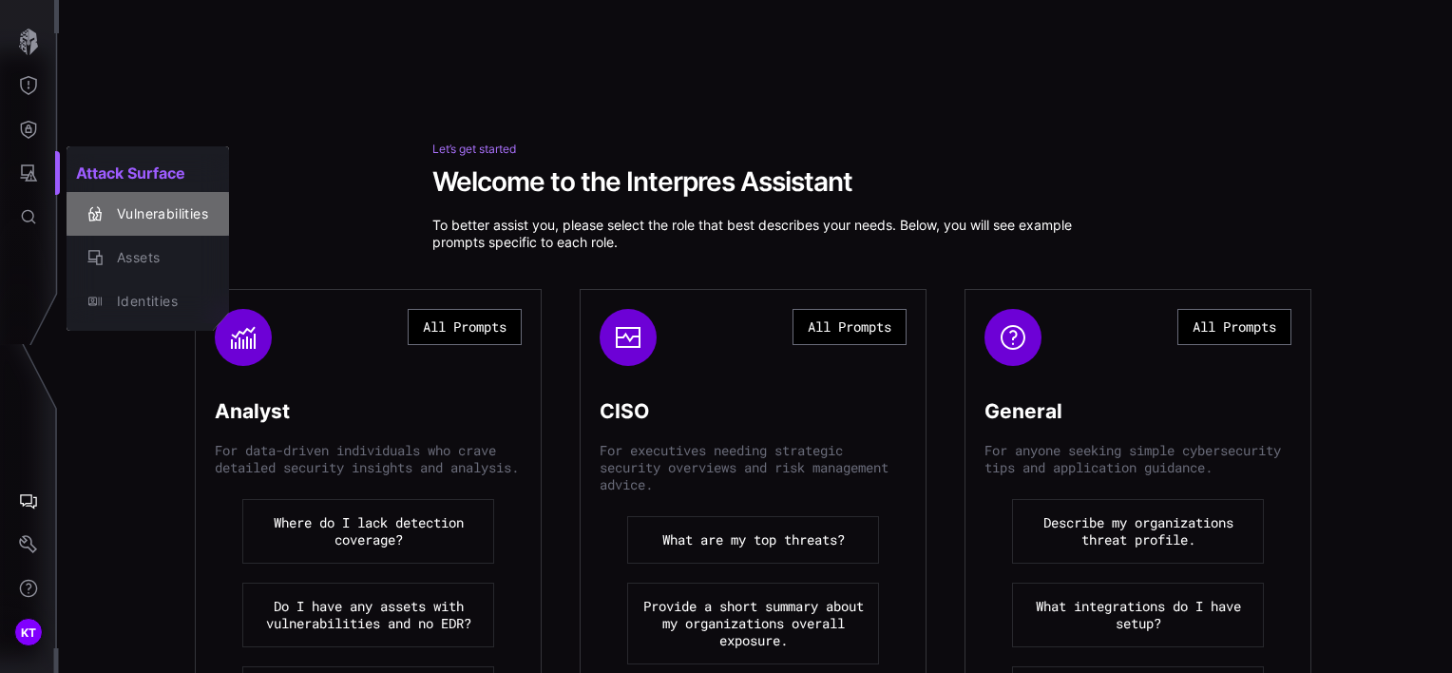
click at [115, 215] on div "Vulnerabilities" at bounding box center [157, 214] width 101 height 24
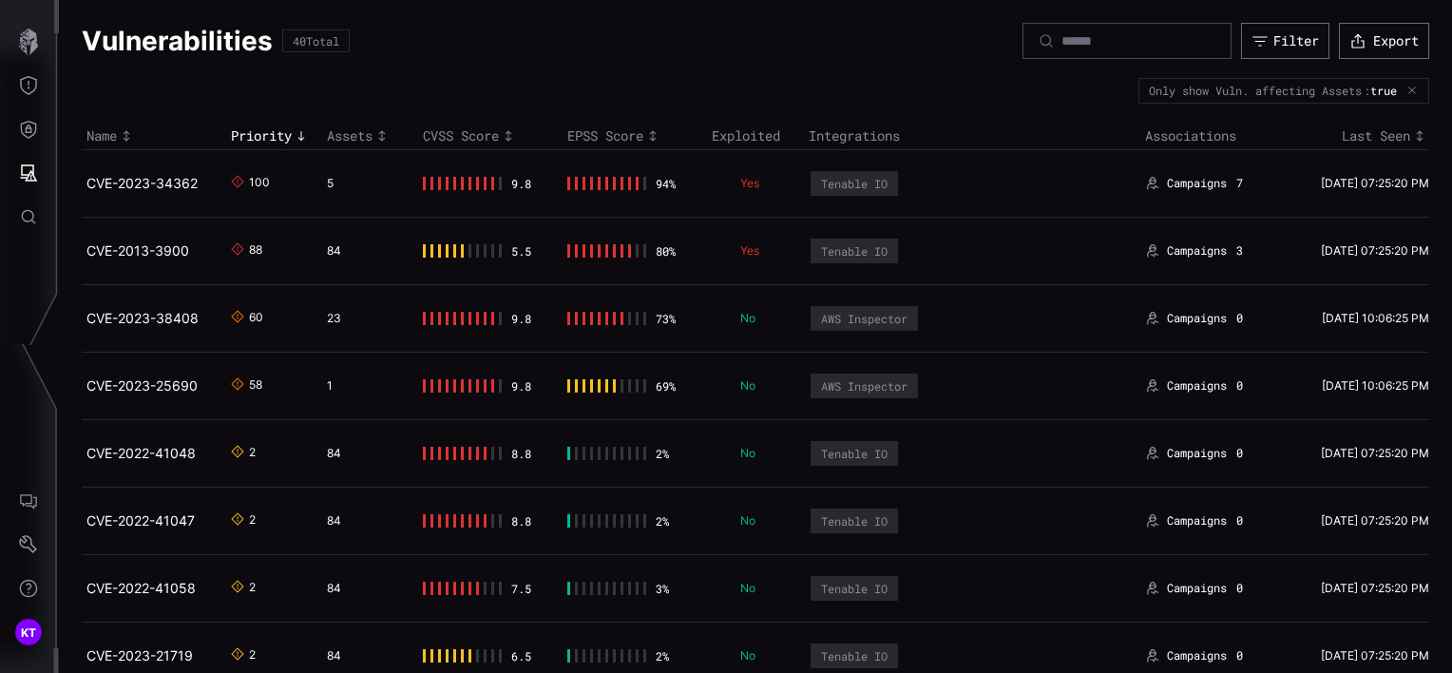
click at [487, 177] on div at bounding box center [462, 183] width 79 height 13
click at [31, 110] on button "Defense Surface" at bounding box center [28, 129] width 55 height 44
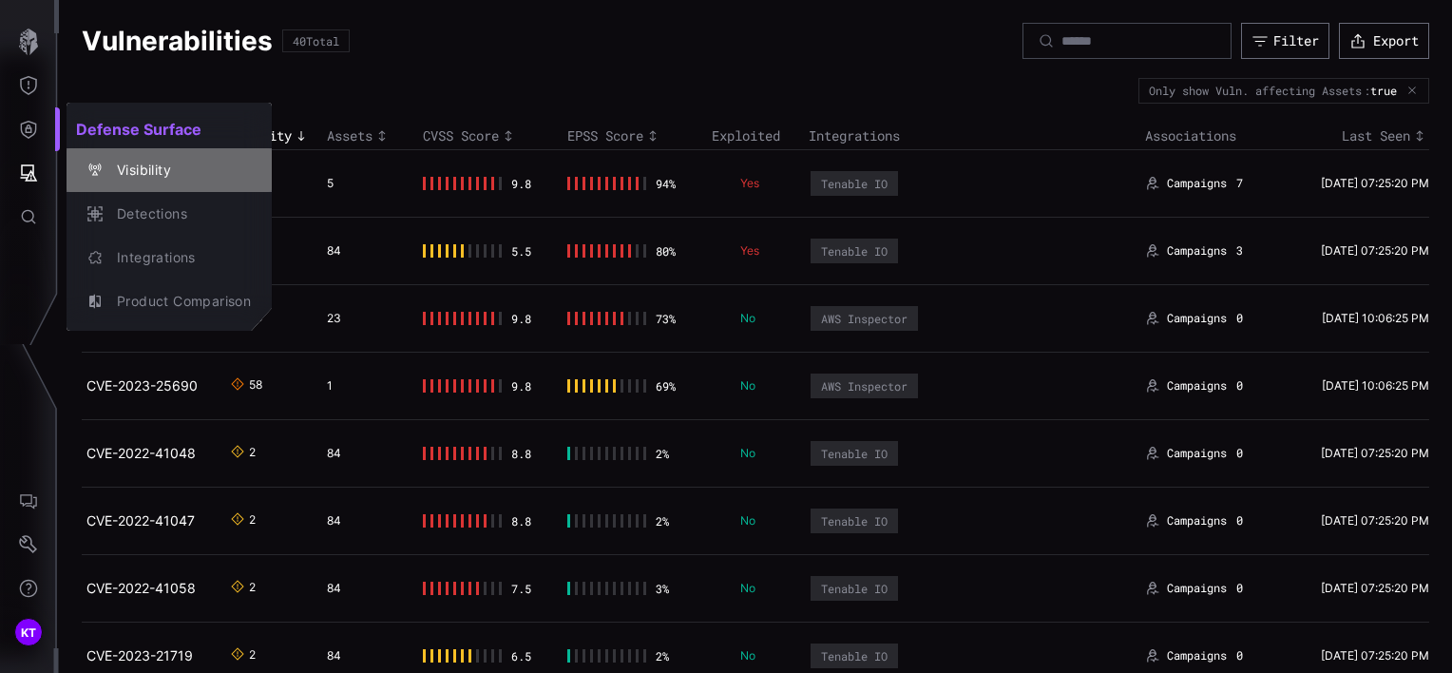
click at [144, 176] on div "Visibility" at bounding box center [179, 171] width 144 height 24
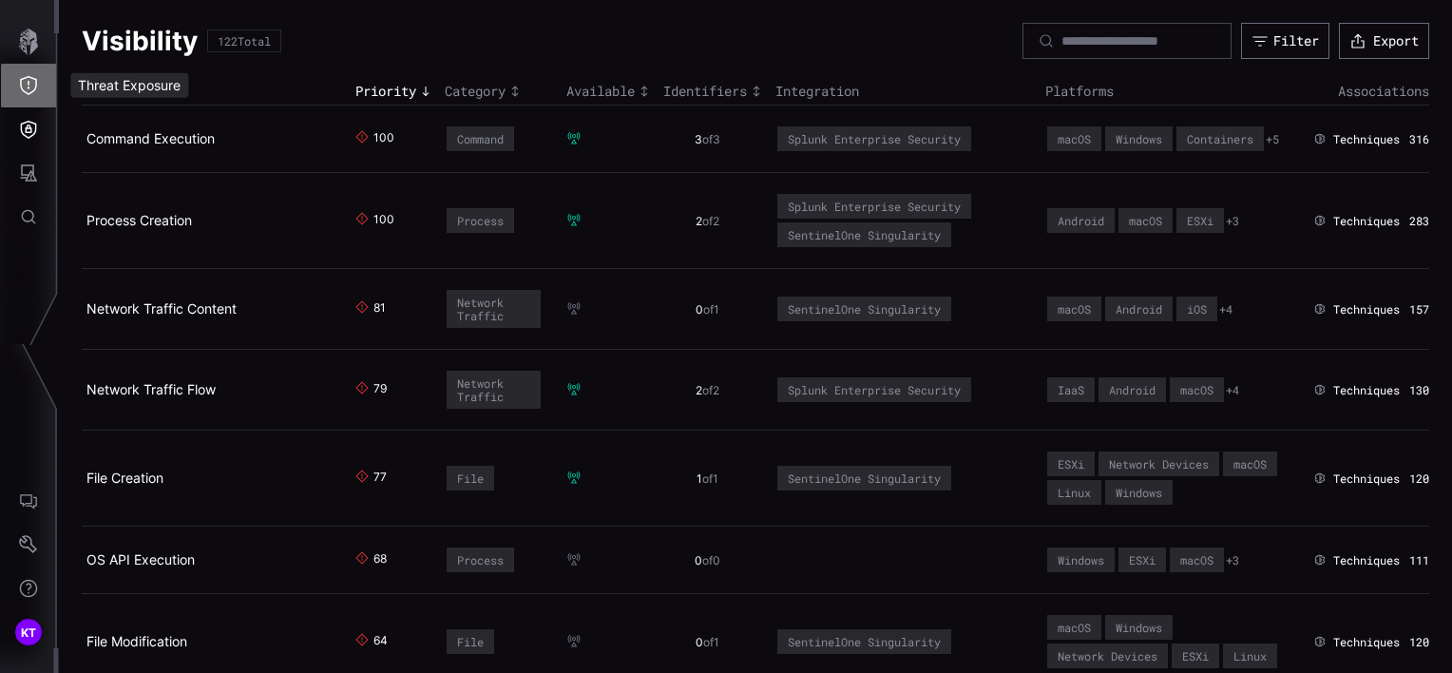
click at [35, 92] on icon "Threat Exposure" at bounding box center [28, 85] width 19 height 19
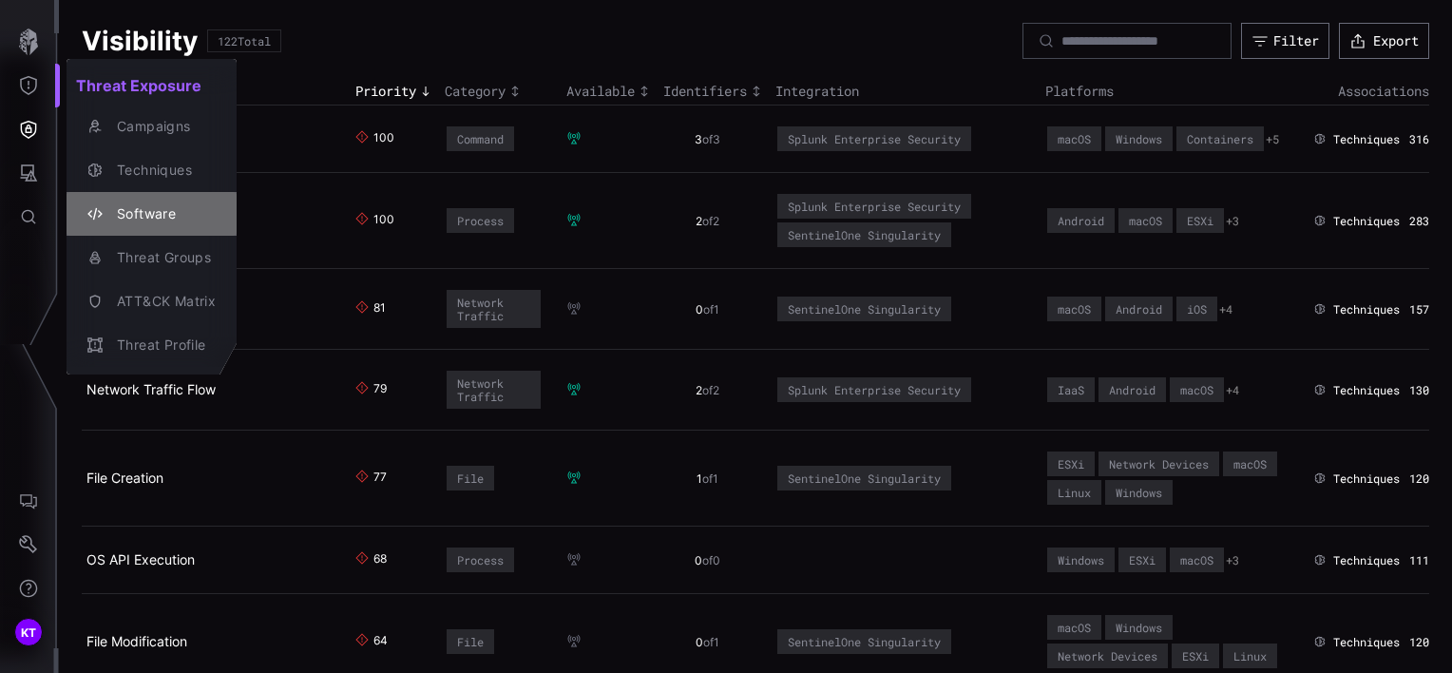
click at [142, 209] on div "Software" at bounding box center [161, 214] width 108 height 24
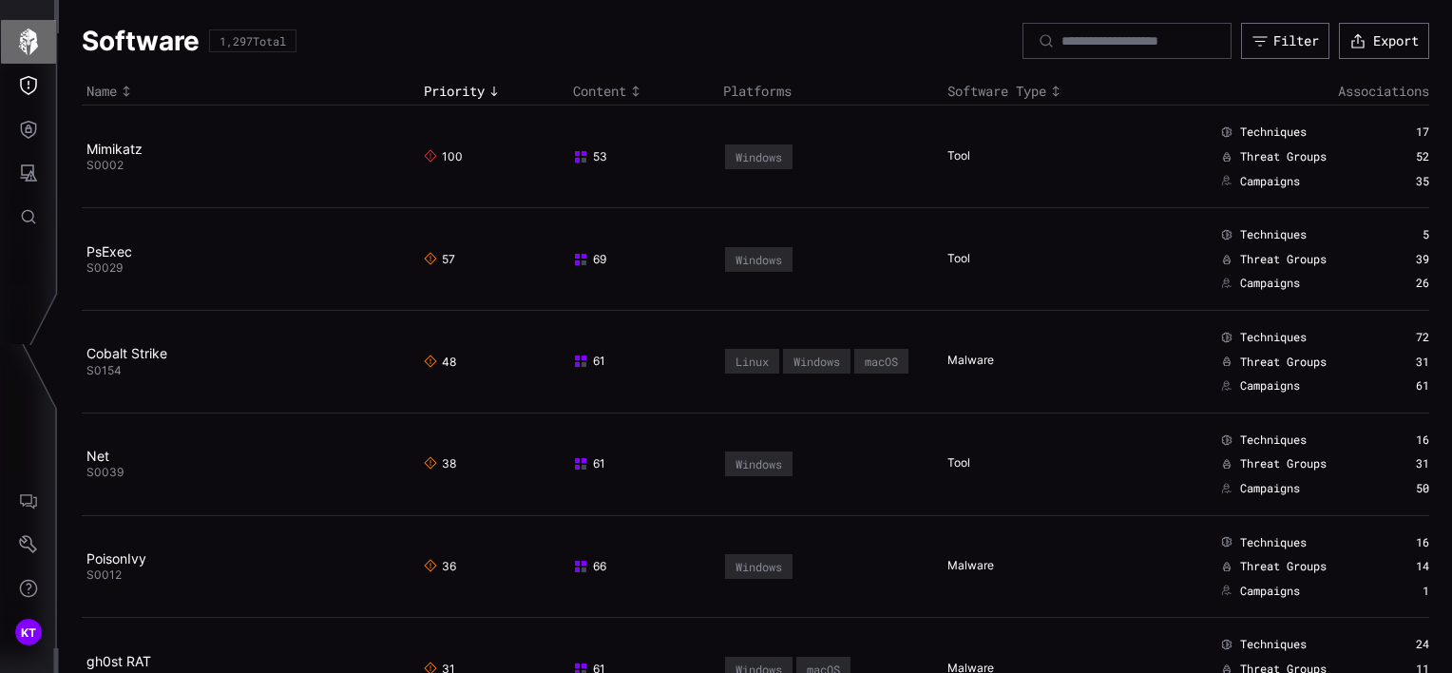
click at [27, 30] on icon "button" at bounding box center [28, 42] width 27 height 27
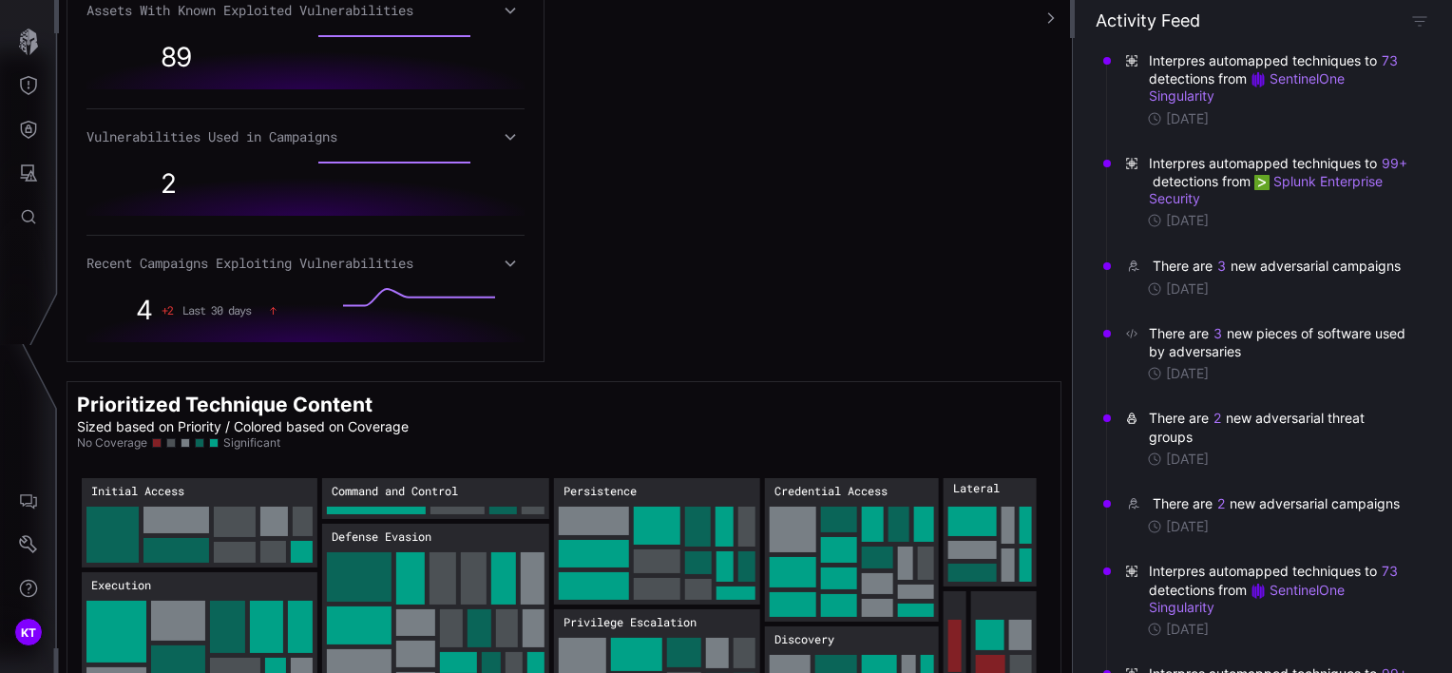
scroll to position [895, 0]
